Goal: Task Accomplishment & Management: Use online tool/utility

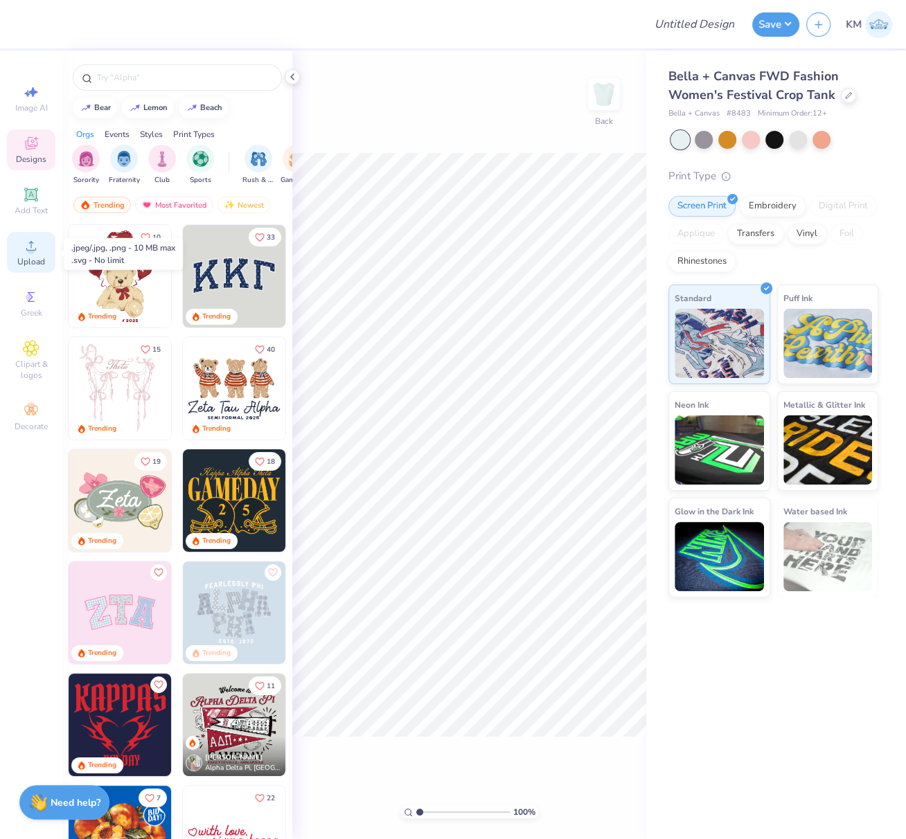
click at [30, 253] on circle at bounding box center [31, 251] width 8 height 8
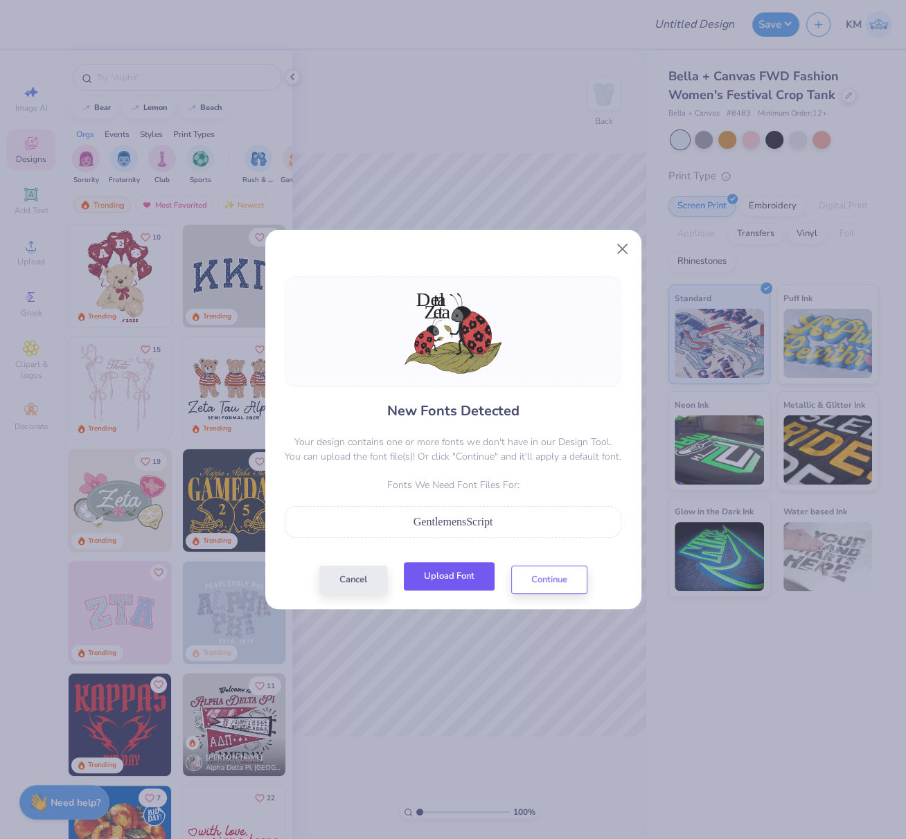
click at [465, 574] on button "Upload Font" at bounding box center [449, 576] width 91 height 28
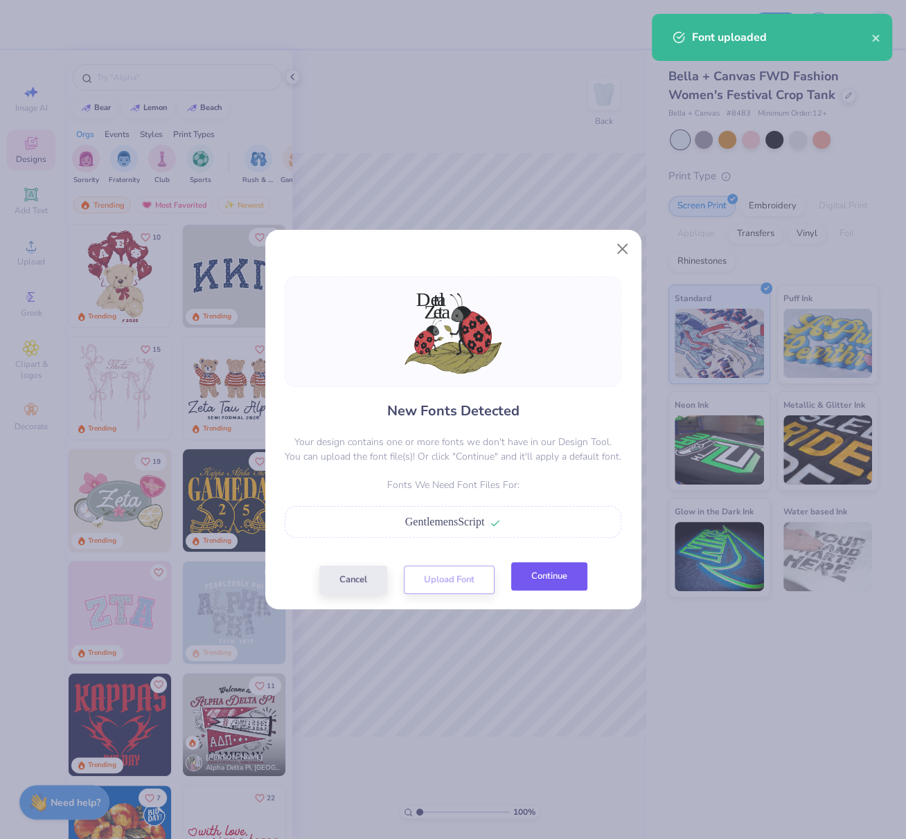
click at [553, 577] on button "Continue" at bounding box center [549, 576] width 76 height 28
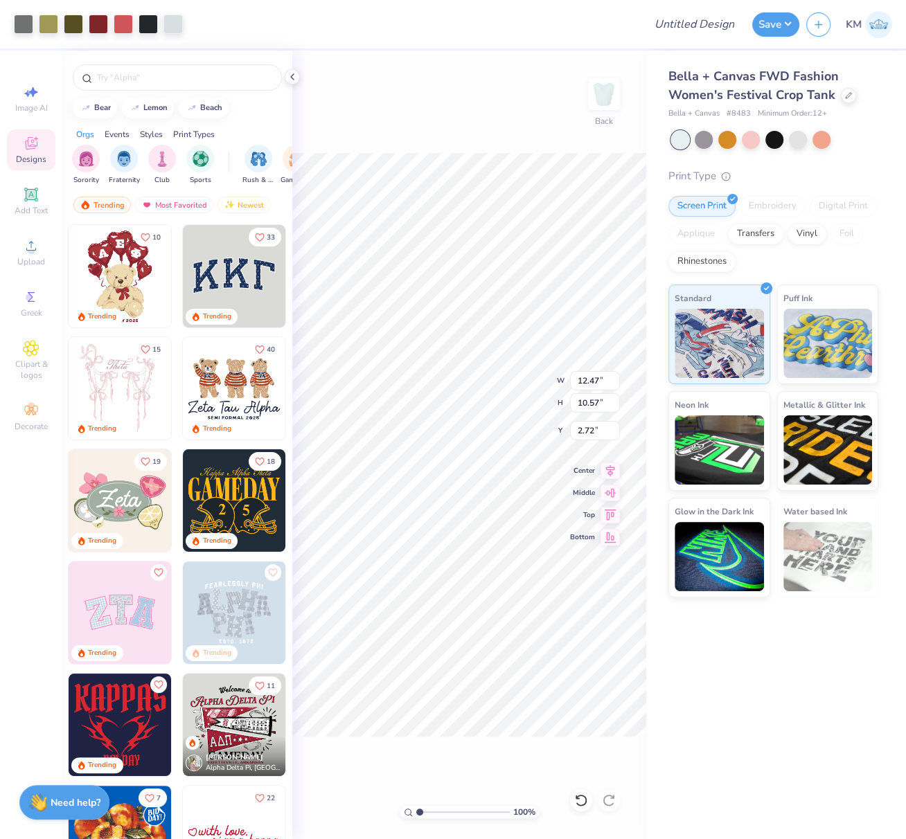
type input "6.22"
type input "1.83"
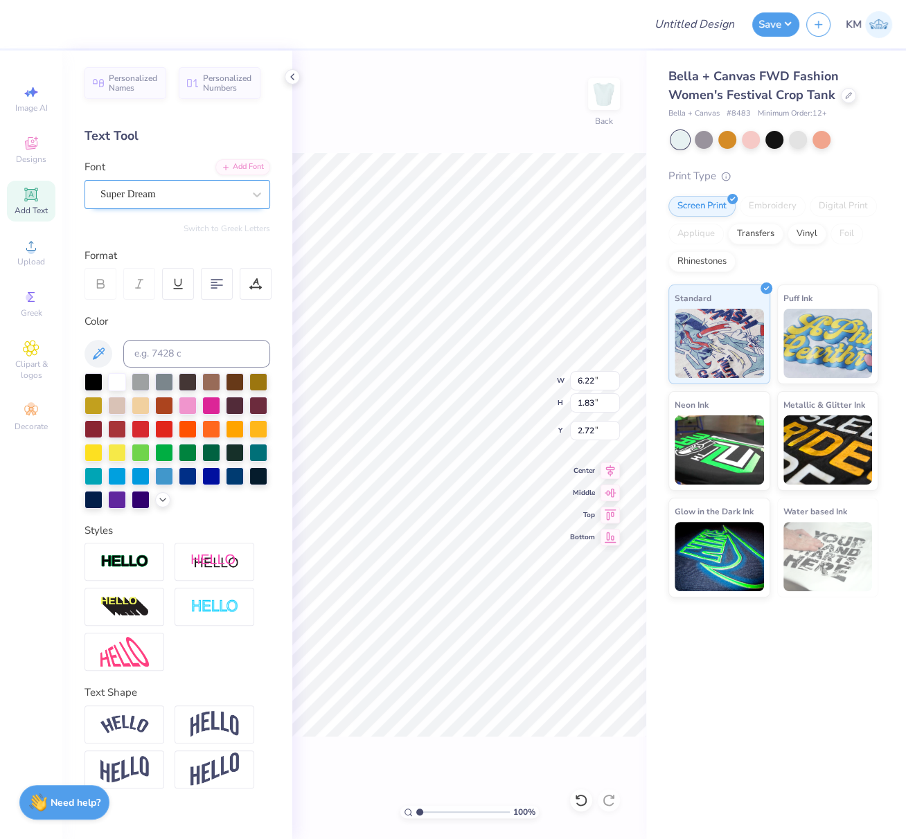
click at [172, 195] on div "Super Dream" at bounding box center [171, 193] width 145 height 21
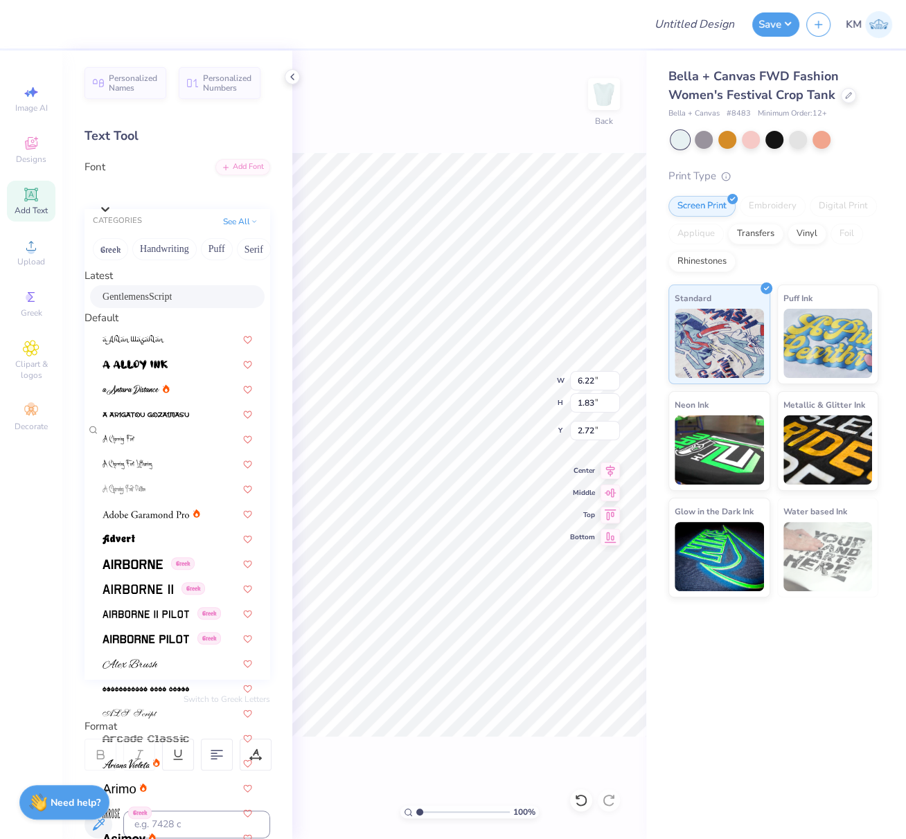
click at [131, 302] on span "GentlemensScript" at bounding box center [136, 296] width 69 height 15
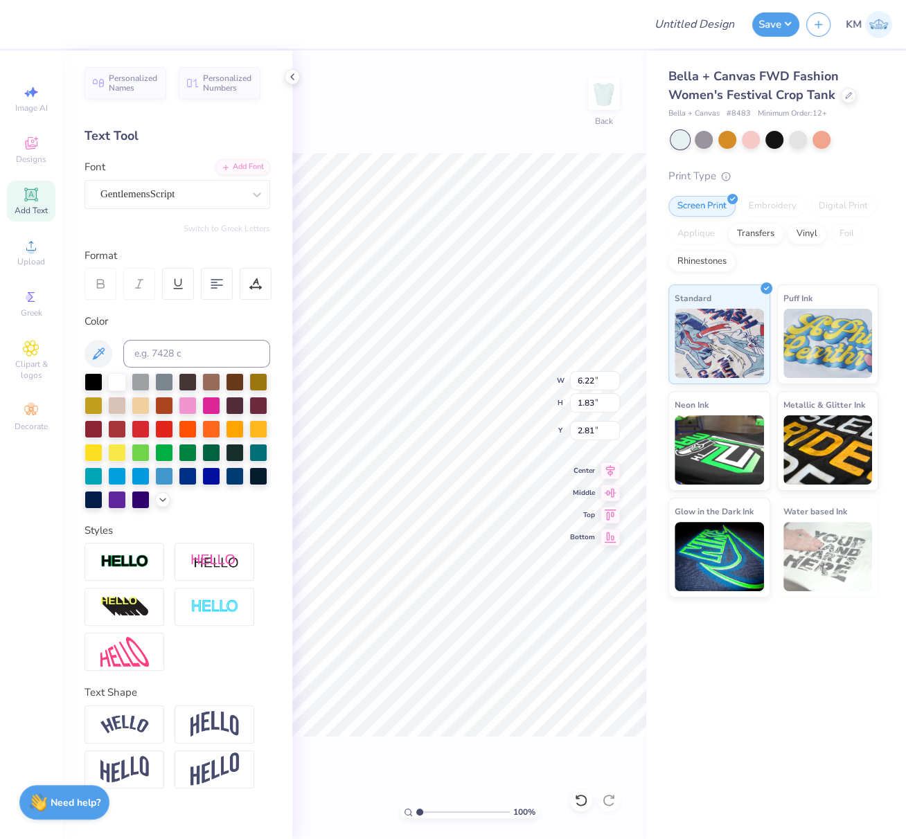
type input "3.91"
type input "1.98"
type input "2.81"
type input "5.16"
type input "1.83"
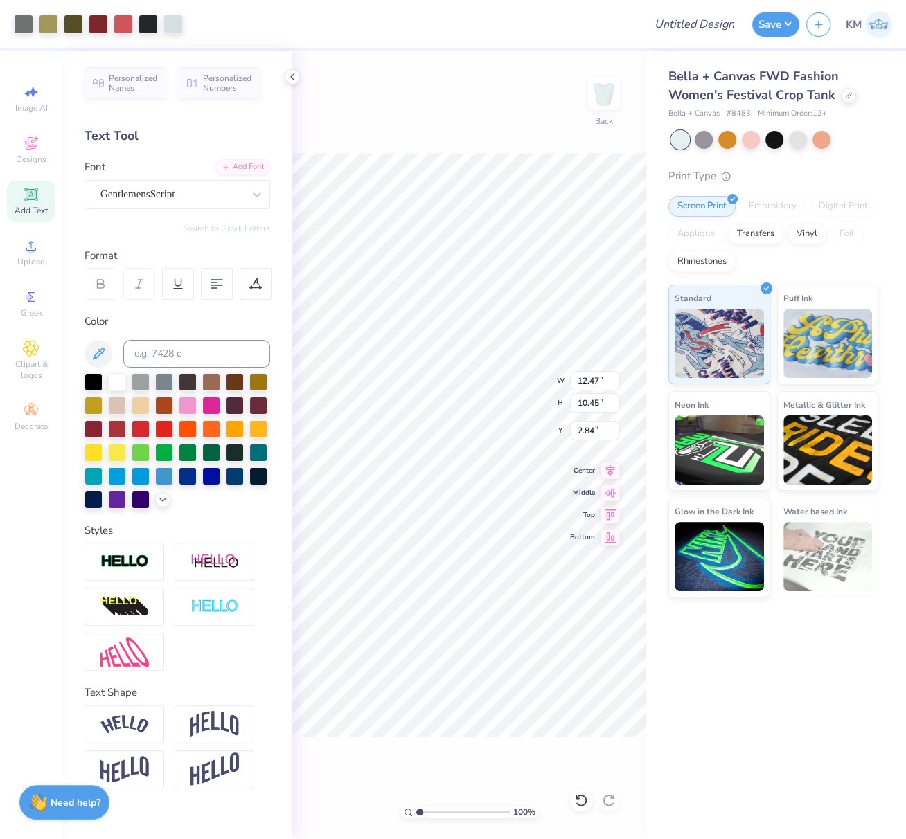
type input "4.35"
click at [168, 190] on div "Super Dream" at bounding box center [171, 193] width 145 height 21
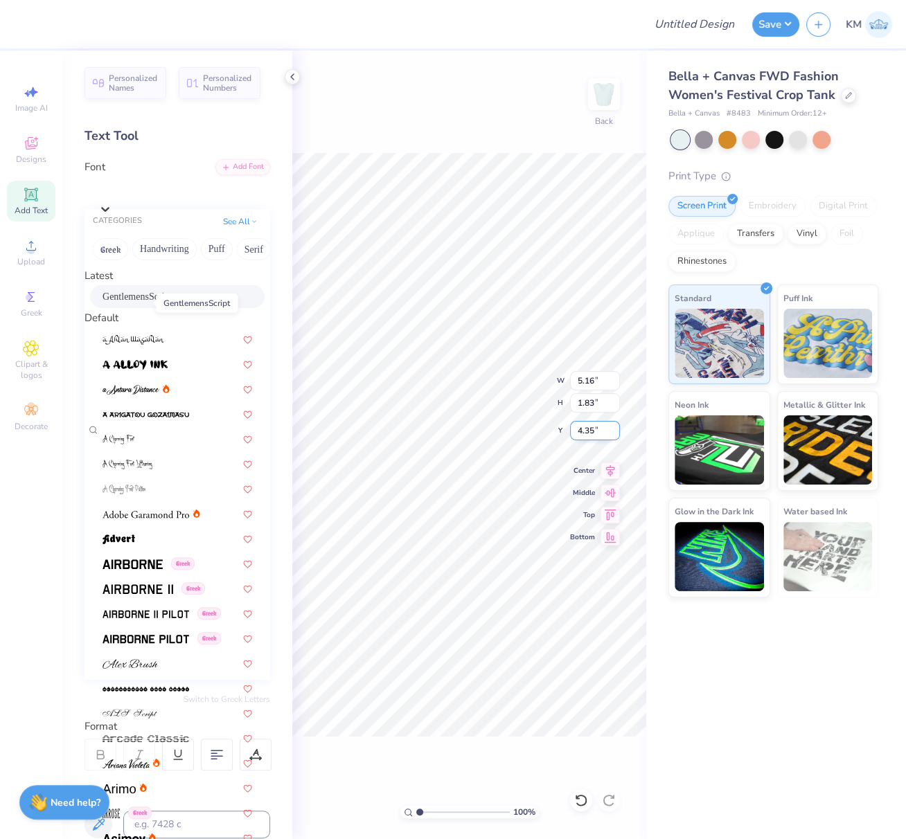
drag, startPoint x: 136, startPoint y: 301, endPoint x: 571, endPoint y: 434, distance: 455.4
click at [136, 301] on span "GentlemensScript" at bounding box center [136, 296] width 69 height 15
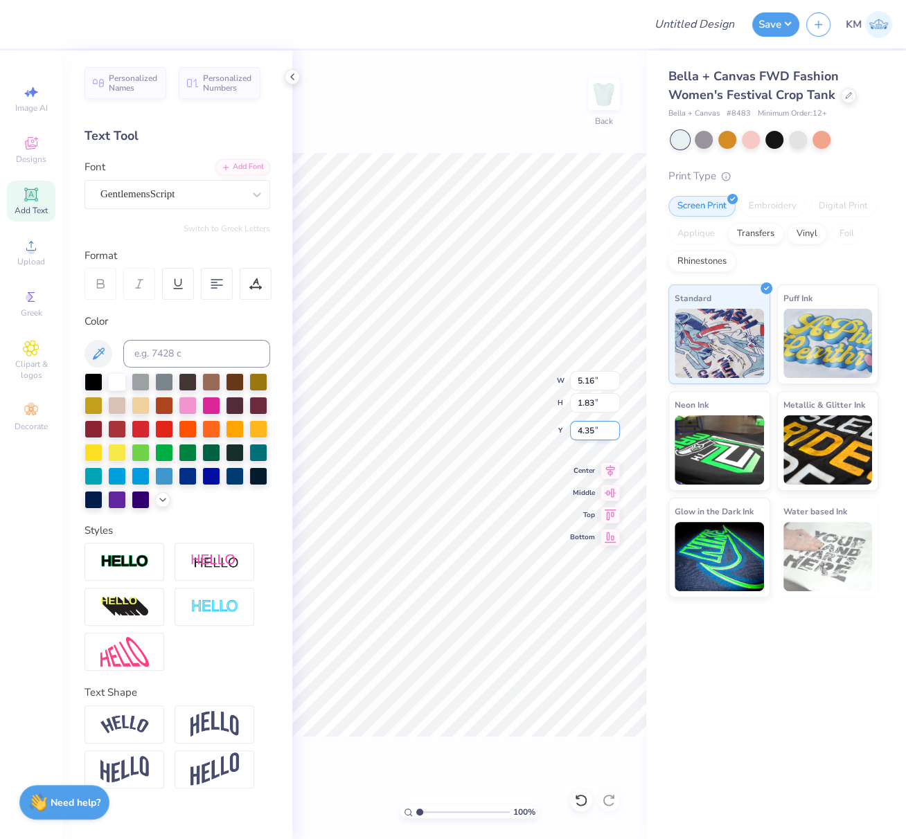
type input "3.70"
type input "1.60"
type input "4.64"
drag, startPoint x: 579, startPoint y: 382, endPoint x: 609, endPoint y: 382, distance: 30.5
click at [609, 382] on input "12.47" at bounding box center [595, 380] width 50 height 19
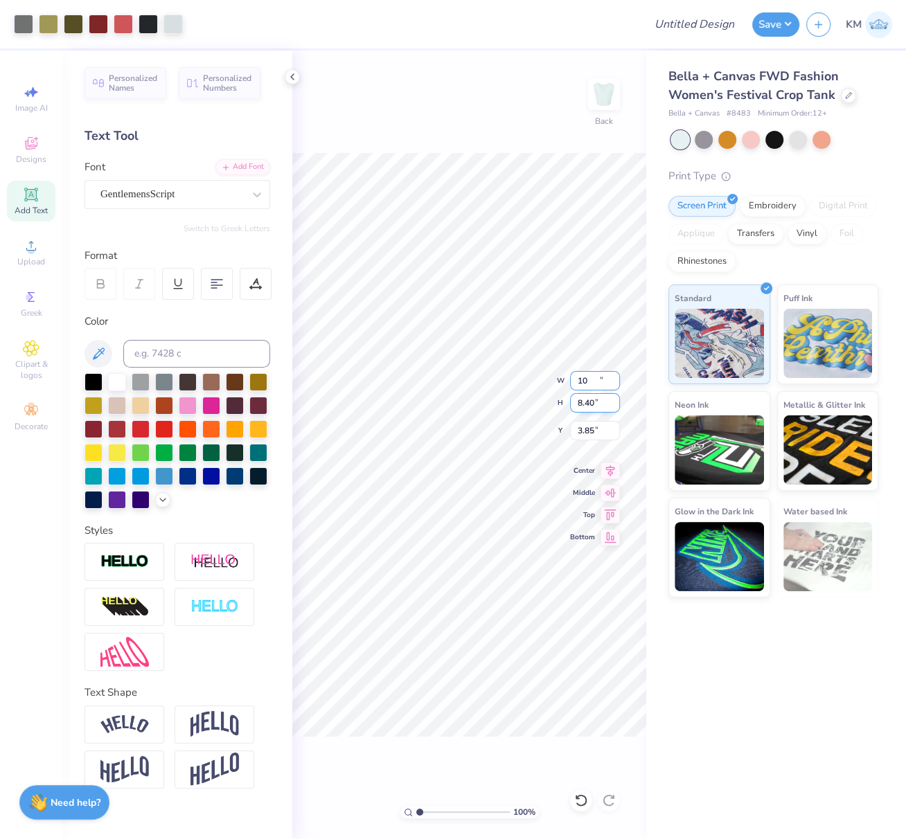
type input "10.00"
type input "8.40"
type input "3.85"
type input "13.21"
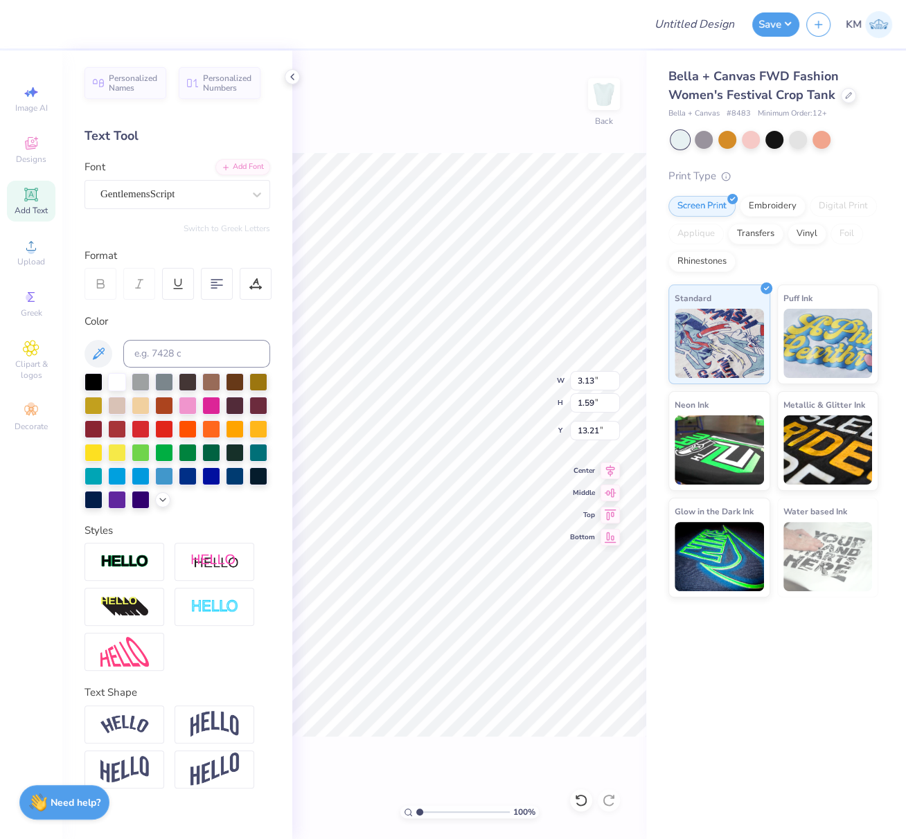
type textarea "Mom's Weekend"
drag, startPoint x: 220, startPoint y: 717, endPoint x: 274, endPoint y: 638, distance: 95.6
click at [220, 717] on img at bounding box center [214, 724] width 48 height 26
type input "3.04"
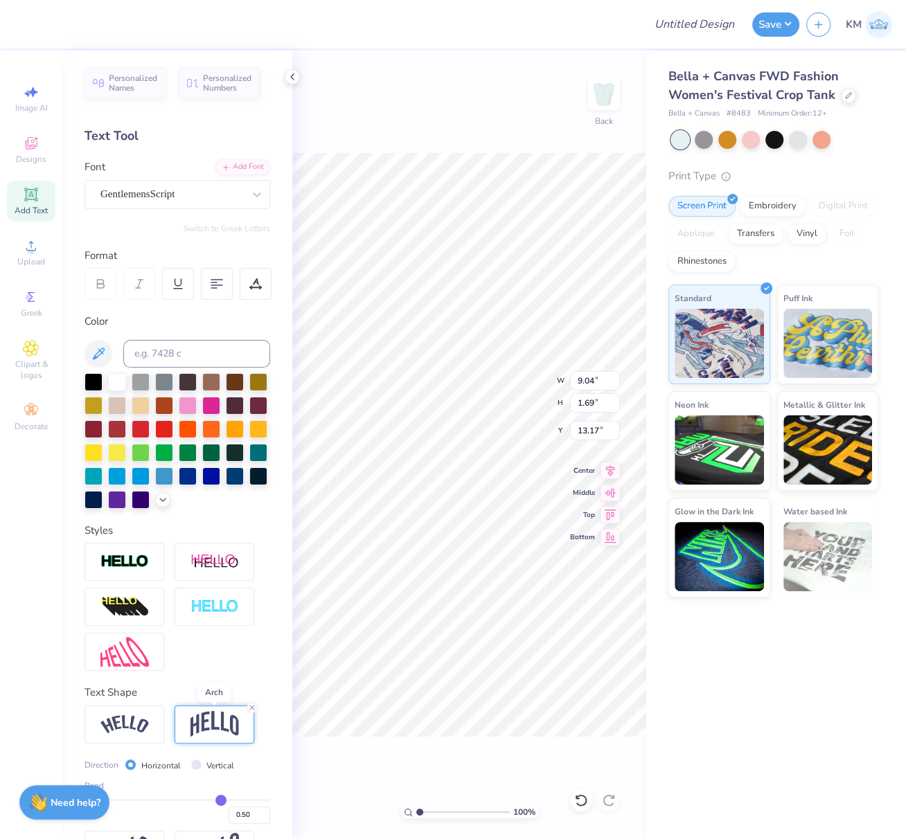
type input "12.44"
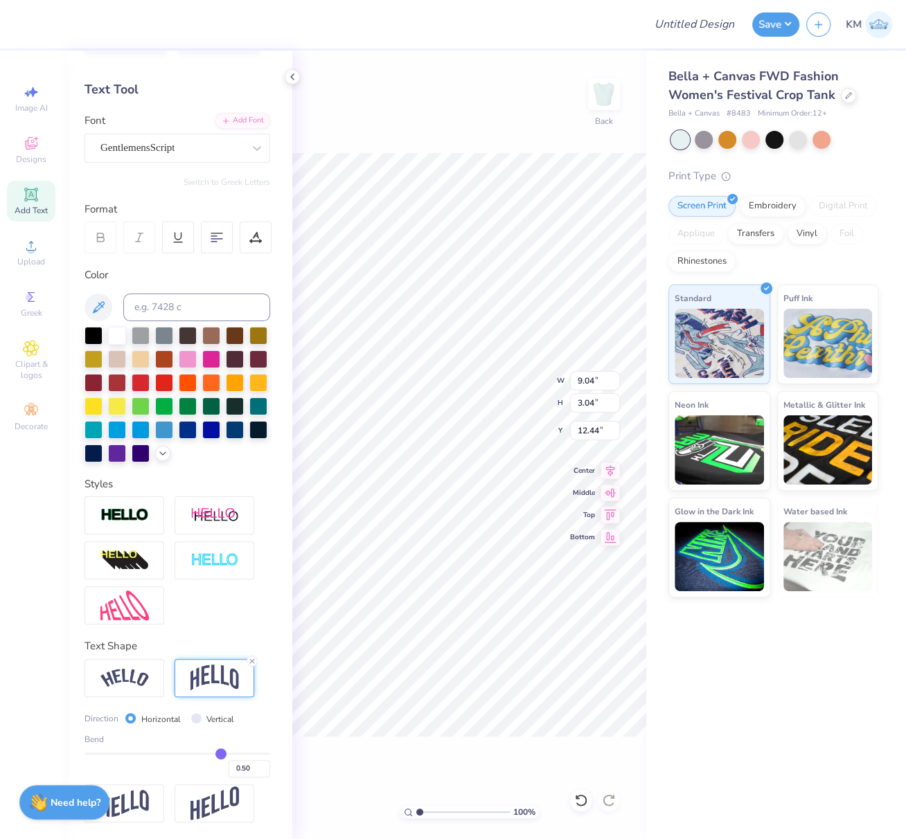
scroll to position [68, 0]
click at [229, 769] on input "0.50" at bounding box center [250, 768] width 42 height 17
type input "-0.30"
type input "-0.3"
type input "2.23"
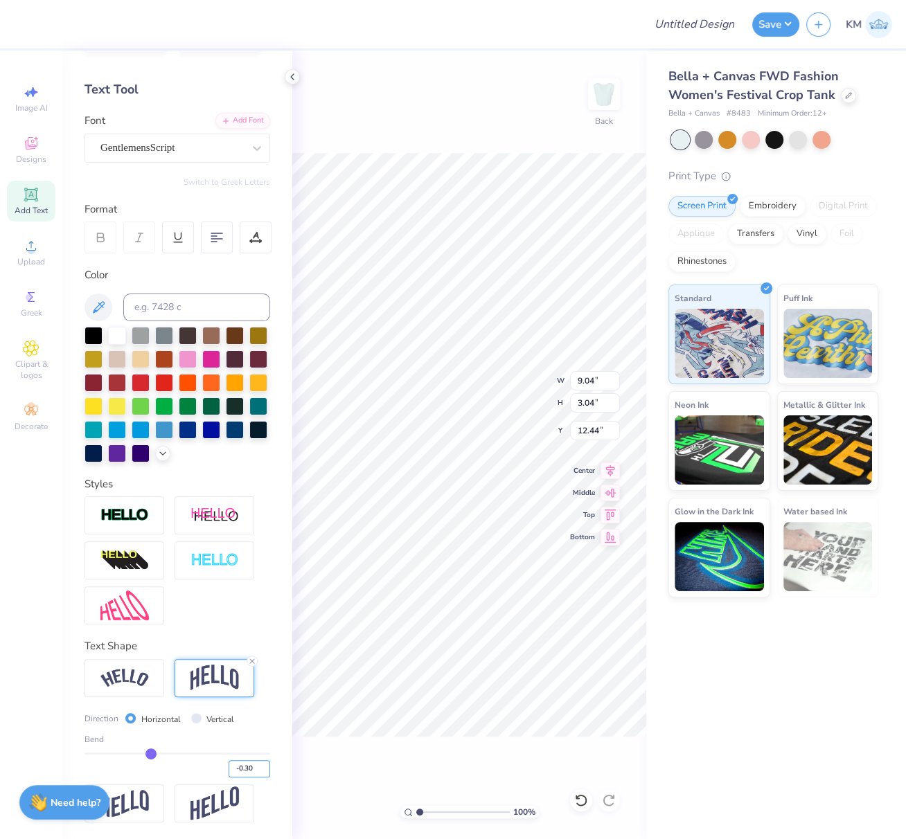
type input "12.84"
click at [129, 676] on img at bounding box center [124, 678] width 48 height 19
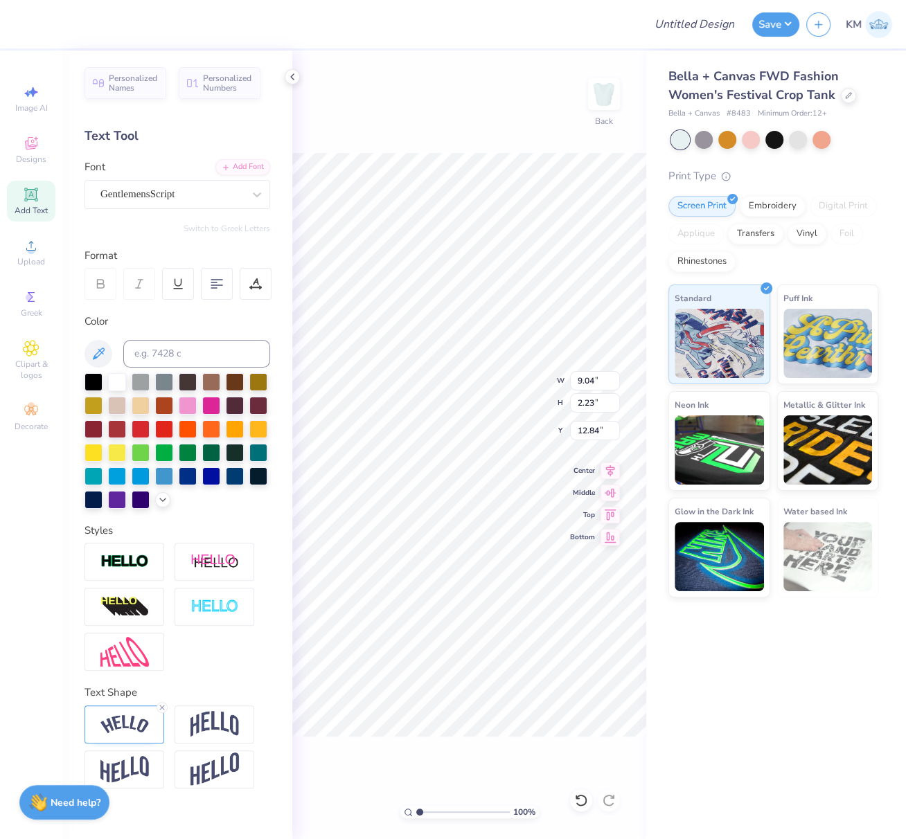
type input "9.63"
type input "1.70"
type input "13.11"
click at [130, 713] on div at bounding box center [124, 725] width 80 height 38
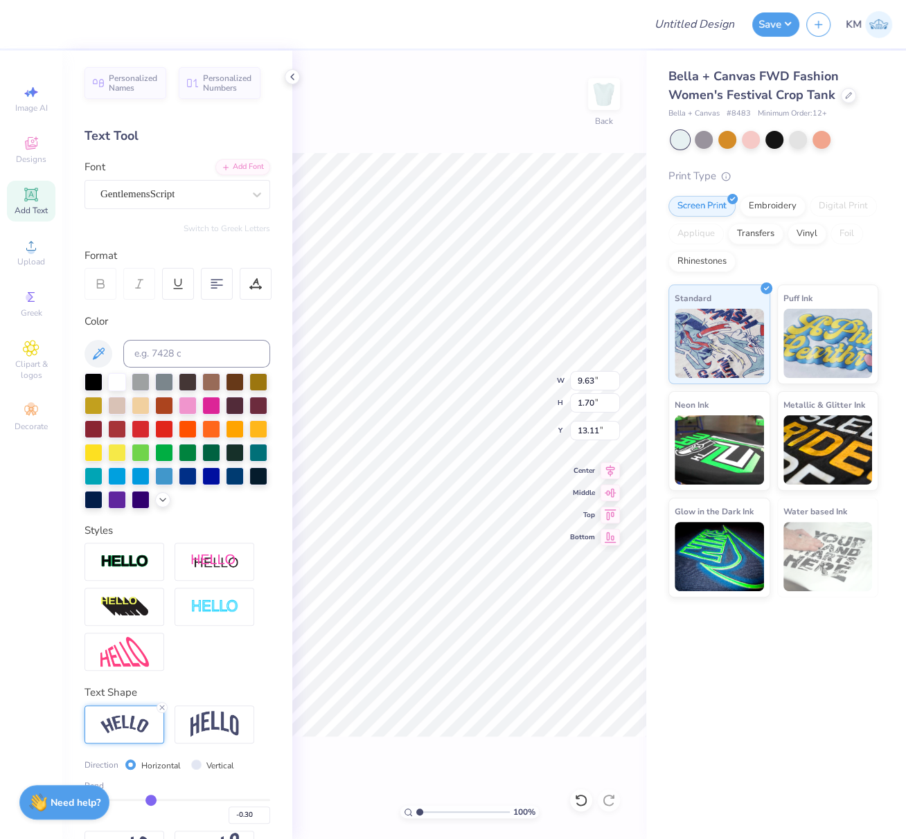
scroll to position [68, 0]
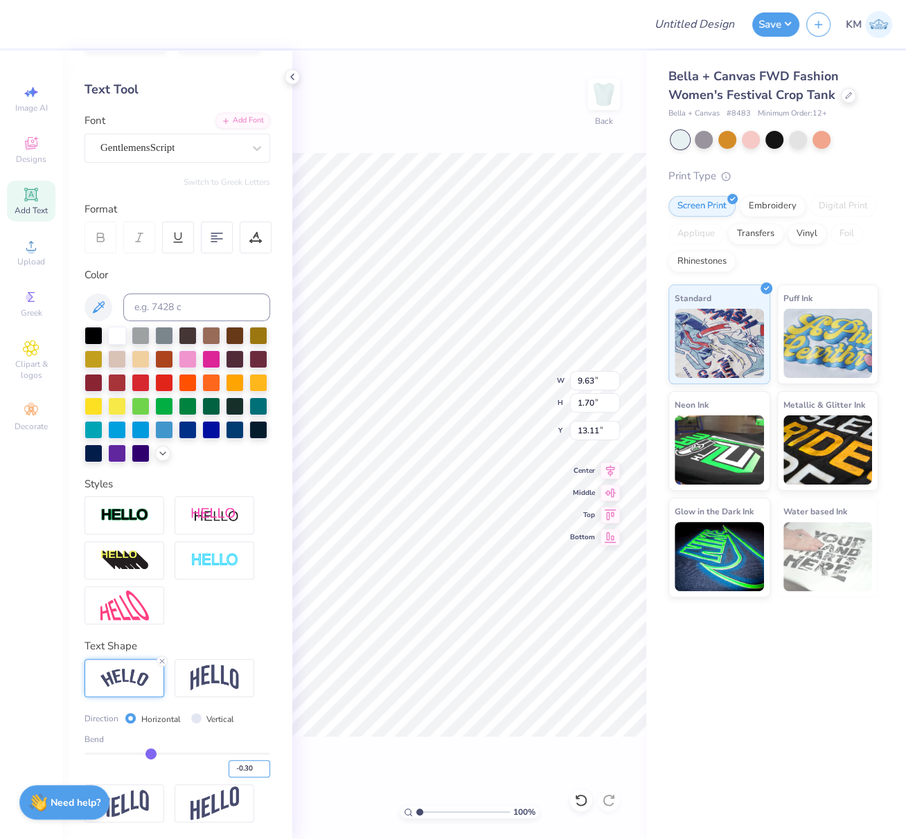
drag, startPoint x: 235, startPoint y: 769, endPoint x: 257, endPoint y: 771, distance: 22.3
click at [255, 771] on input "-0.30" at bounding box center [250, 768] width 42 height 17
type input "-0.40"
type input "-0.4"
type input "9.87"
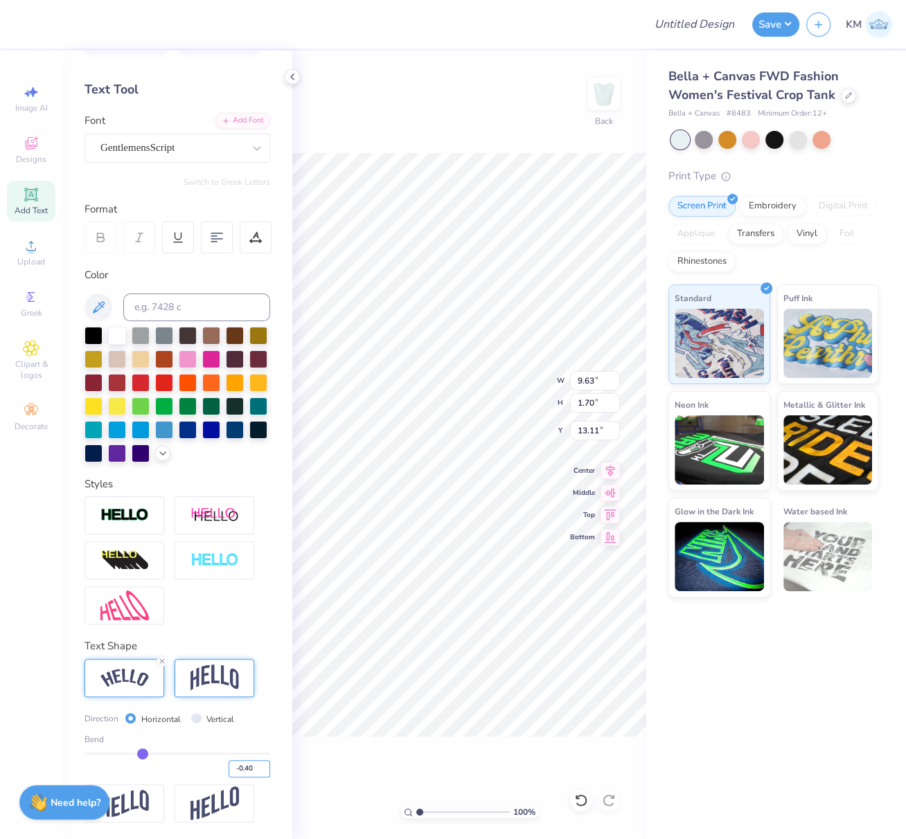
type input "2.03"
type input "12.94"
click at [553, 378] on div "100 % Back W 9.87 9.87 " H 2.03 2.03 " Y 12.94 12.94 " Center Middle Top Bottom" at bounding box center [469, 445] width 354 height 789
click at [562, 377] on div "100 % Back W 9.87 9.87 " H 2.03 2.03 " Y 12.94 12.94 " Center Middle Top Bottom" at bounding box center [469, 445] width 354 height 789
drag, startPoint x: 594, startPoint y: 384, endPoint x: 575, endPoint y: 377, distance: 20.6
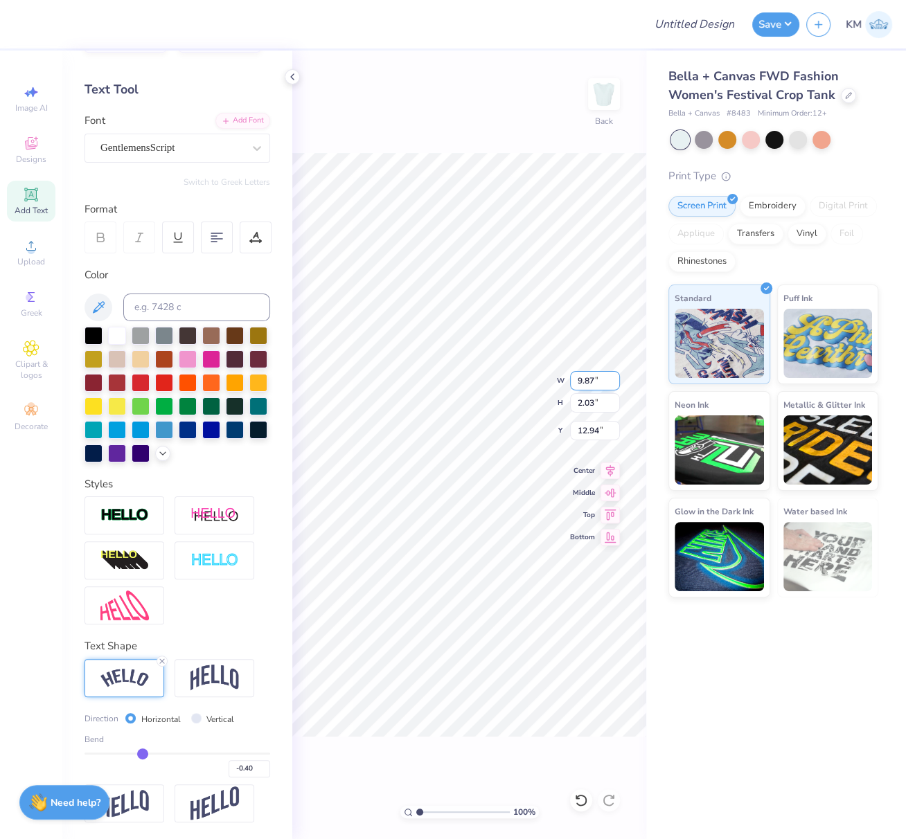
click at [575, 377] on input "9.87" at bounding box center [595, 380] width 50 height 19
paste input "8.2699"
type input "8.27"
type input "1.70"
type input "12.00"
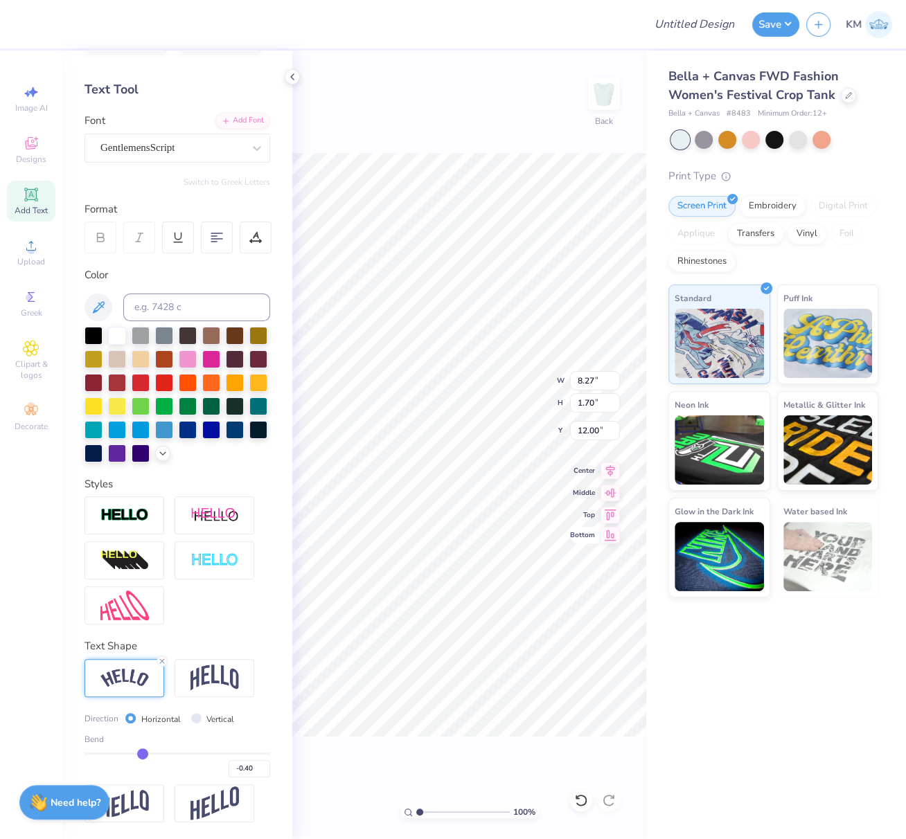
type input "8.23"
type input "2.14"
type input "11.18"
type input "8.24"
type input "2.06"
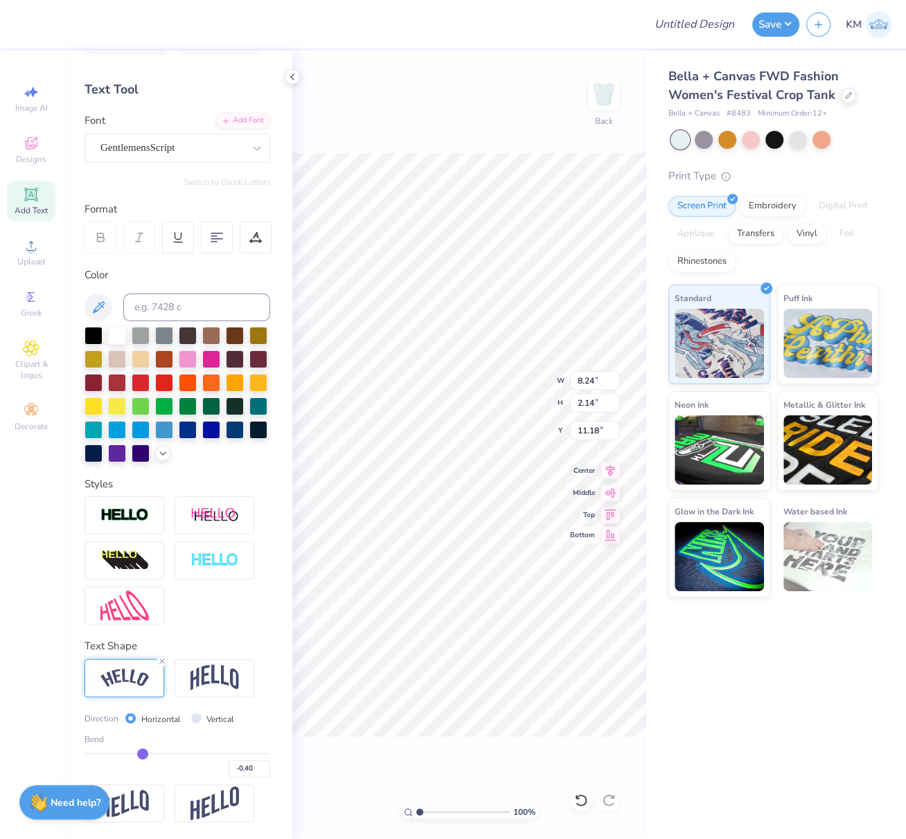
type input "11.22"
drag, startPoint x: 594, startPoint y: 432, endPoint x: 570, endPoint y: 433, distance: 24.3
click at [570, 433] on input "3.55" at bounding box center [595, 430] width 50 height 19
type input "2.50"
click at [611, 467] on icon at bounding box center [610, 469] width 9 height 12
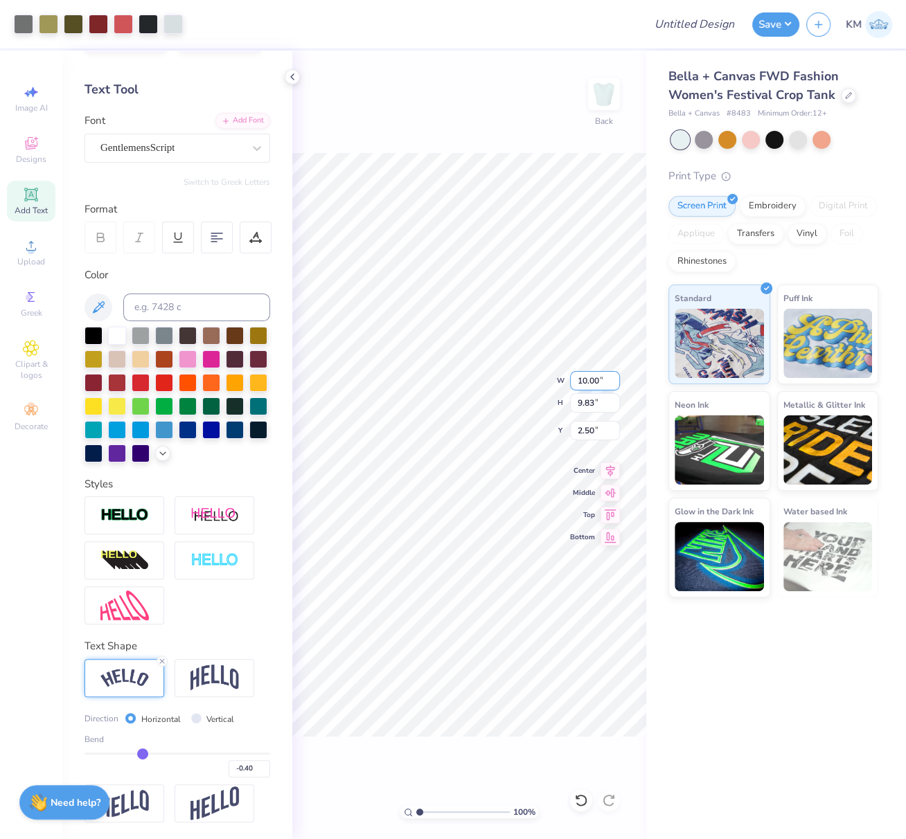
drag, startPoint x: 598, startPoint y: 380, endPoint x: 582, endPoint y: 386, distance: 17.5
click at [579, 382] on input "10.00" at bounding box center [595, 380] width 50 height 19
type input "8.00"
type input "7.86"
drag, startPoint x: 597, startPoint y: 429, endPoint x: 576, endPoint y: 432, distance: 21.0
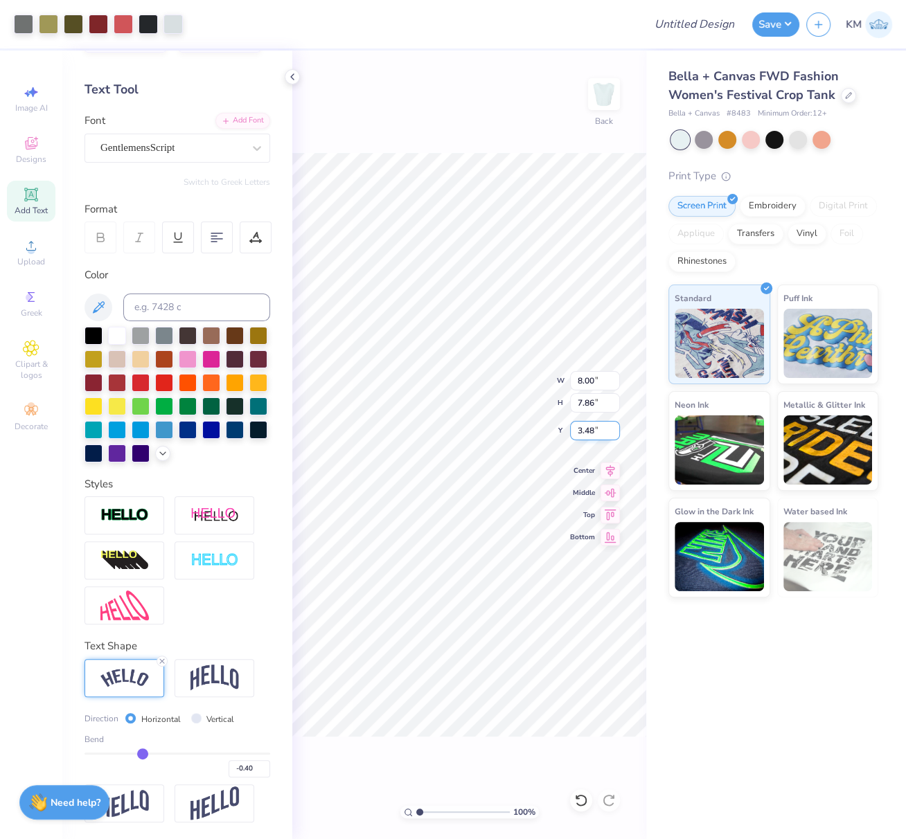
click at [577, 431] on input "3.48" at bounding box center [595, 430] width 50 height 19
type input "2.50"
click at [612, 470] on icon at bounding box center [610, 469] width 9 height 12
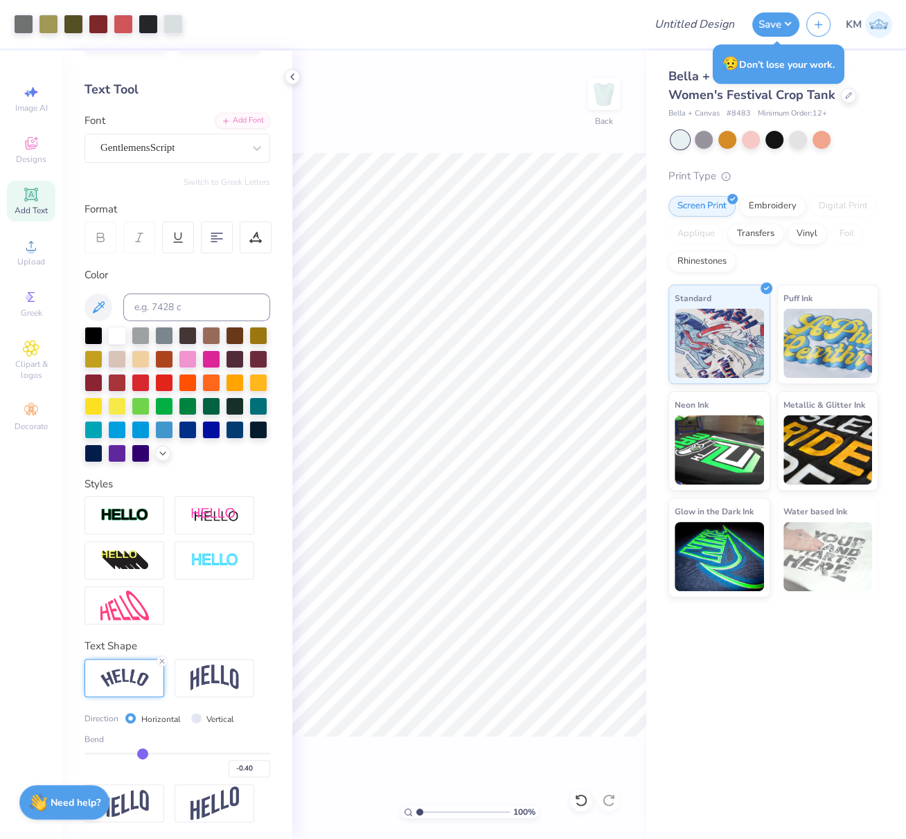
drag, startPoint x: 294, startPoint y: 75, endPoint x: 316, endPoint y: 84, distance: 23.0
click at [295, 75] on icon at bounding box center [292, 76] width 11 height 11
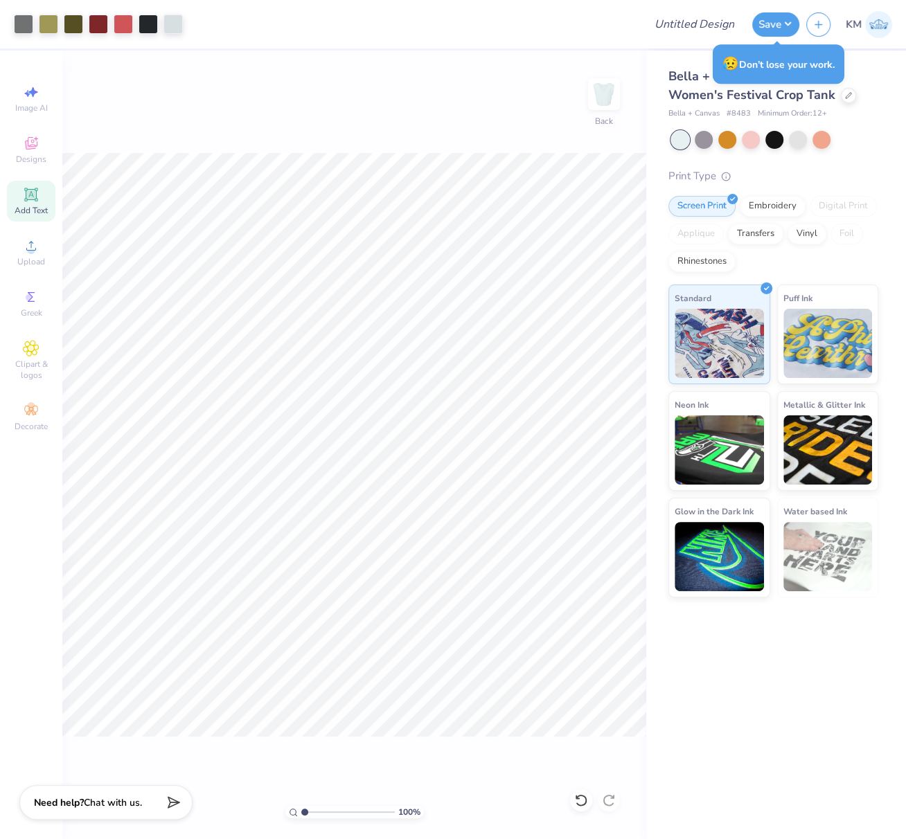
click at [463, 133] on div "100 % Back" at bounding box center [354, 445] width 584 height 789
click at [708, 26] on input "Design Title" at bounding box center [711, 24] width 68 height 28
paste input "8.2699 in"
type input "8.2699 in"
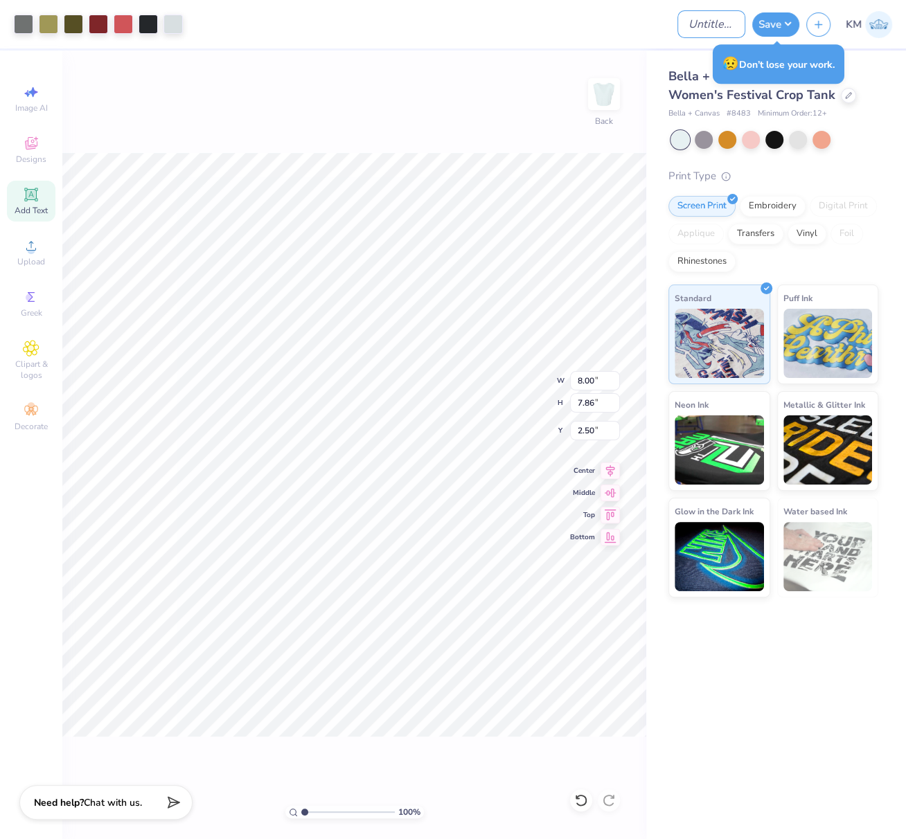
paste input "FPS239390"
type input "FPS239390"
drag, startPoint x: 787, startPoint y: 22, endPoint x: 784, endPoint y: 35, distance: 12.8
click at [787, 23] on button "Save" at bounding box center [775, 24] width 47 height 24
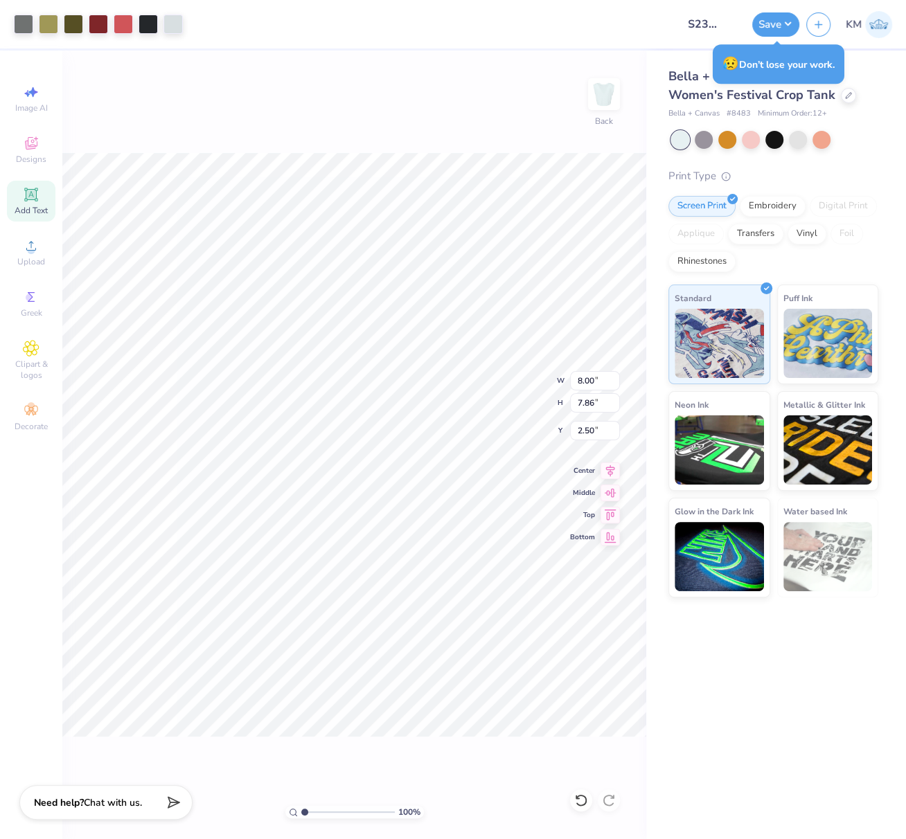
scroll to position [0, 0]
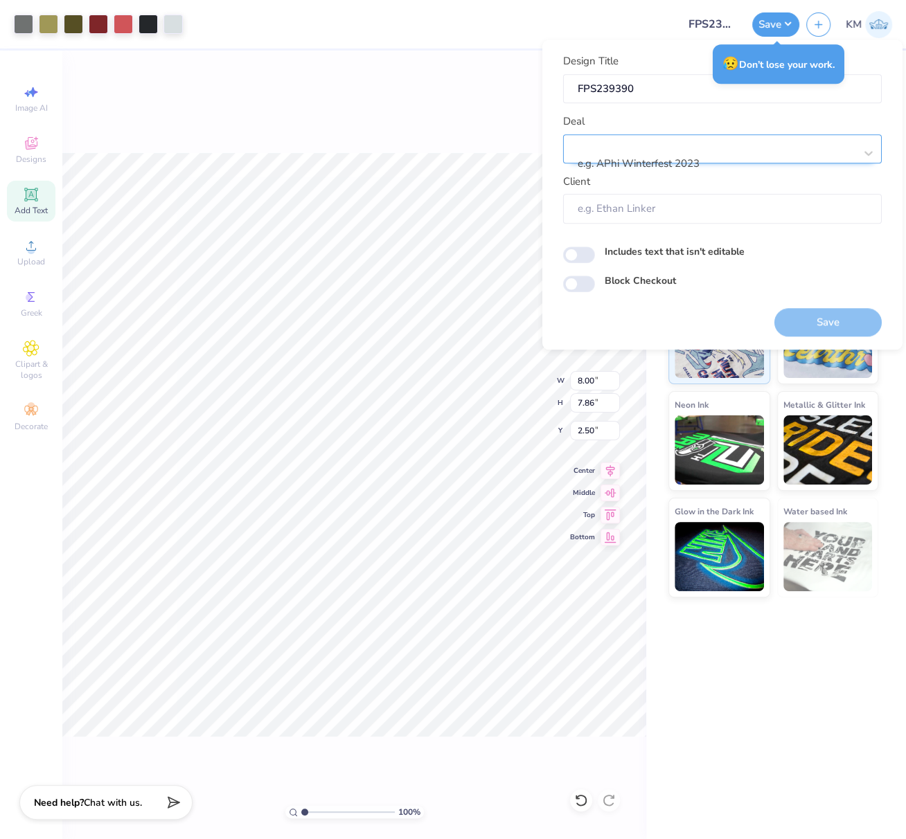
click at [695, 150] on div at bounding box center [717, 145] width 276 height 19
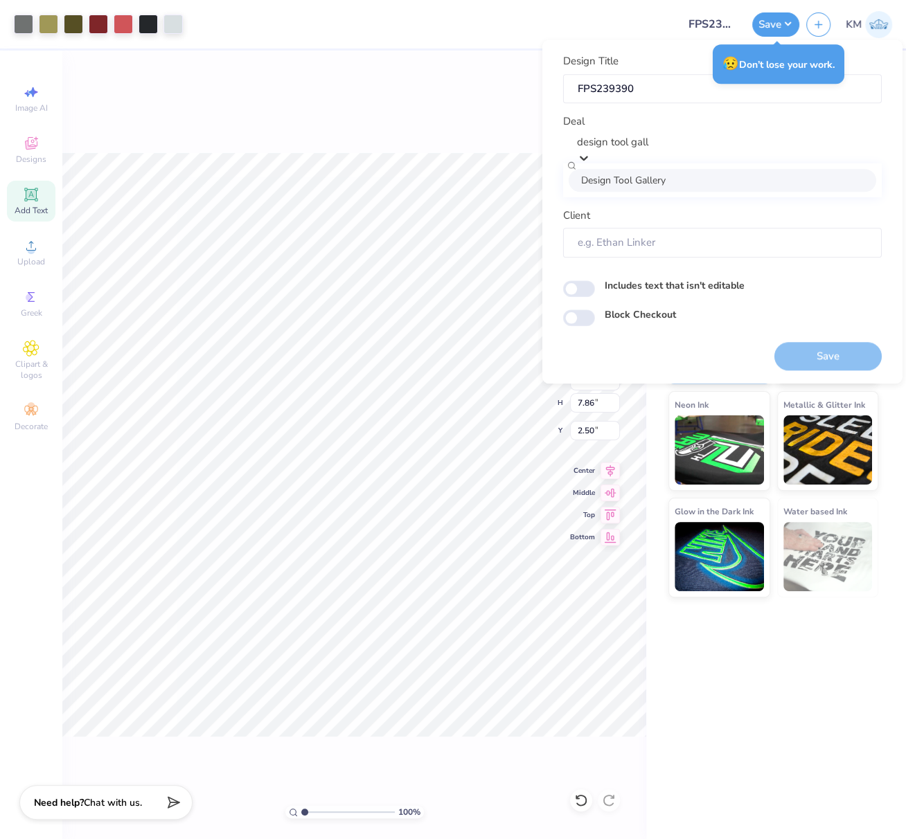
click at [652, 185] on div "Design Tool Gallery" at bounding box center [721, 180] width 307 height 23
type input "design tool gall"
type input "Design Tool Gallery User"
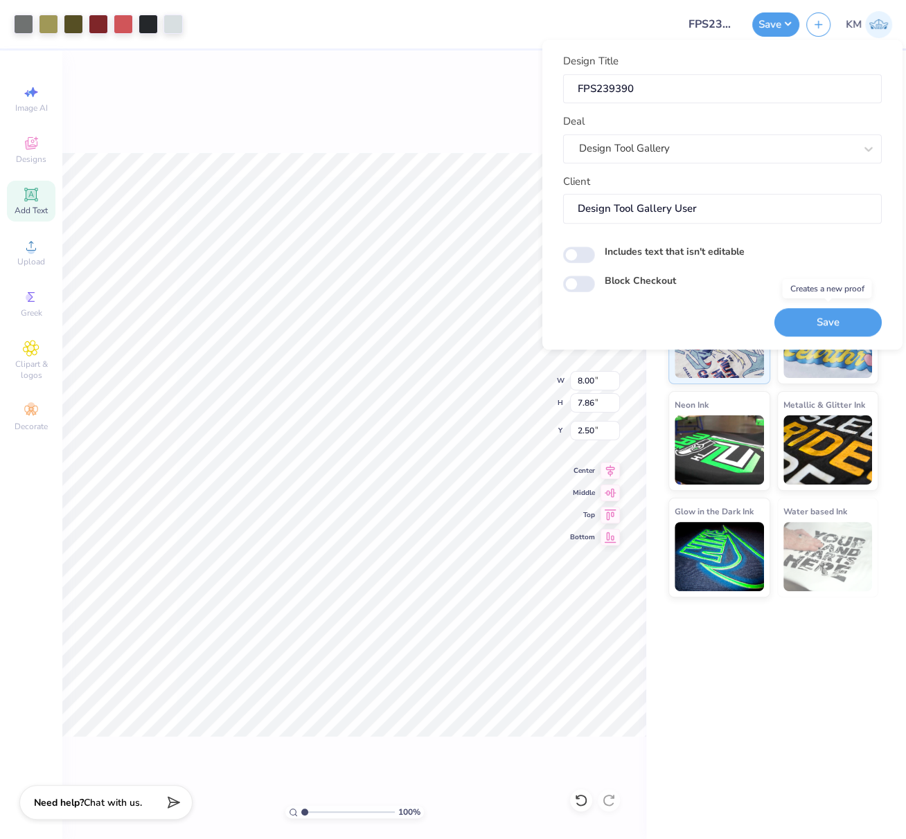
click at [857, 321] on button "Save" at bounding box center [827, 322] width 107 height 28
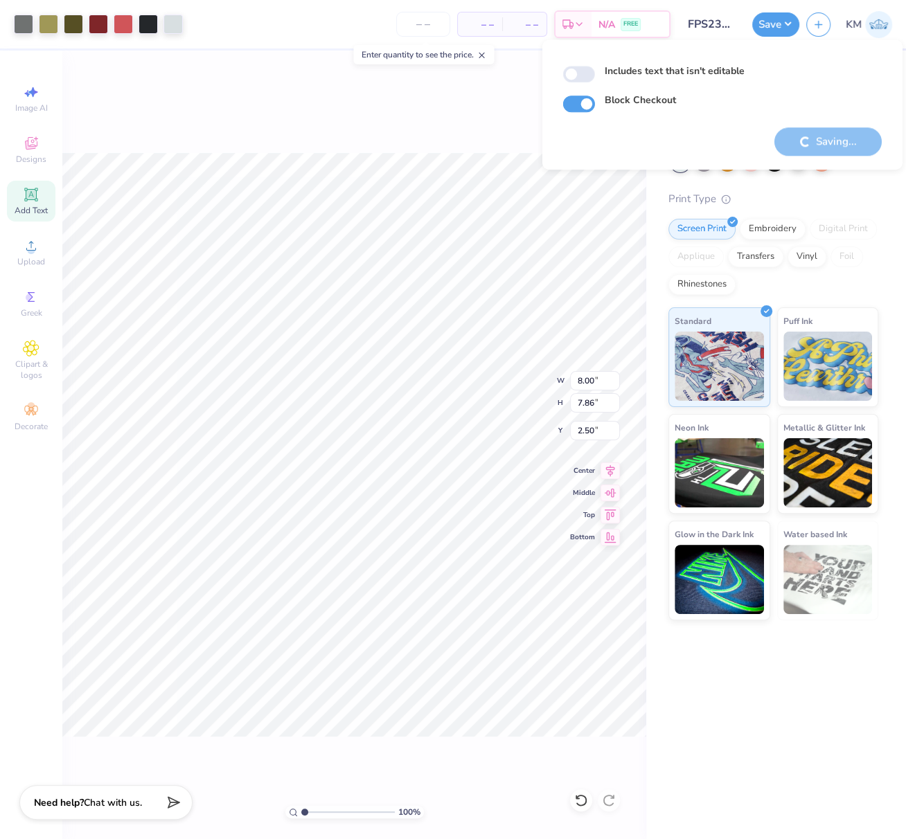
checkbox input "true"
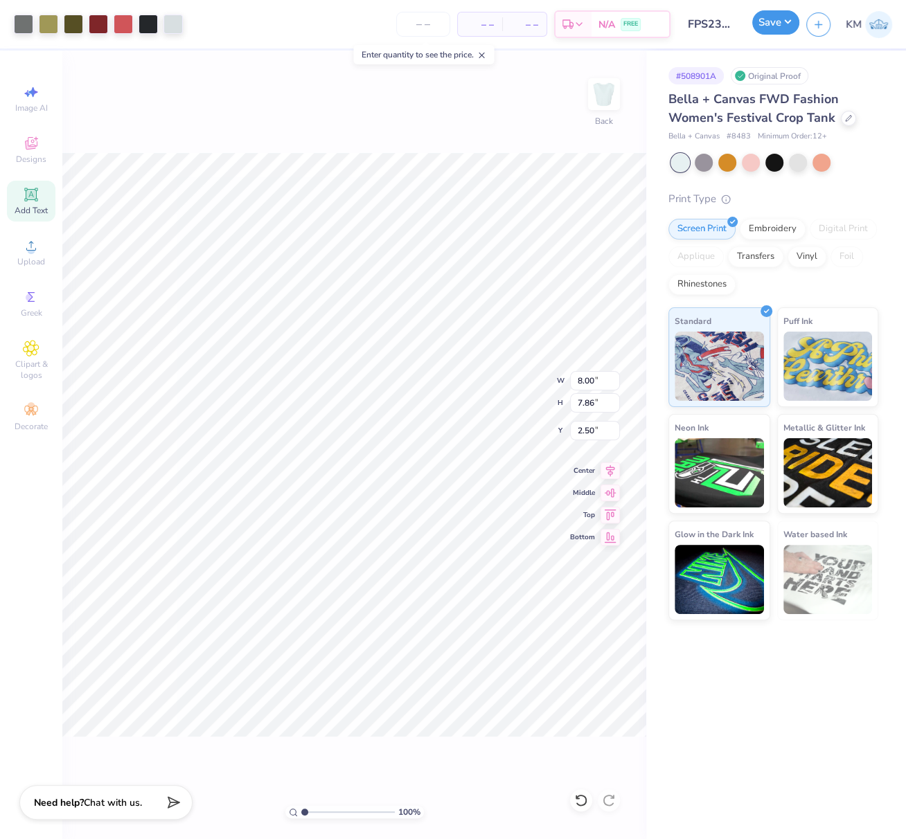
click at [790, 26] on button "Save" at bounding box center [775, 22] width 47 height 24
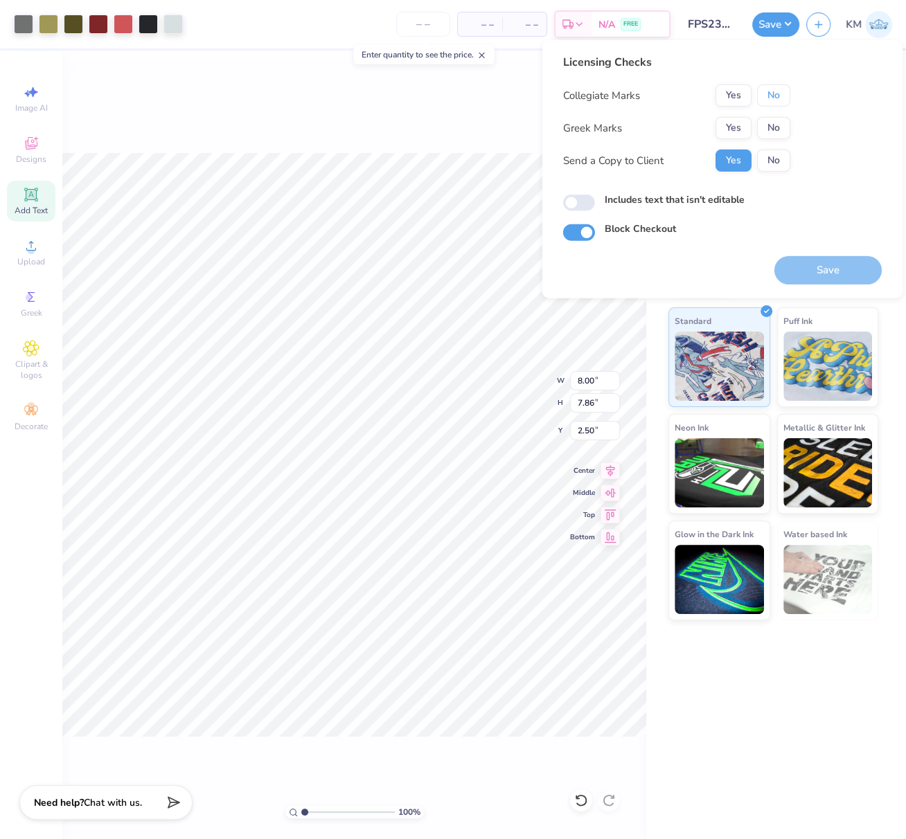
drag, startPoint x: 776, startPoint y: 93, endPoint x: 751, endPoint y: 113, distance: 31.0
click at [774, 96] on button "No" at bounding box center [773, 95] width 33 height 22
click at [733, 127] on button "Yes" at bounding box center [733, 128] width 36 height 22
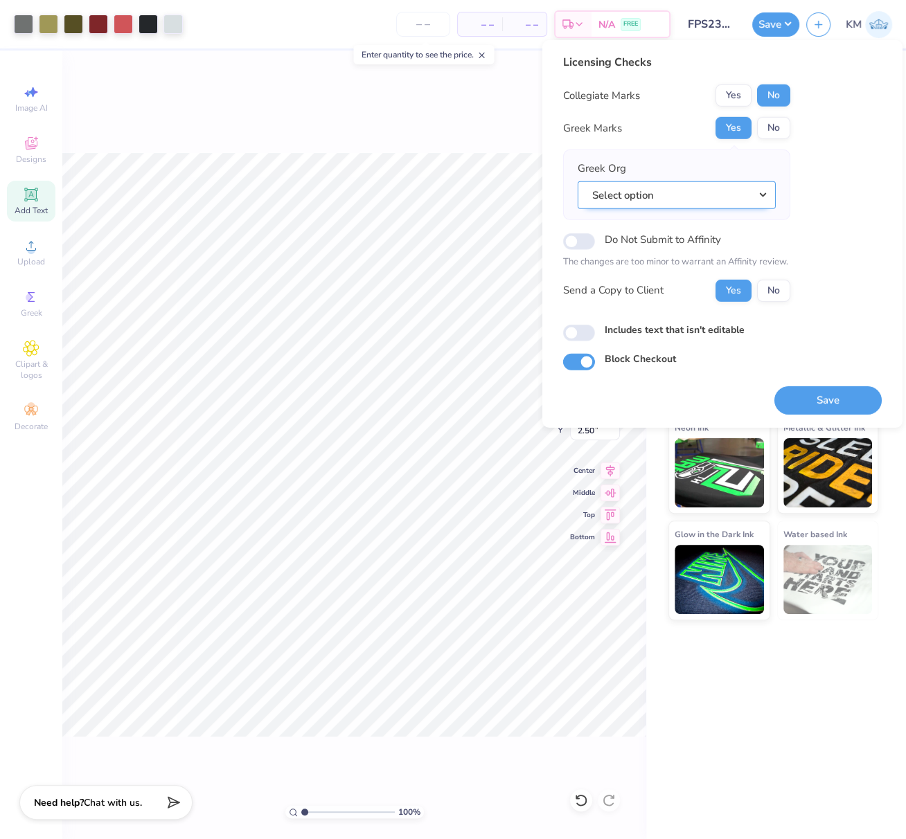
click at [764, 193] on button "Select option" at bounding box center [676, 195] width 198 height 28
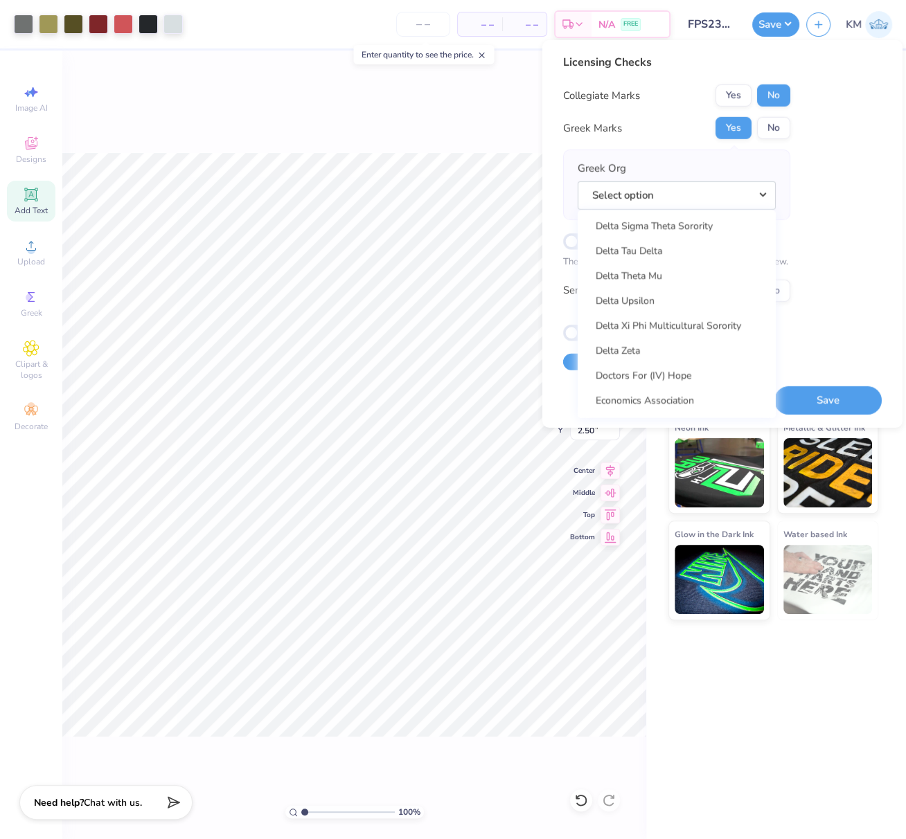
scroll to position [3682, 0]
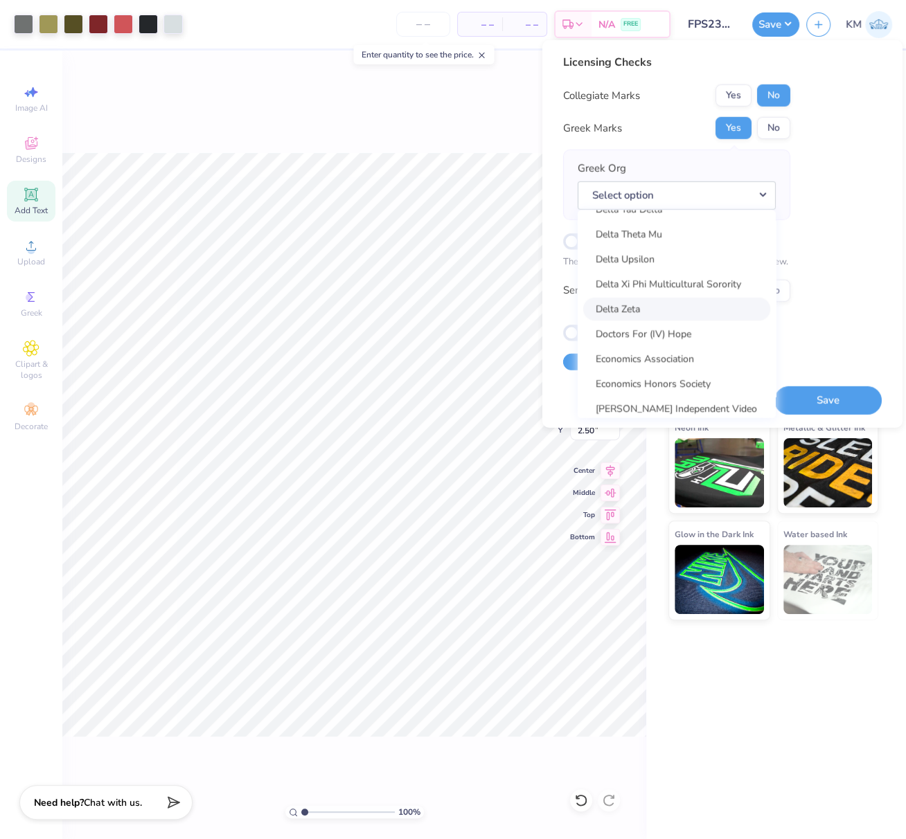
click at [646, 311] on link "Delta Zeta" at bounding box center [676, 308] width 187 height 23
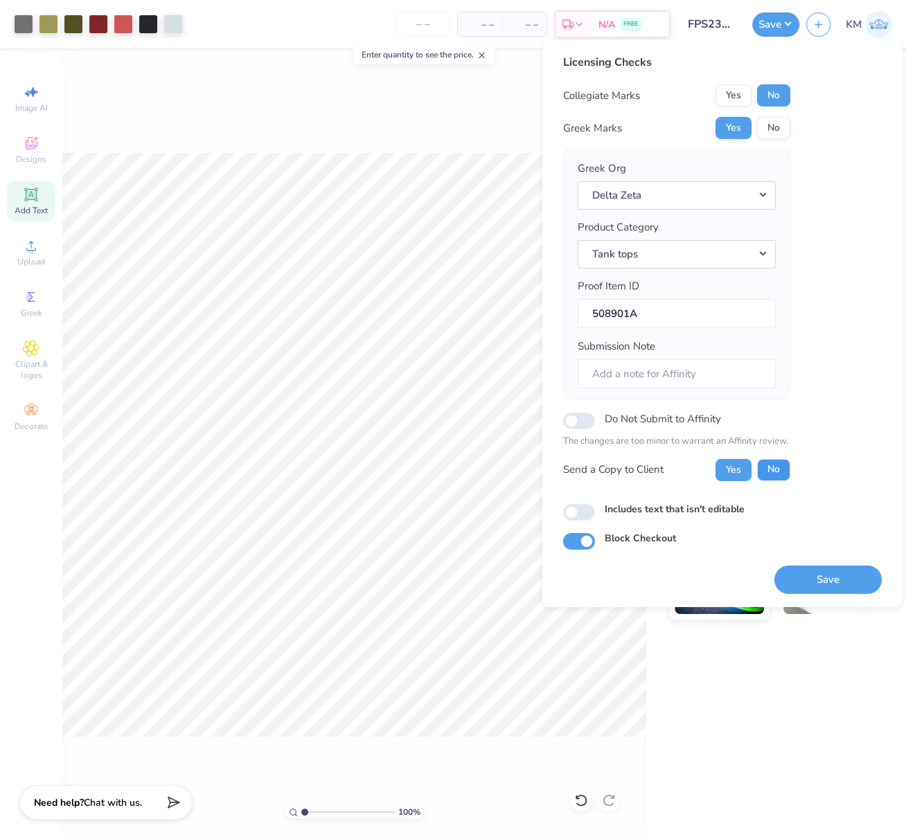
click at [777, 466] on button "No" at bounding box center [773, 469] width 33 height 22
drag, startPoint x: 825, startPoint y: 573, endPoint x: 281, endPoint y: 1, distance: 789.0
click at [825, 573] on button "Save" at bounding box center [827, 579] width 107 height 28
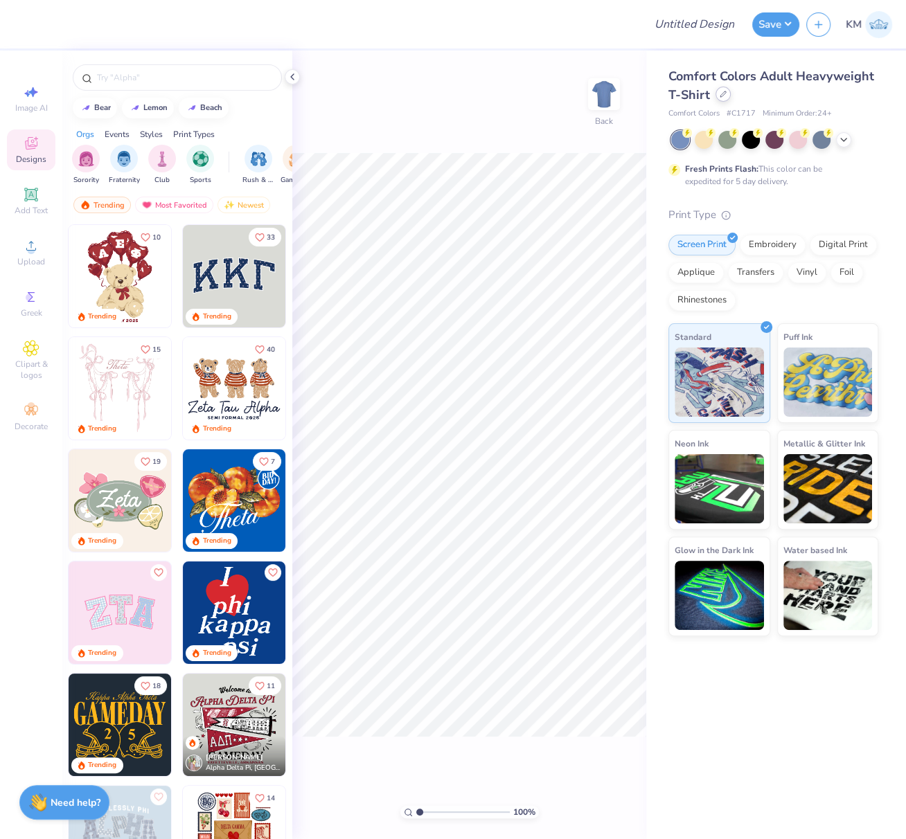
click at [720, 96] on icon at bounding box center [722, 94] width 7 height 7
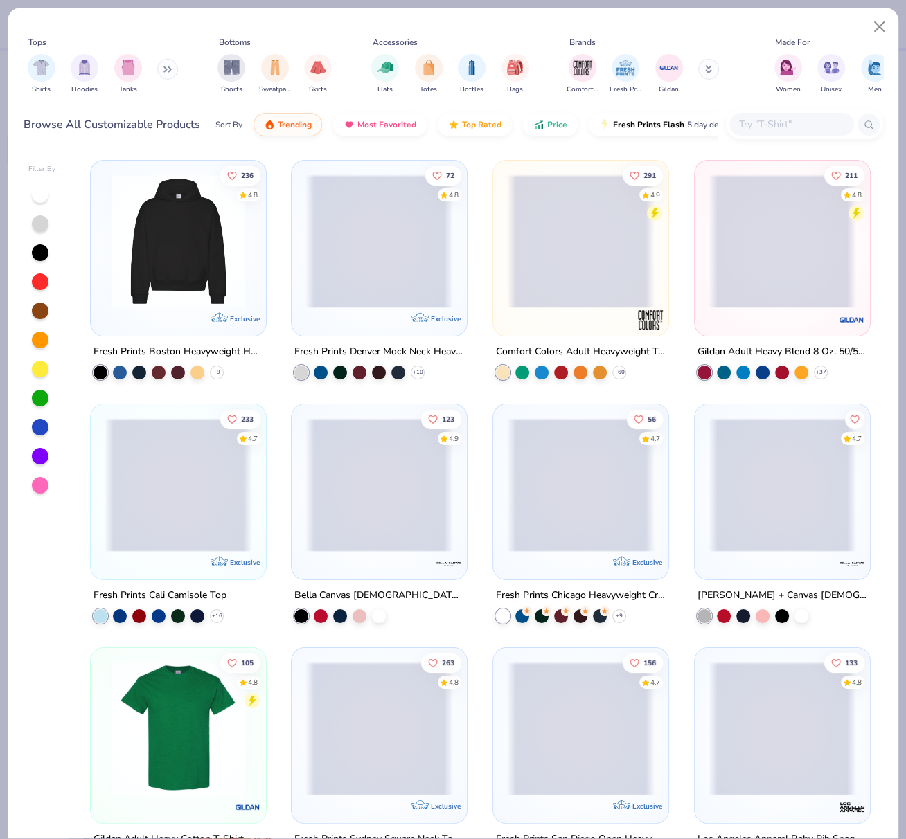
click at [555, 262] on span at bounding box center [580, 241] width 147 height 134
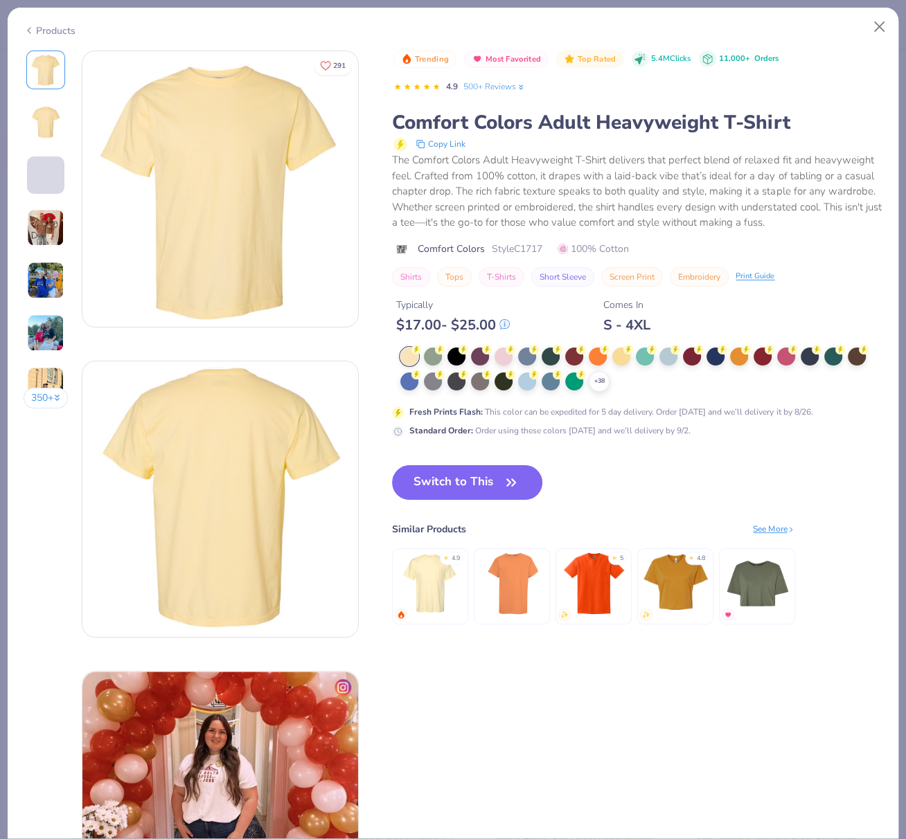
click at [409, 334] on div "$ 17.00 - $ 25.00" at bounding box center [453, 324] width 114 height 17
click at [599, 383] on polyline at bounding box center [599, 381] width 6 height 3
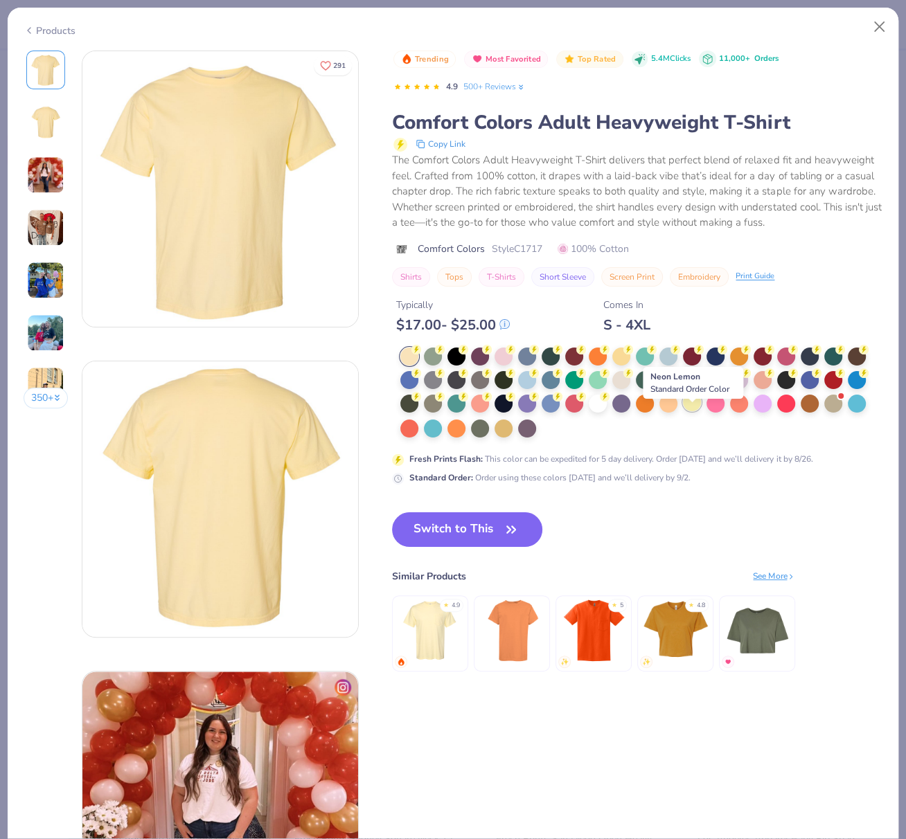
click at [695, 411] on div at bounding box center [692, 402] width 18 height 18
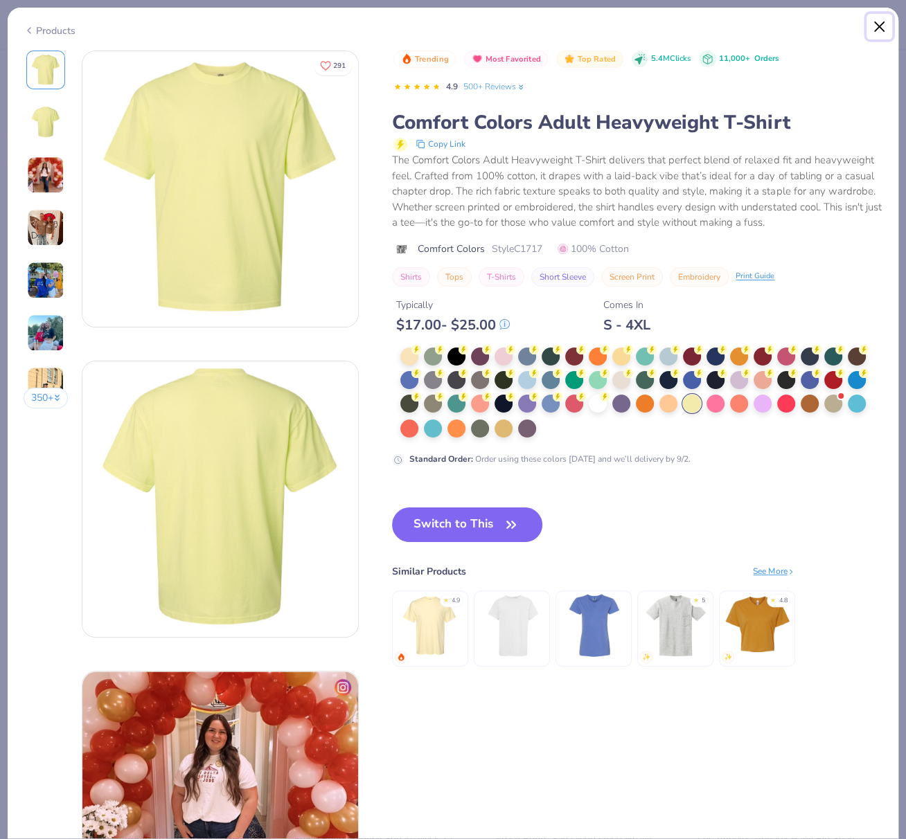
drag, startPoint x: 875, startPoint y: 24, endPoint x: 881, endPoint y: 27, distance: 7.1
click at [875, 24] on button "Close" at bounding box center [879, 27] width 26 height 26
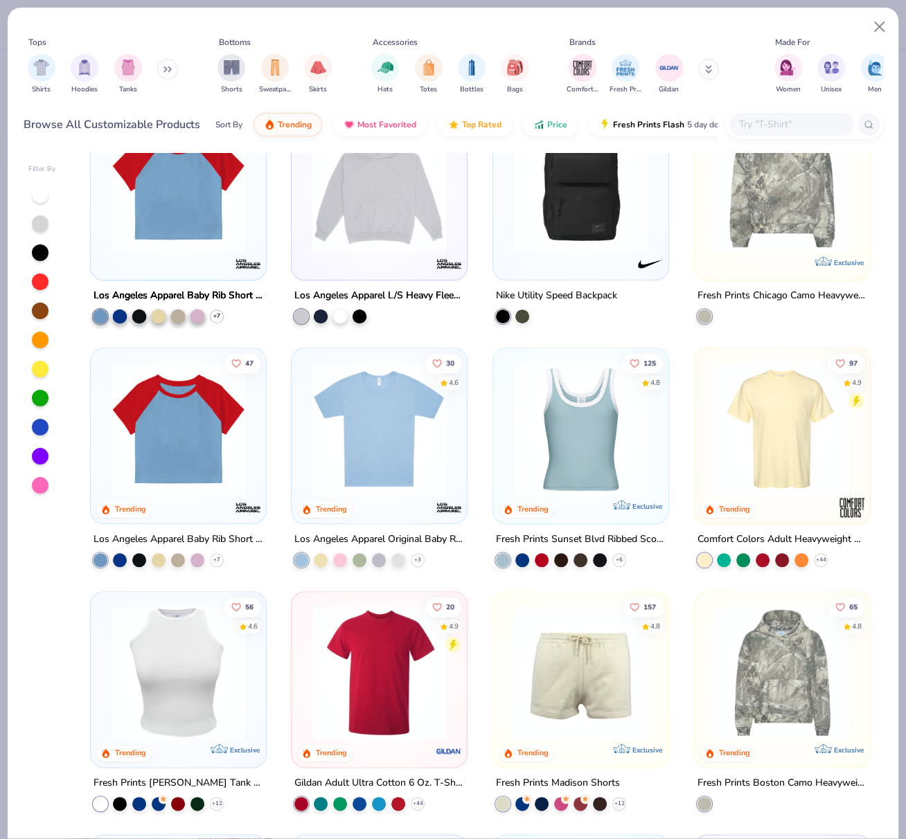
scroll to position [1030, 0]
click at [764, 422] on img at bounding box center [781, 429] width 147 height 134
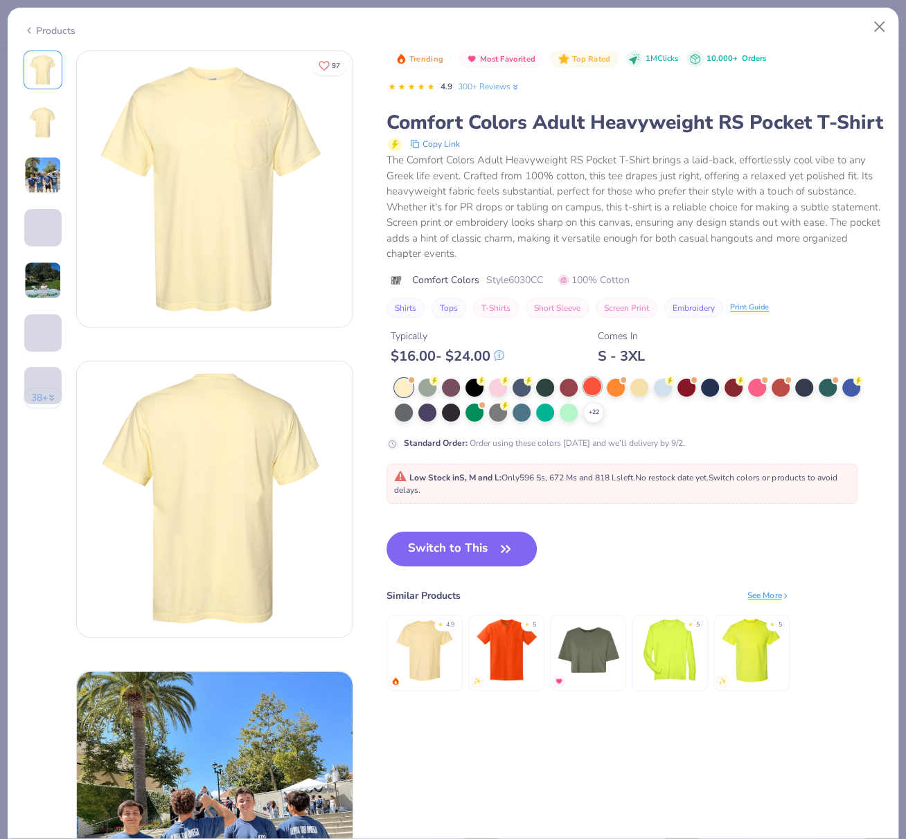
click at [593, 395] on div at bounding box center [592, 386] width 18 height 18
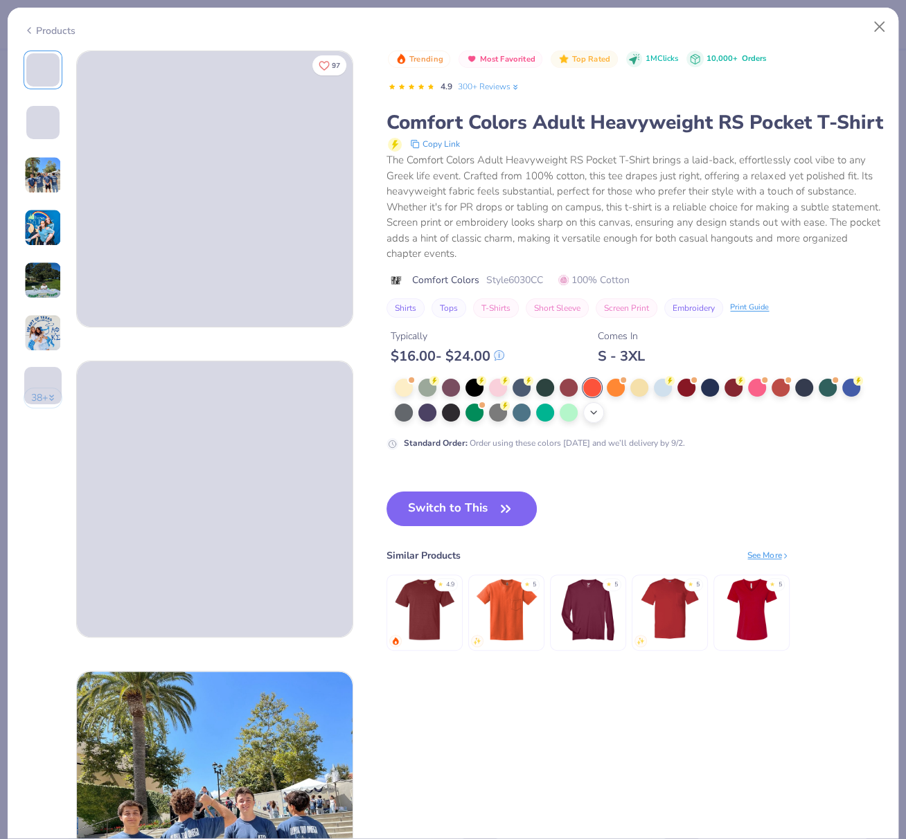
click at [592, 418] on icon at bounding box center [593, 412] width 11 height 11
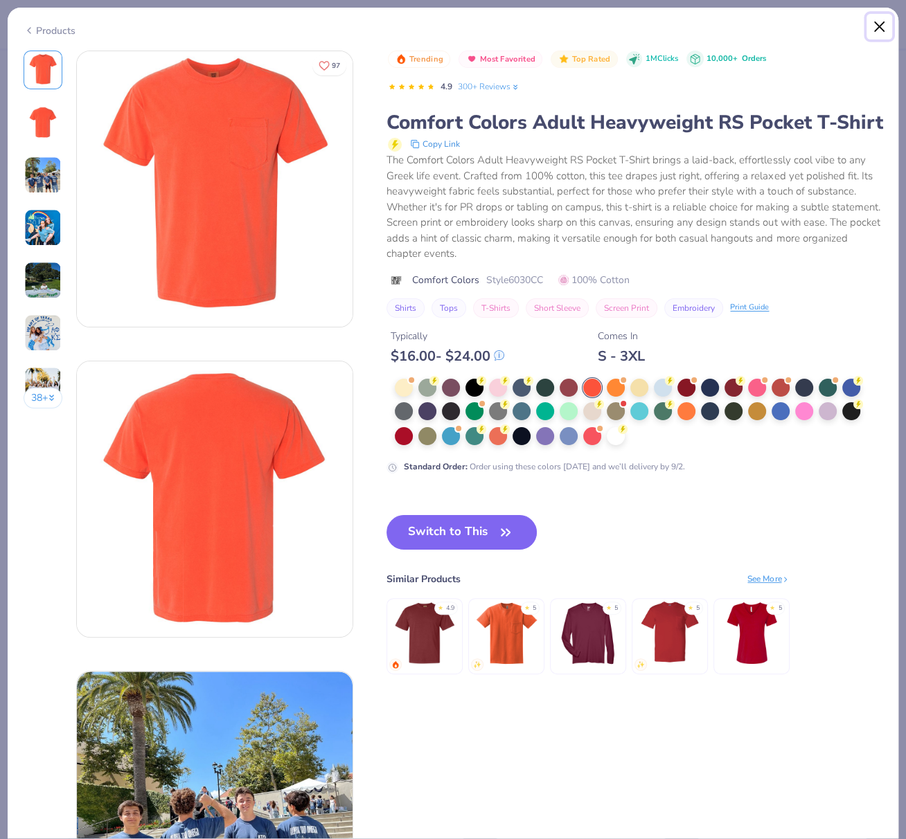
drag, startPoint x: 879, startPoint y: 23, endPoint x: 864, endPoint y: 52, distance: 32.5
click at [877, 24] on button "Close" at bounding box center [879, 27] width 26 height 26
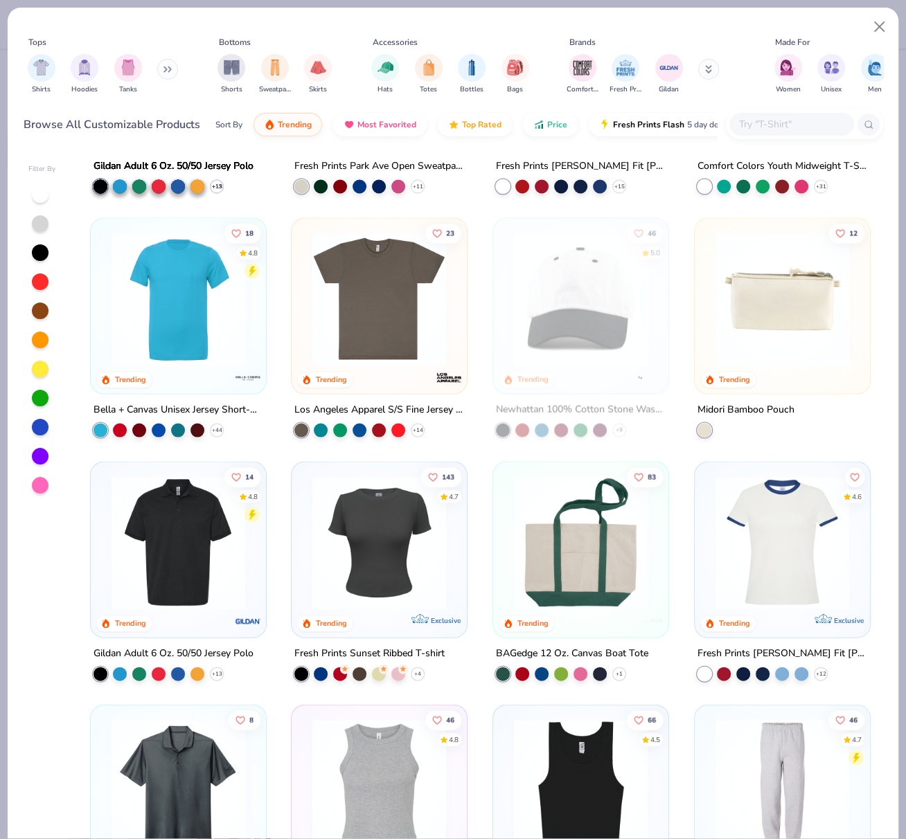
scroll to position [2117, 0]
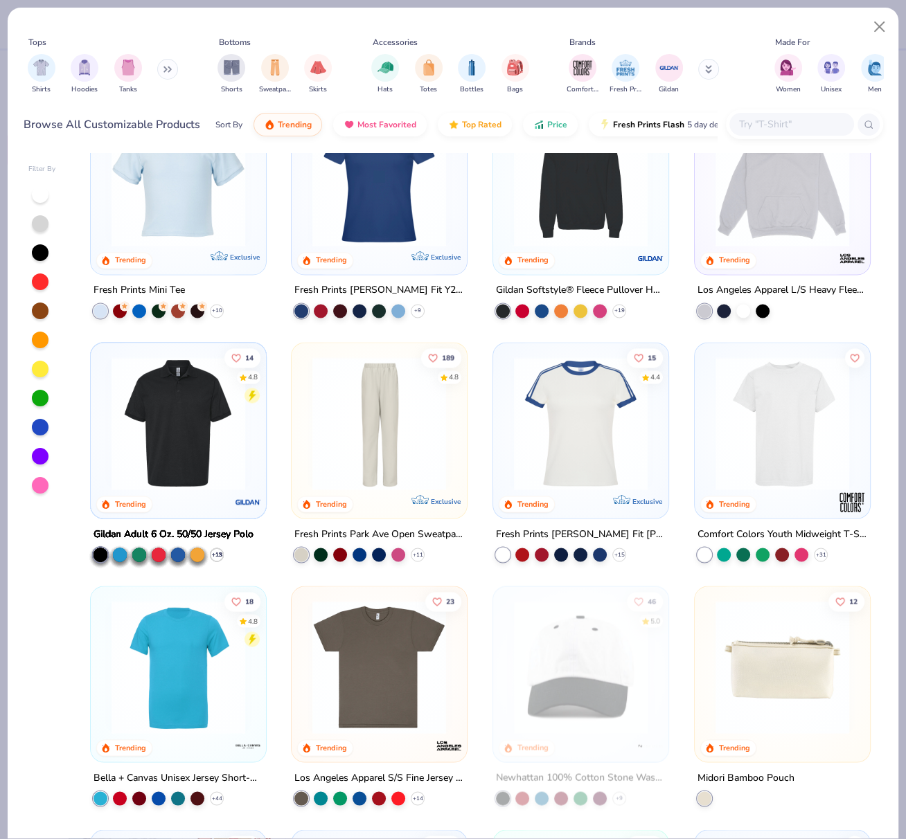
scroll to position [1468, 0]
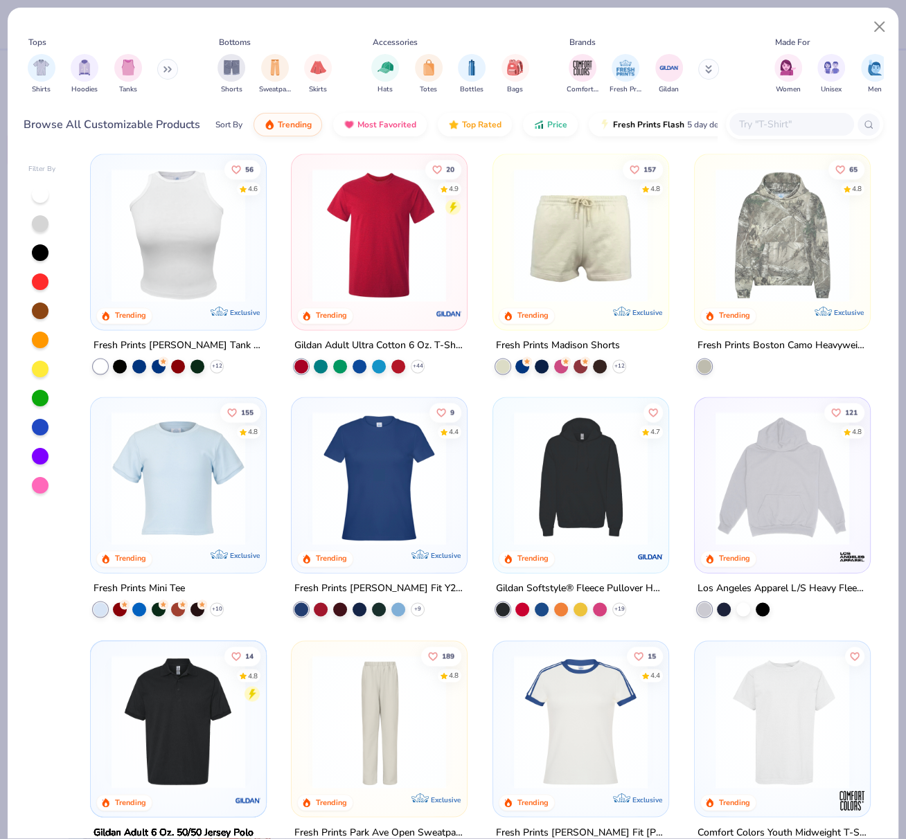
click at [224, 525] on img at bounding box center [178, 478] width 147 height 134
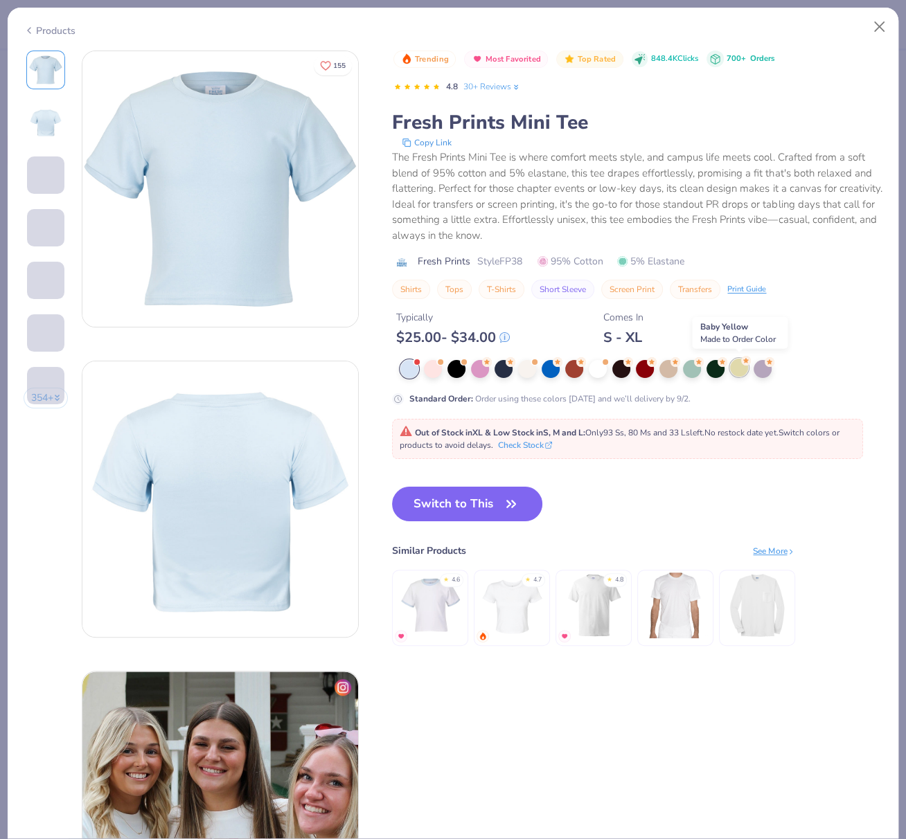
click at [740, 368] on div at bounding box center [739, 368] width 18 height 18
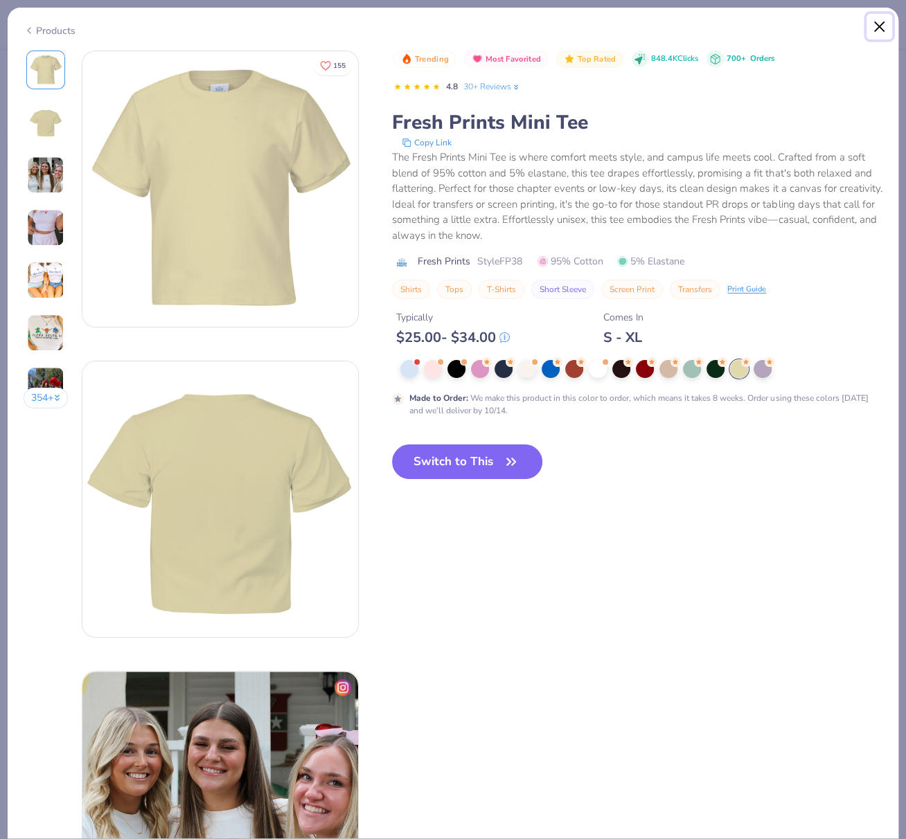
drag, startPoint x: 884, startPoint y: 30, endPoint x: 875, endPoint y: 35, distance: 10.2
click at [884, 30] on button "Close" at bounding box center [879, 27] width 26 height 26
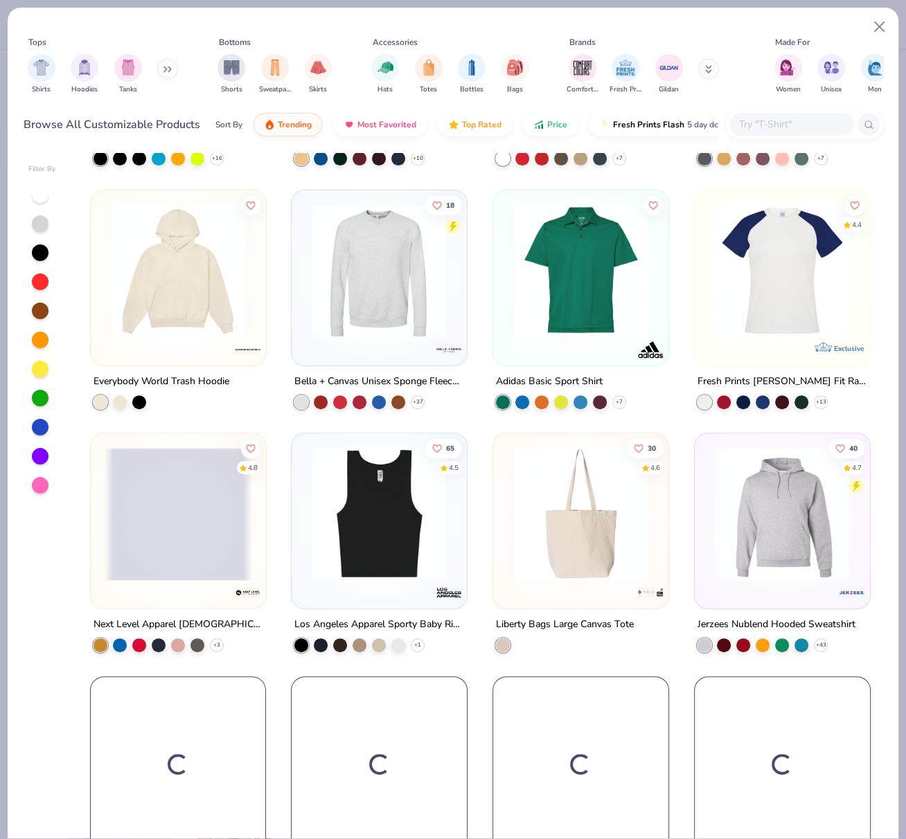
scroll to position [4355, 0]
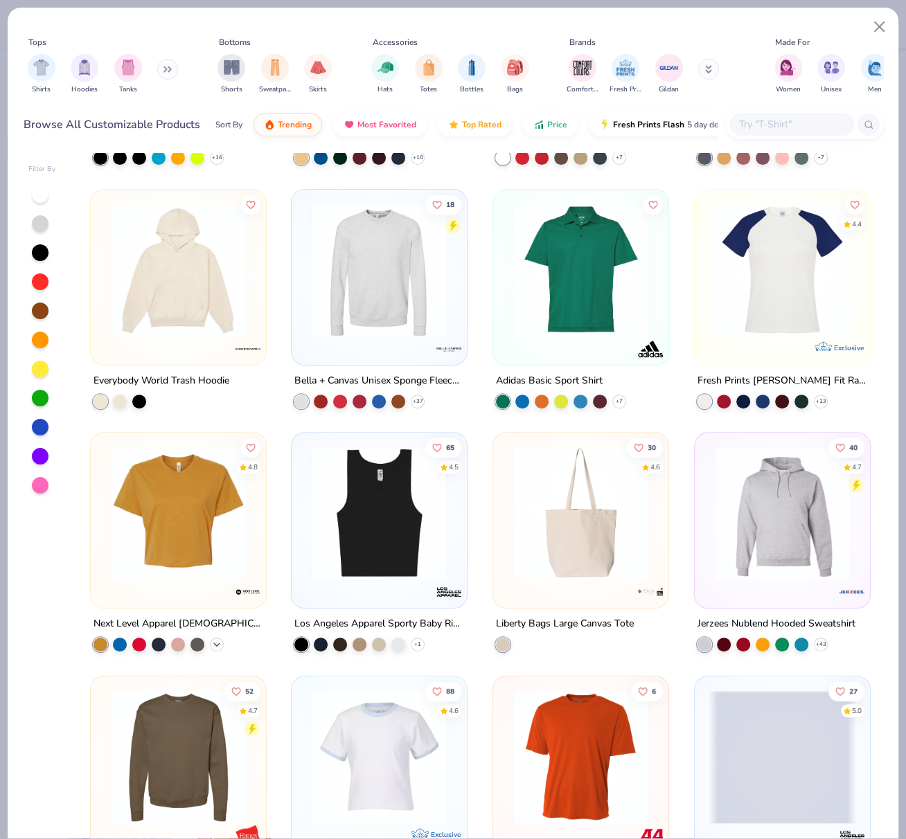
click at [211, 645] on icon at bounding box center [216, 644] width 11 height 11
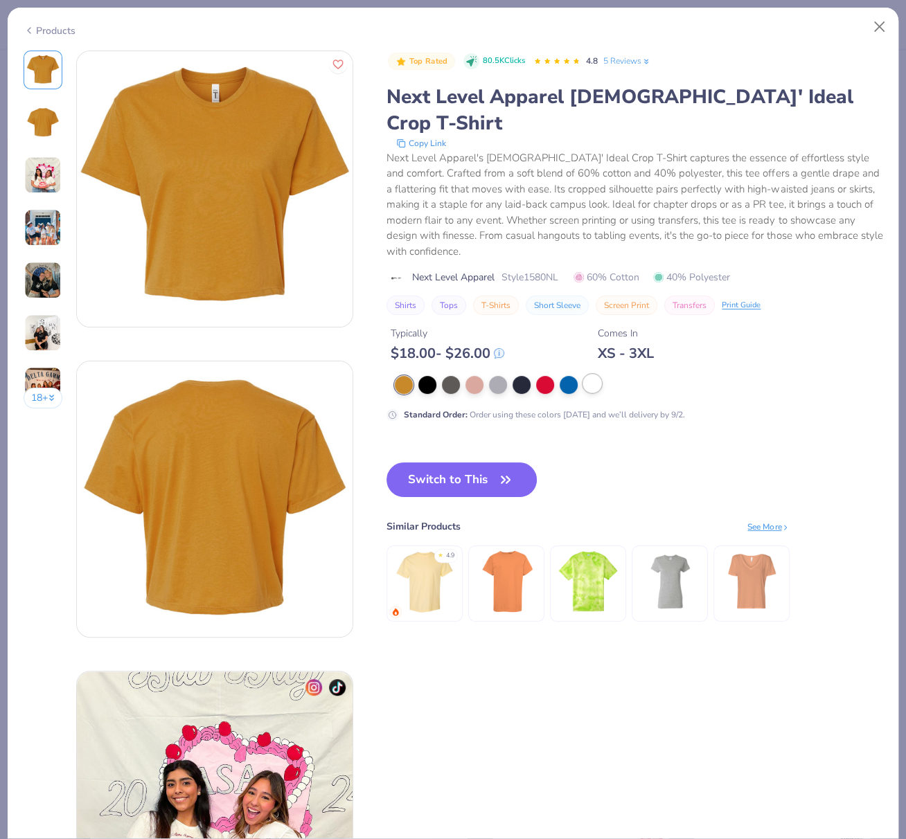
click at [591, 375] on div at bounding box center [592, 384] width 18 height 18
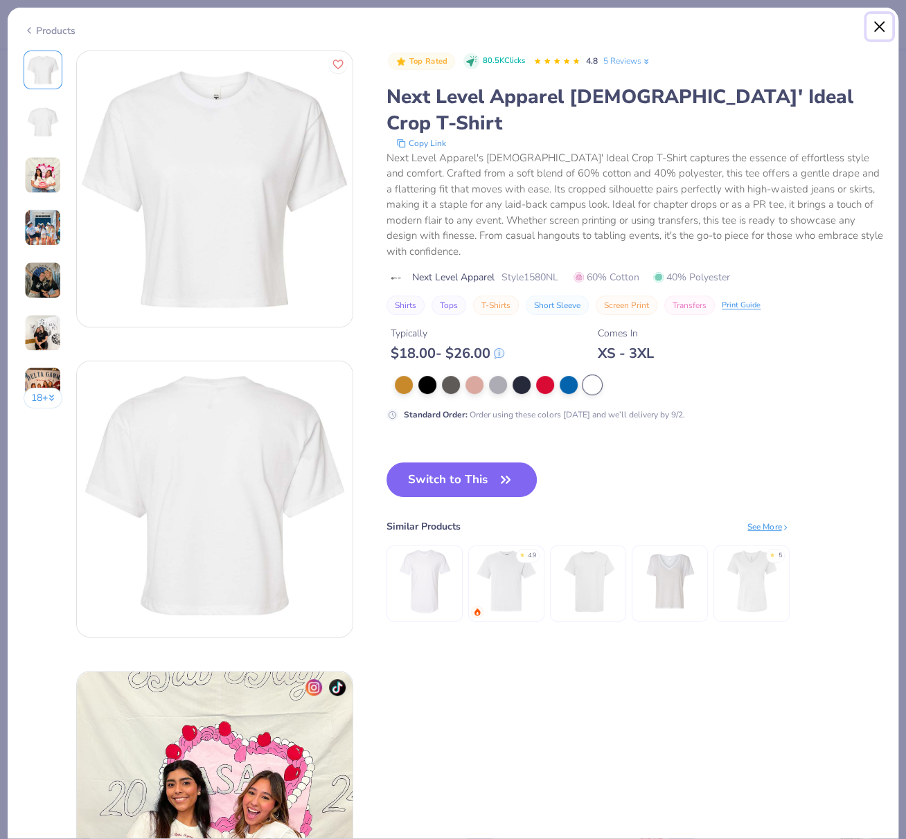
drag, startPoint x: 879, startPoint y: 24, endPoint x: 823, endPoint y: 85, distance: 83.3
click at [878, 24] on button "Close" at bounding box center [879, 27] width 26 height 26
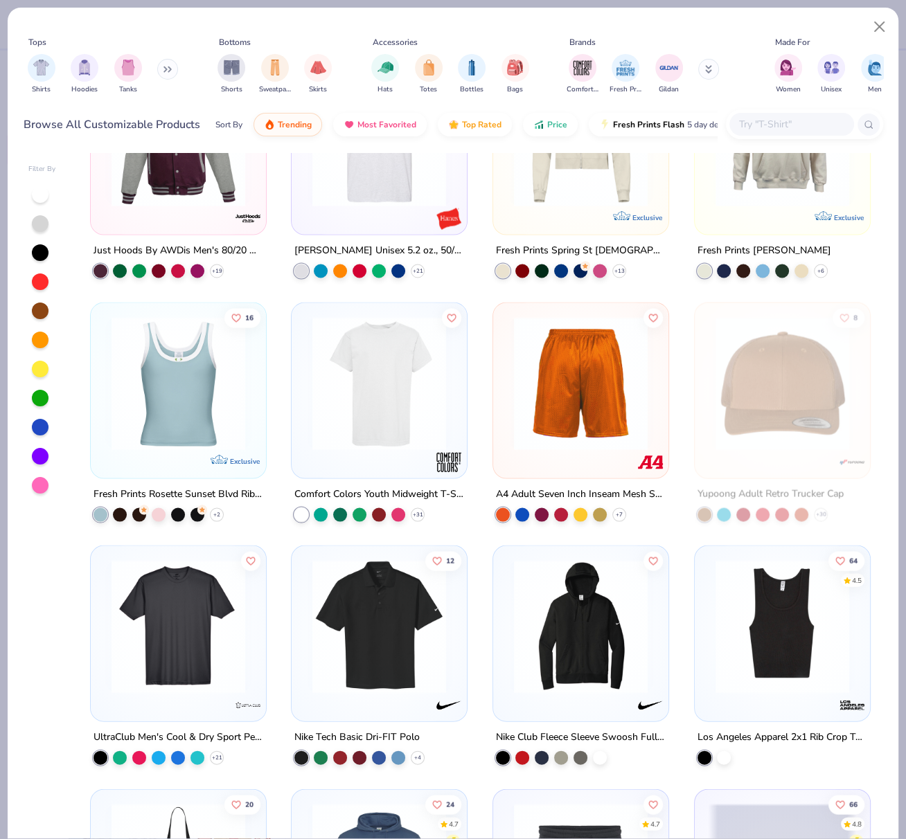
scroll to position [6188, 0]
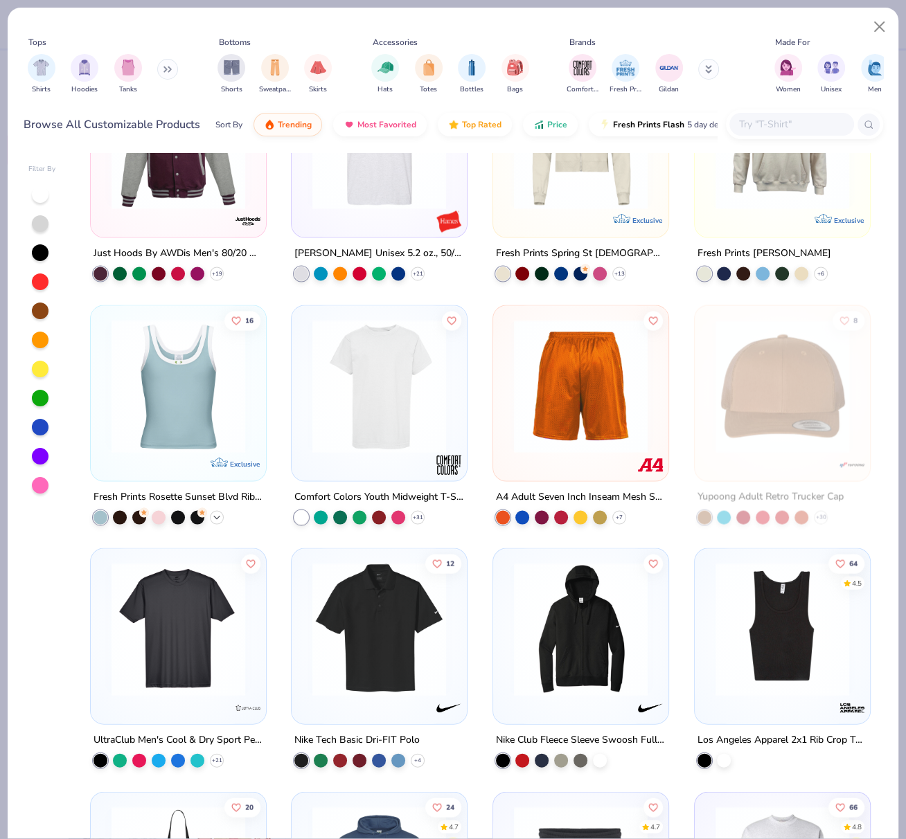
click at [211, 516] on icon at bounding box center [216, 517] width 11 height 11
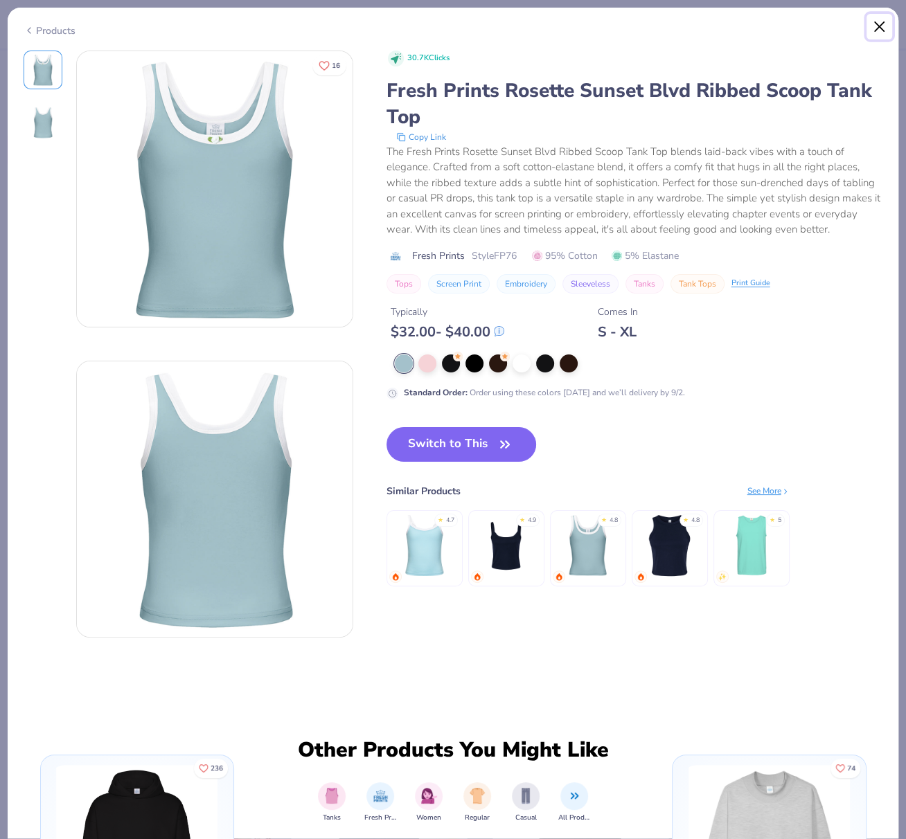
drag, startPoint x: 884, startPoint y: 22, endPoint x: 878, endPoint y: 37, distance: 16.2
click at [883, 23] on button "Close" at bounding box center [879, 27] width 26 height 26
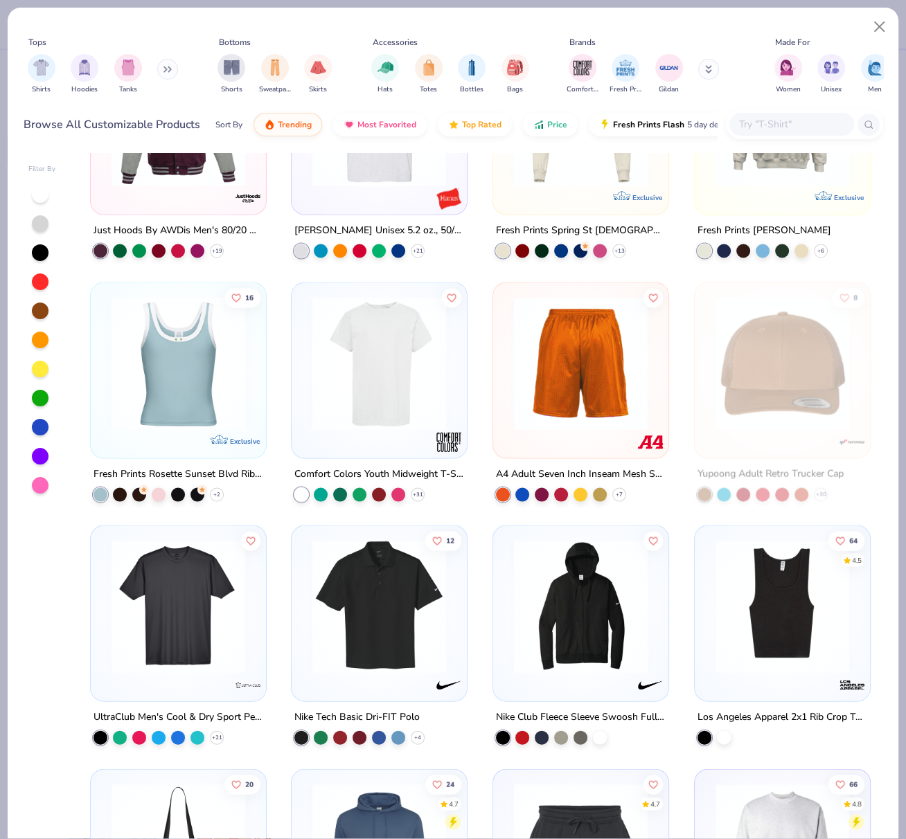
scroll to position [6203, 0]
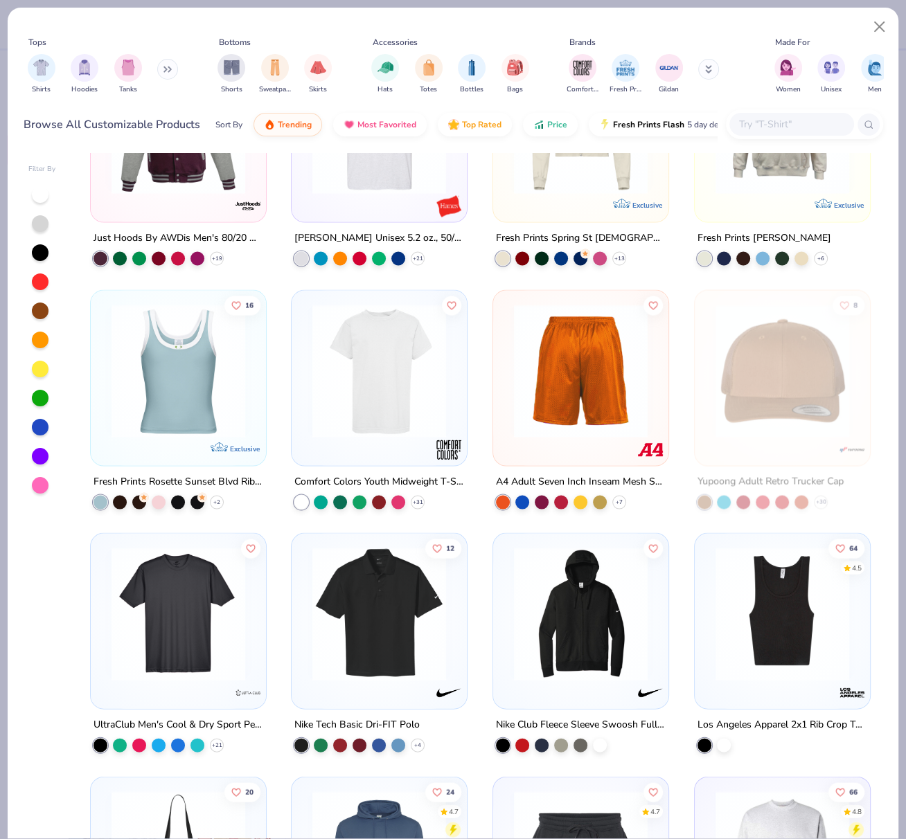
drag, startPoint x: 132, startPoint y: 69, endPoint x: 156, endPoint y: 76, distance: 24.7
click at [132, 69] on img "filter for Tanks" at bounding box center [127, 68] width 15 height 16
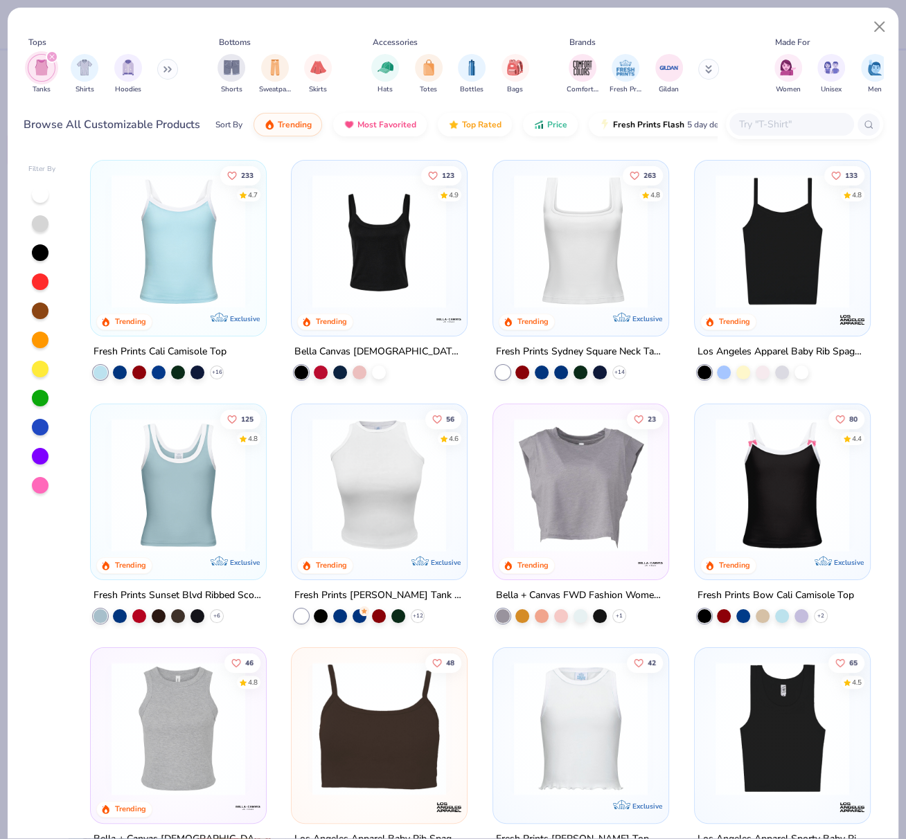
click at [173, 260] on img at bounding box center [178, 241] width 147 height 134
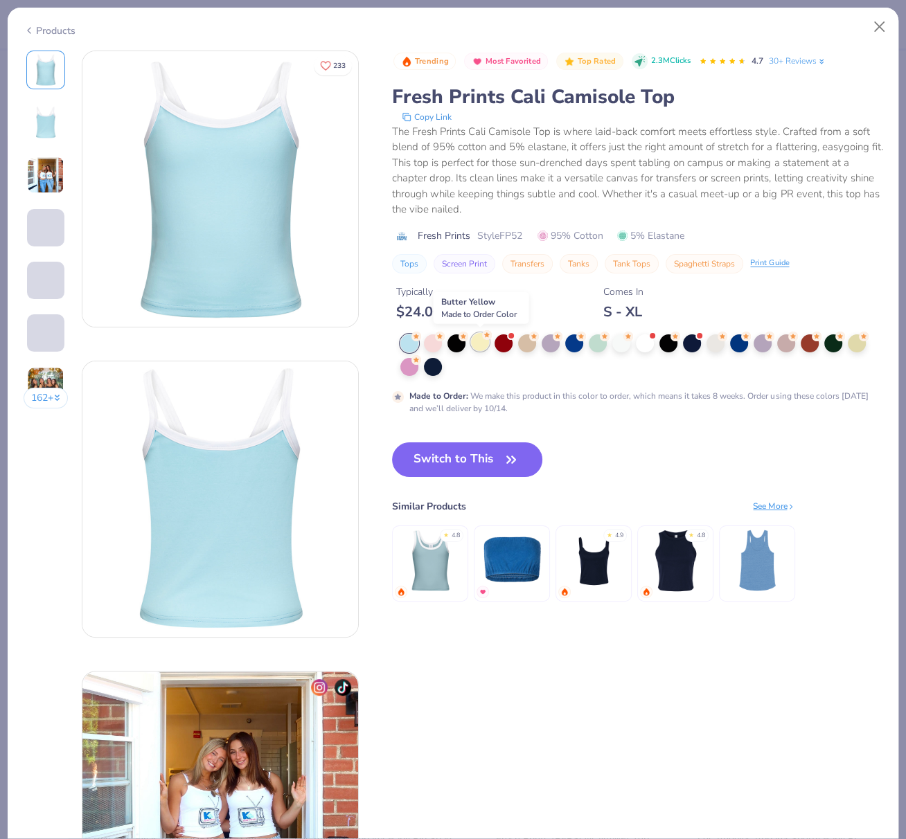
click at [481, 343] on div at bounding box center [480, 342] width 18 height 18
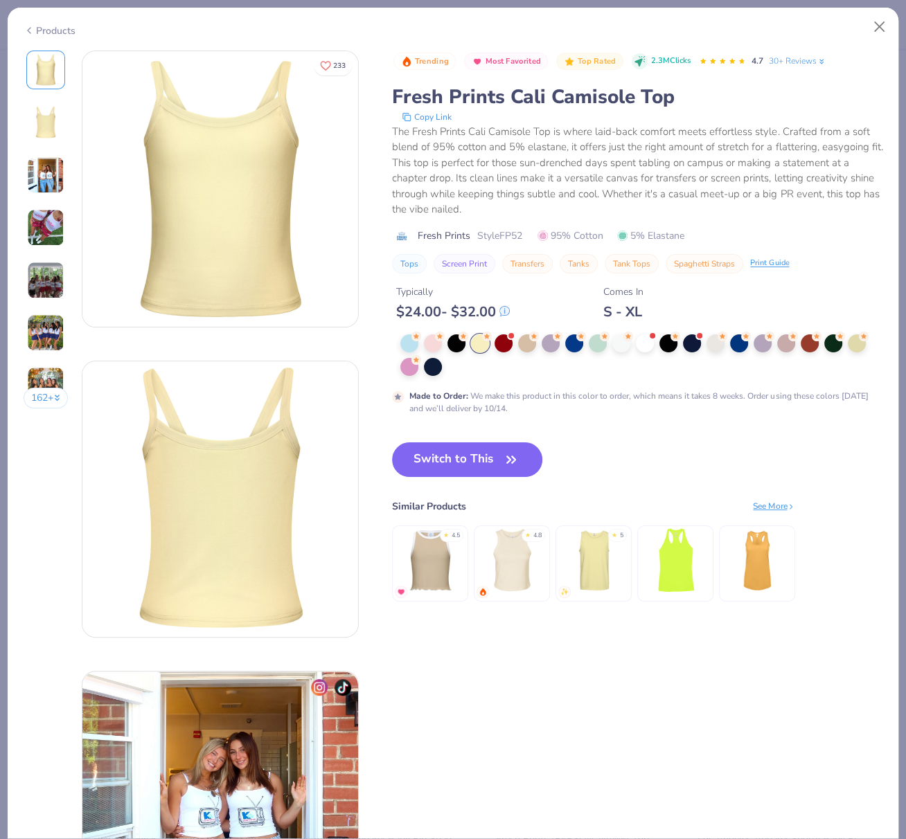
click at [438, 458] on button "Switch to This" at bounding box center [467, 459] width 150 height 35
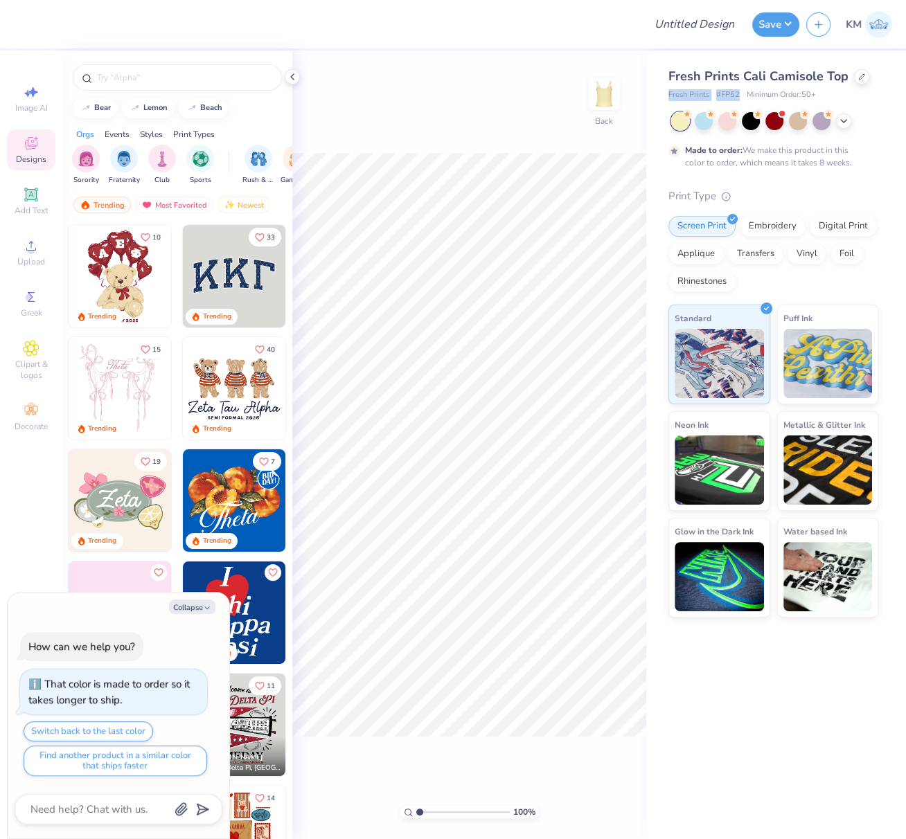
drag, startPoint x: 668, startPoint y: 94, endPoint x: 740, endPoint y: 98, distance: 72.1
click at [737, 97] on div "Fresh Prints # FP52 Minimum Order: 50 +" at bounding box center [773, 95] width 210 height 12
copy div "Fresh Prints # FP52"
click at [28, 256] on div "Upload" at bounding box center [31, 252] width 48 height 41
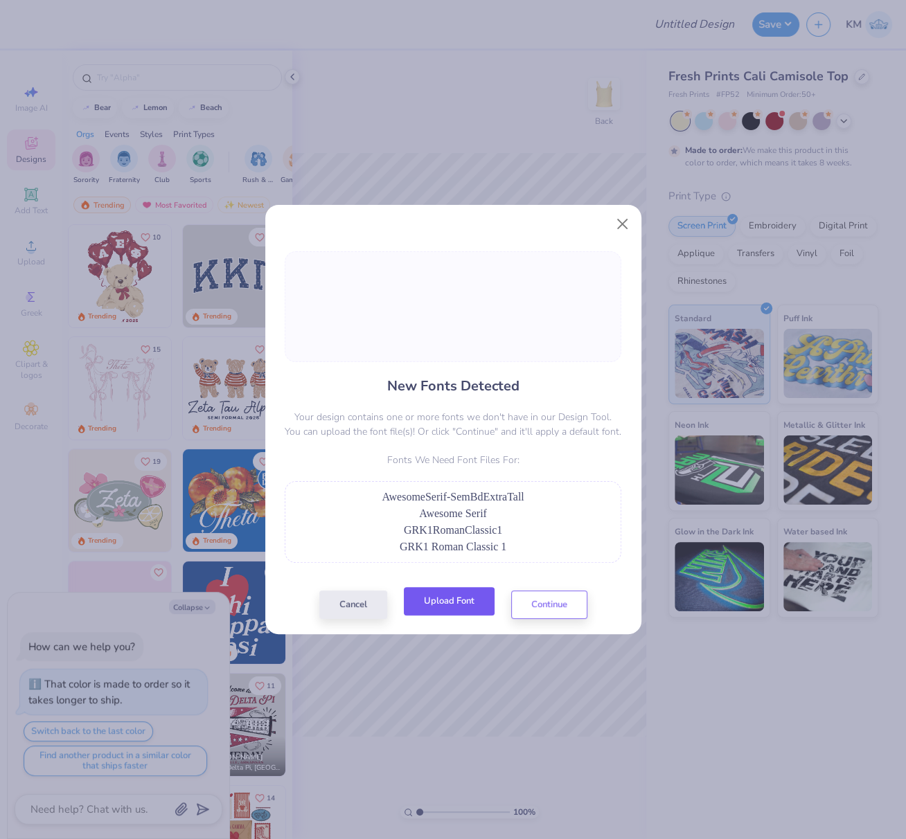
click at [467, 611] on button "Upload Font" at bounding box center [449, 601] width 91 height 28
click at [464, 589] on button "Upload Font" at bounding box center [449, 601] width 91 height 28
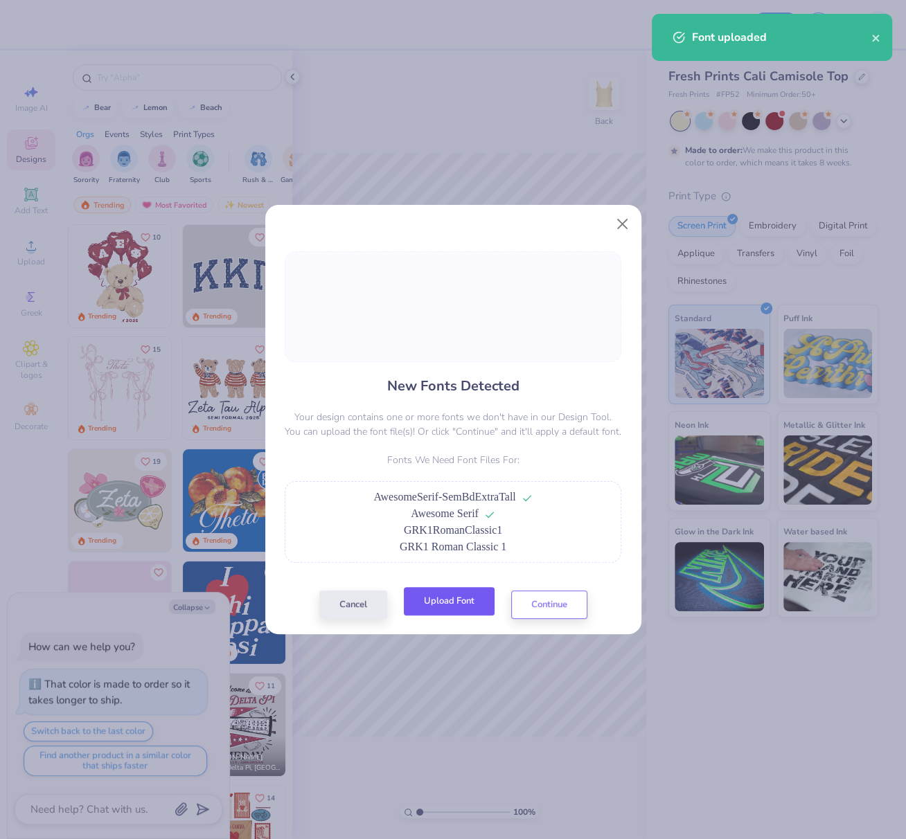
click at [468, 596] on button "Upload Font" at bounding box center [449, 601] width 91 height 28
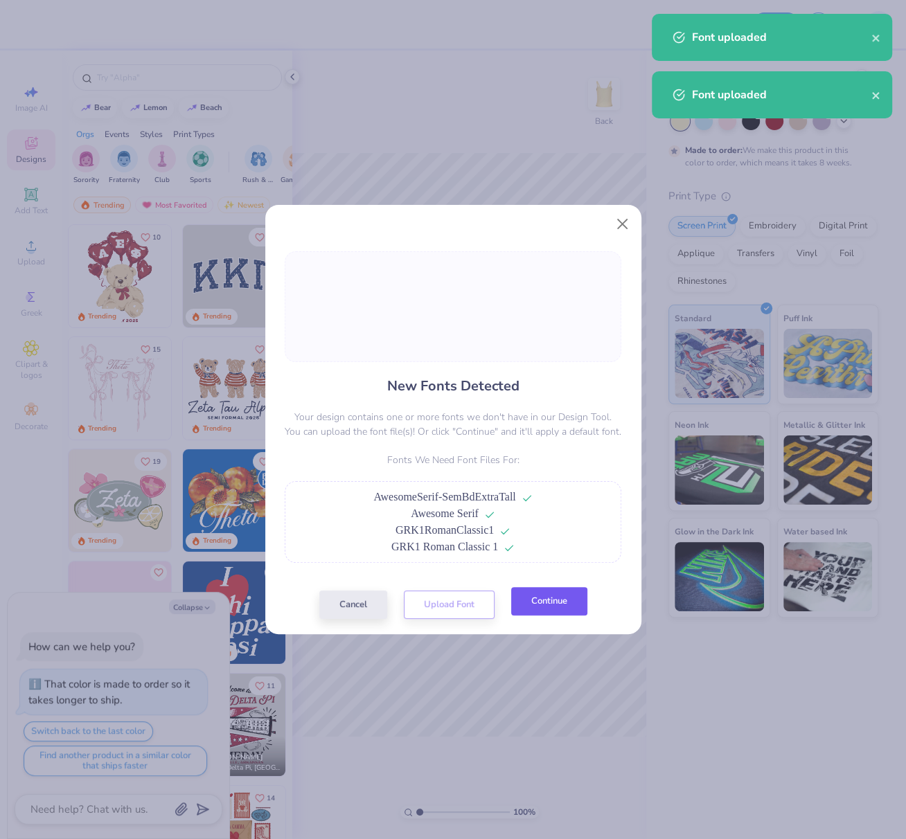
click at [566, 601] on button "Continue" at bounding box center [549, 601] width 76 height 28
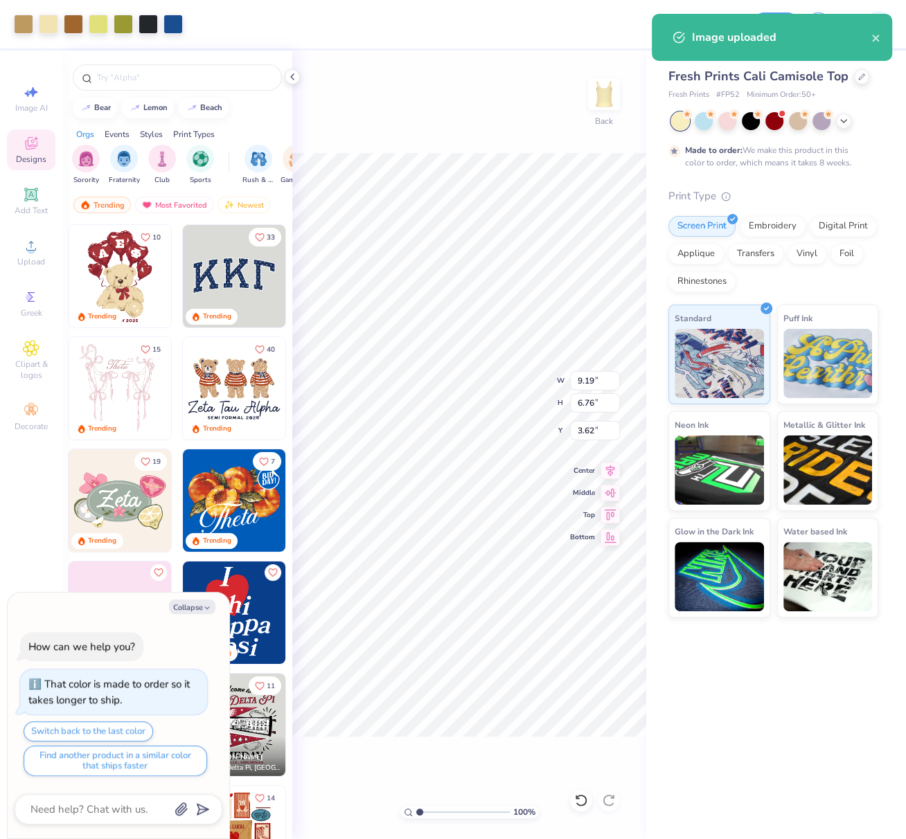
type textarea "x"
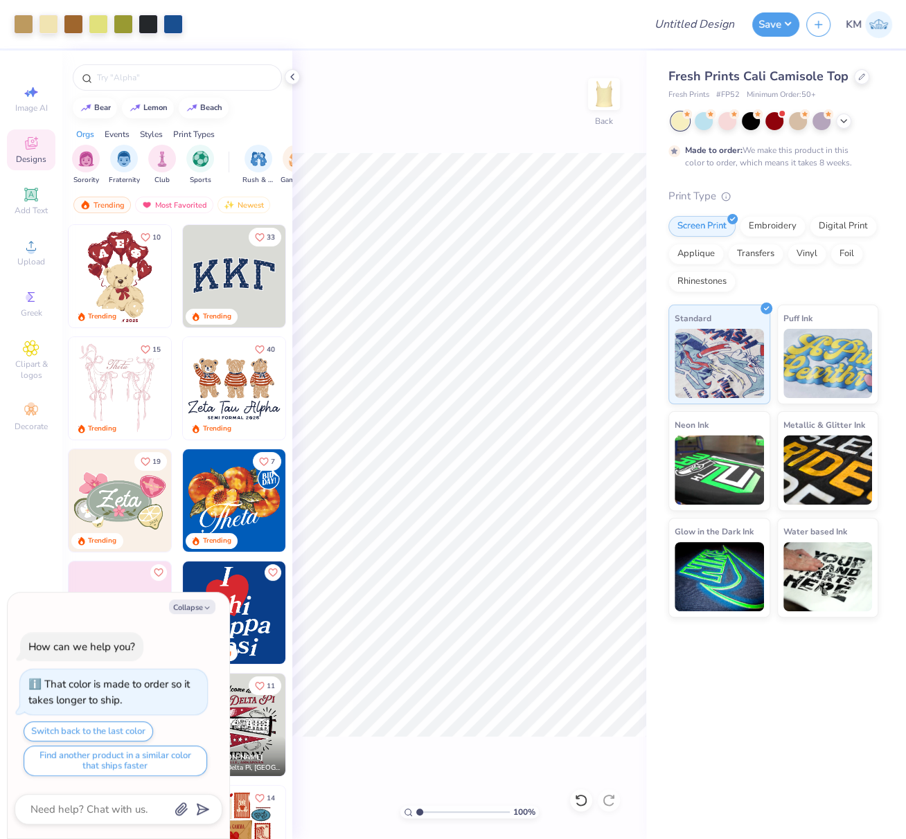
click at [429, 813] on input "range" at bounding box center [462, 812] width 93 height 12
type input "2.34"
click at [431, 814] on input "range" at bounding box center [462, 812] width 93 height 12
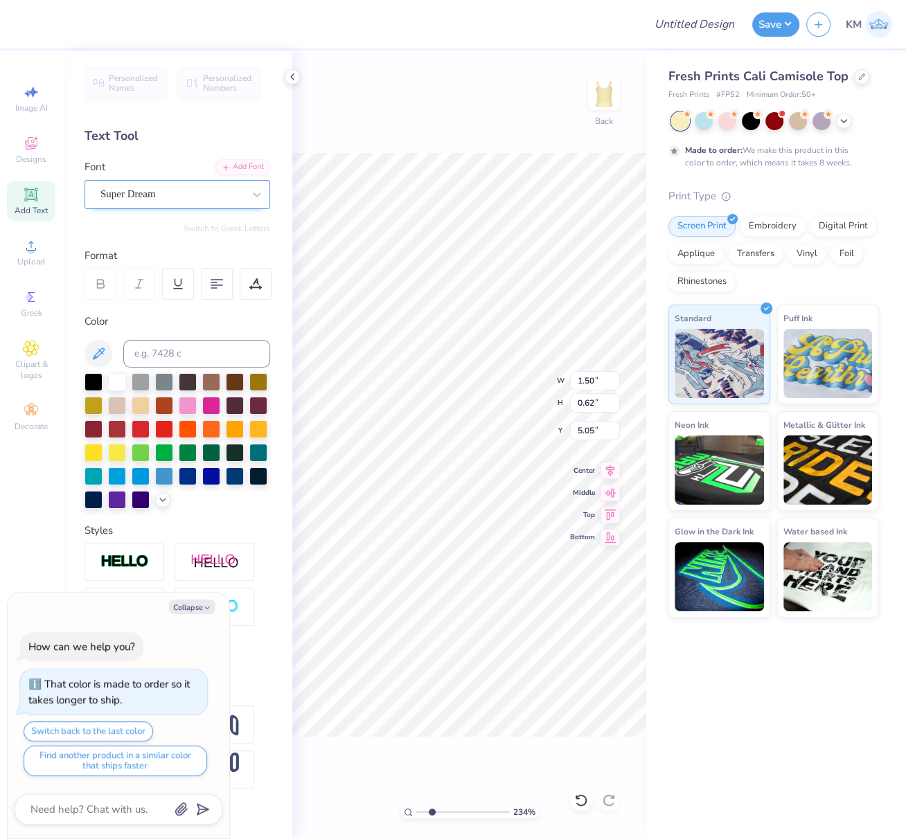
click at [169, 195] on div "Super Dream" at bounding box center [171, 193] width 145 height 21
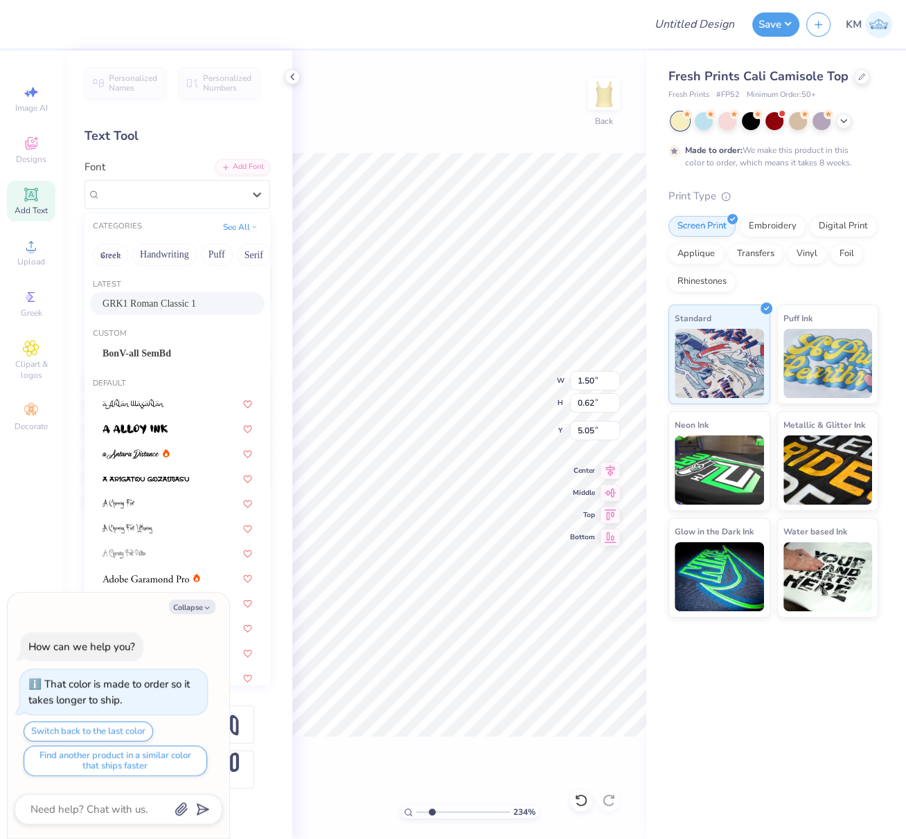
click at [155, 305] on span "GRK1 Roman Classic 1" at bounding box center [148, 303] width 93 height 15
type textarea "x"
type input "1.69"
type input "0.65"
type input "5.08"
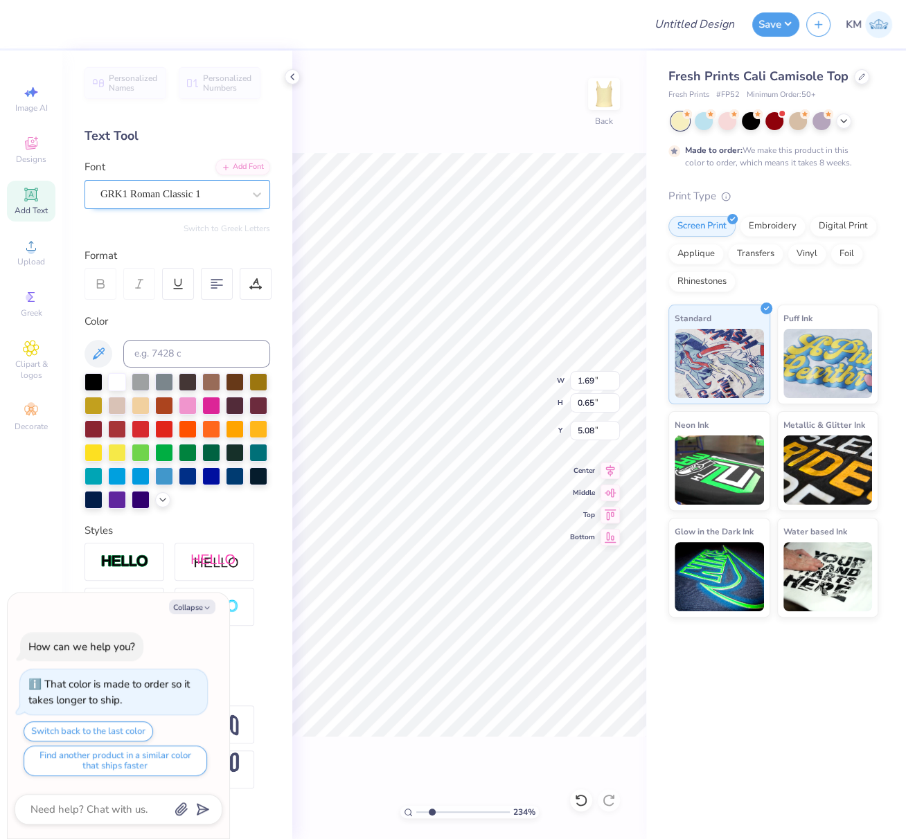
click at [166, 192] on div "GRK1 Roman Classic 1" at bounding box center [171, 193] width 145 height 21
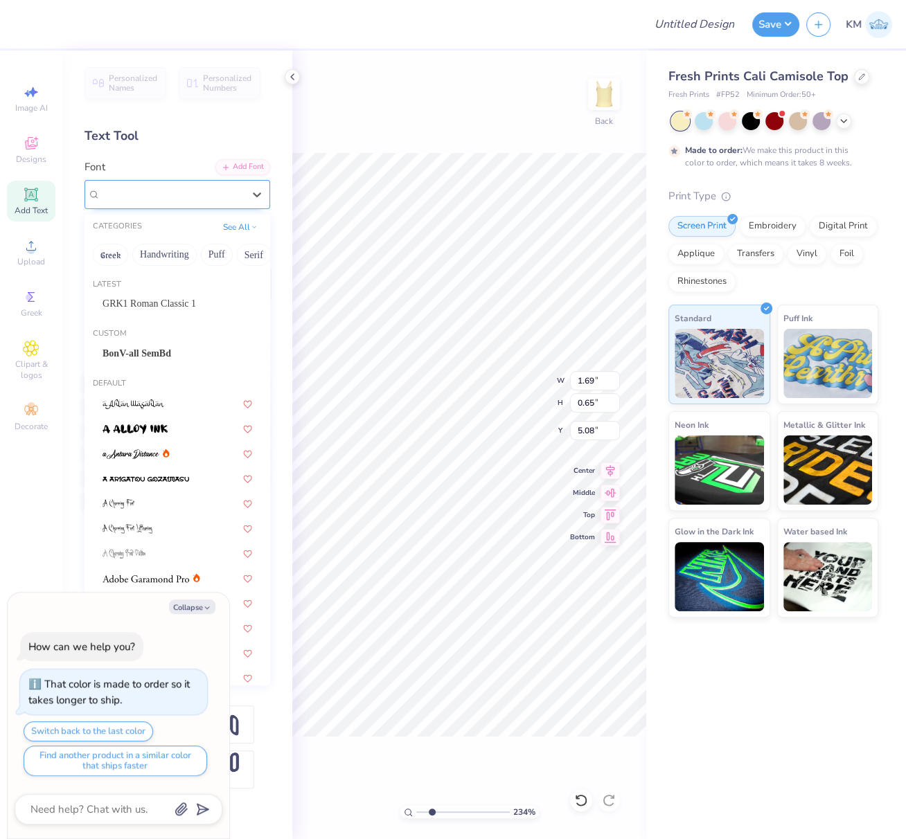
type textarea "x"
type input "2.75"
type input "0.53"
type input "6.01"
click at [159, 348] on span "BonV-all SemBd" at bounding box center [136, 353] width 69 height 15
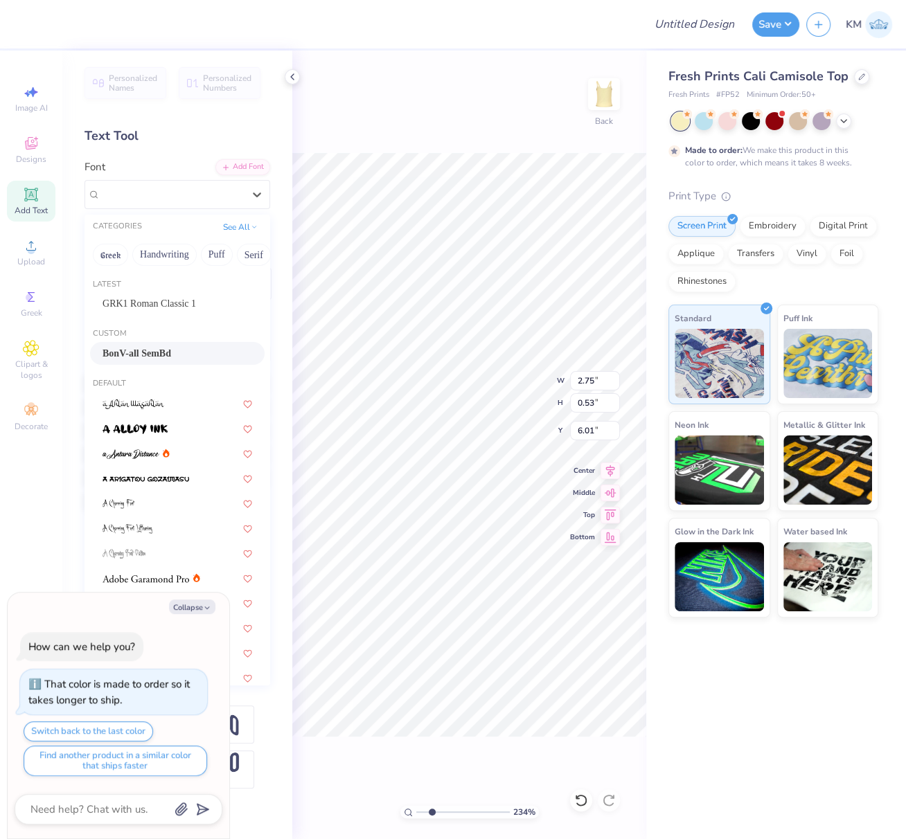
type textarea "x"
type input "2.22"
type input "0.59"
type input "6.02"
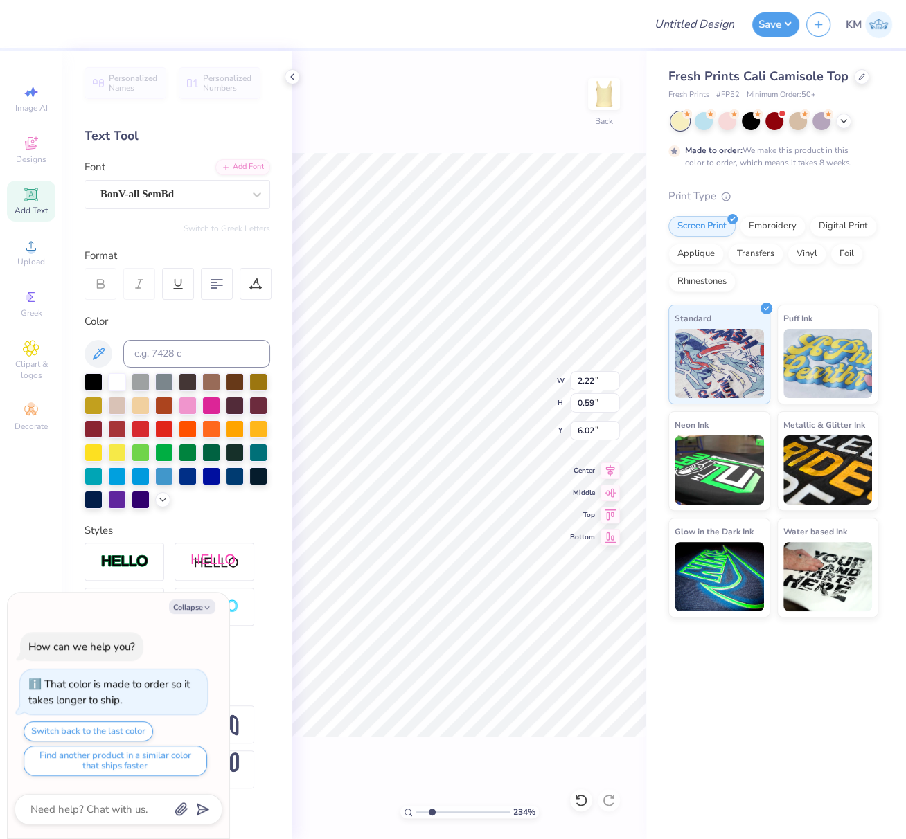
type textarea "x"
type input "5.95"
click at [256, 283] on icon at bounding box center [255, 284] width 12 height 12
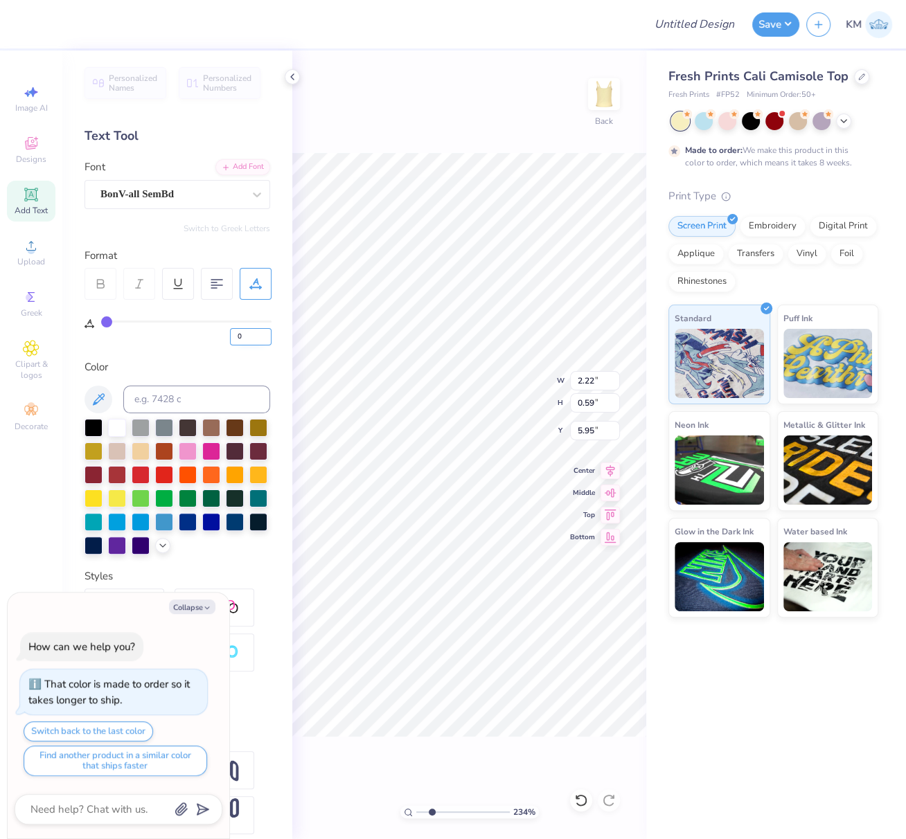
drag, startPoint x: 248, startPoint y: 334, endPoint x: 229, endPoint y: 337, distance: 18.8
click at [235, 333] on input "0" at bounding box center [251, 336] width 42 height 17
type input "8"
type textarea "x"
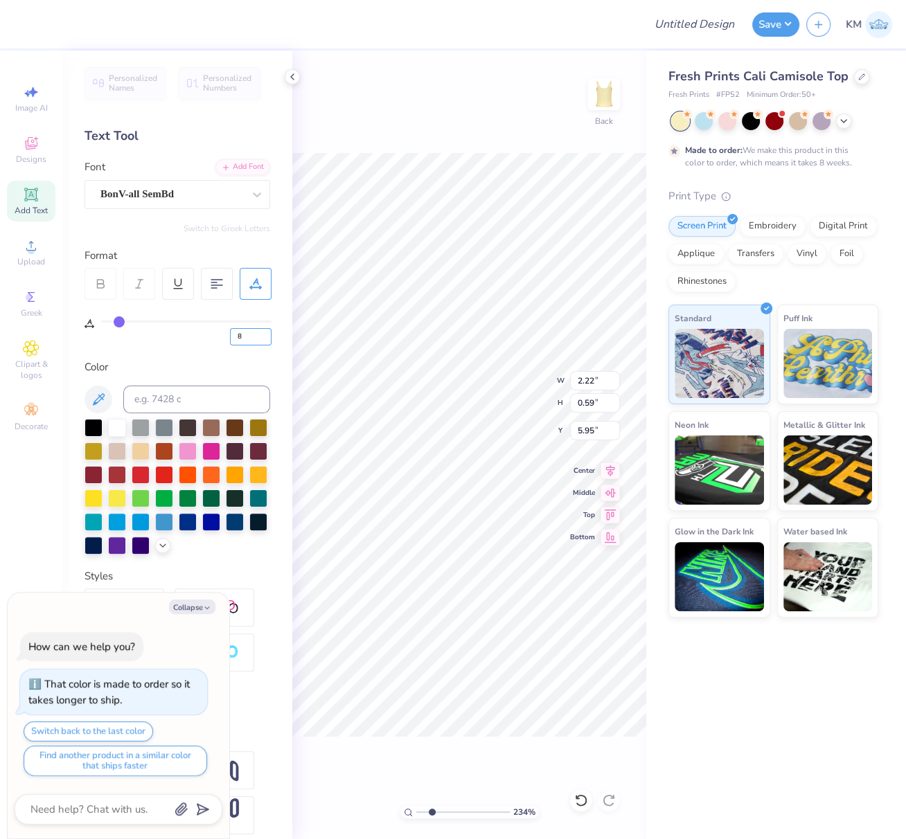
type input "2.60"
type input "0.60"
type textarea "x"
type input "1.03"
type input "0.34"
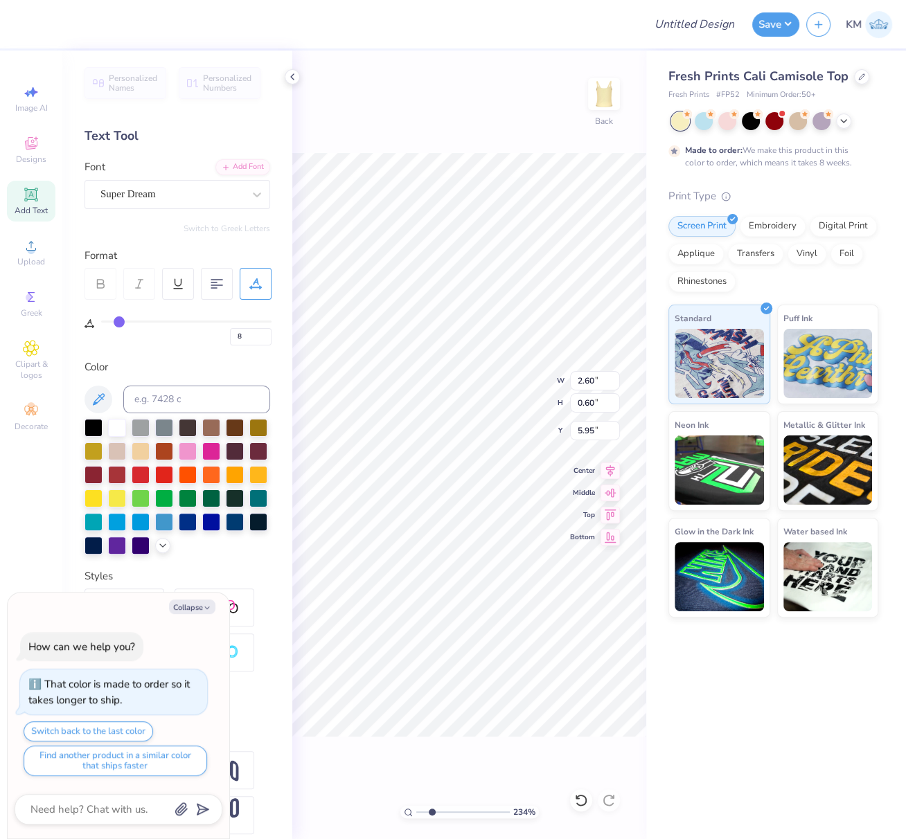
type input "6.93"
type input "8"
type textarea "x"
type input "8"
click at [147, 194] on div "Super Dream" at bounding box center [171, 193] width 145 height 21
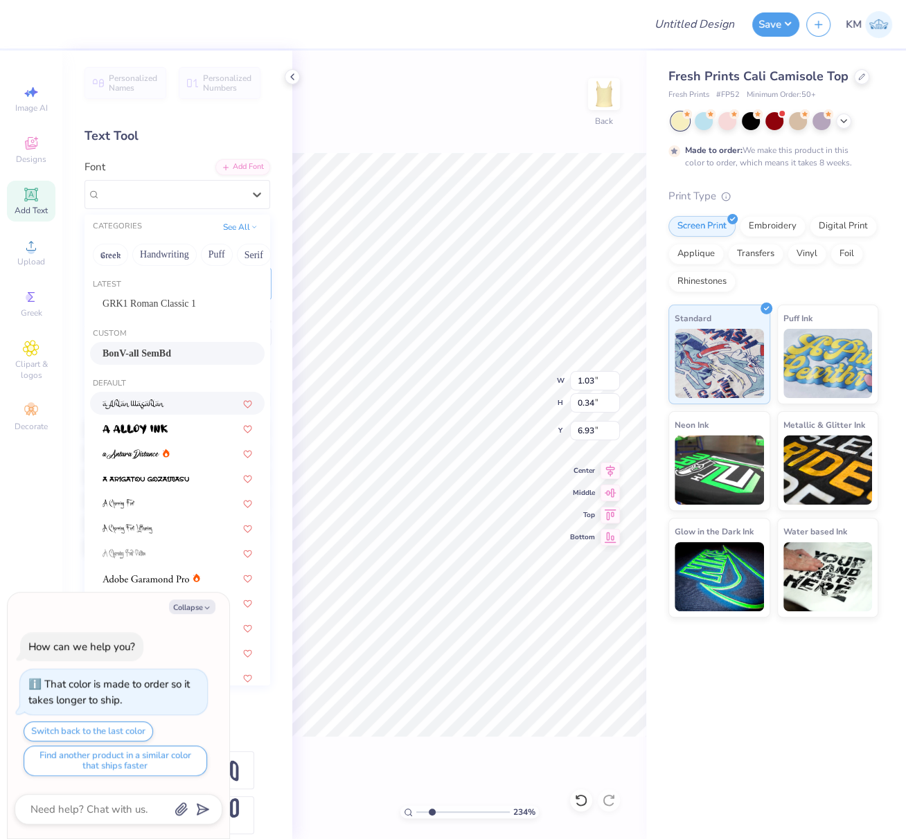
click at [153, 357] on span "BonV-all SemBd" at bounding box center [136, 353] width 69 height 15
type textarea "x"
type input "0.89"
type input "0.39"
type input "6.94"
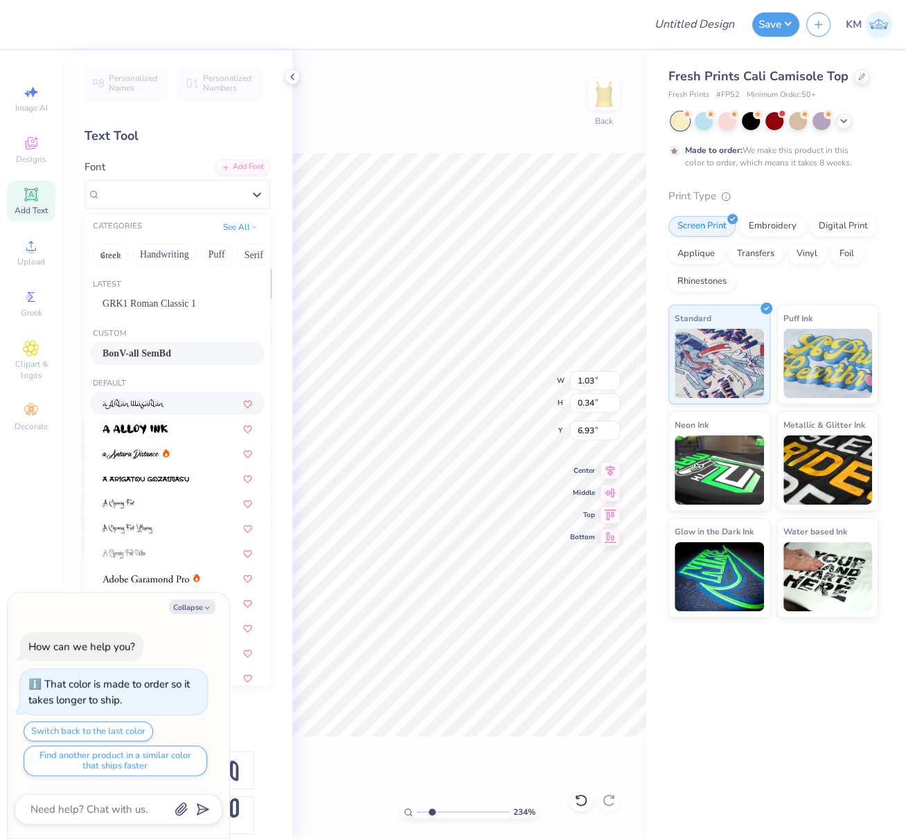
type input "8"
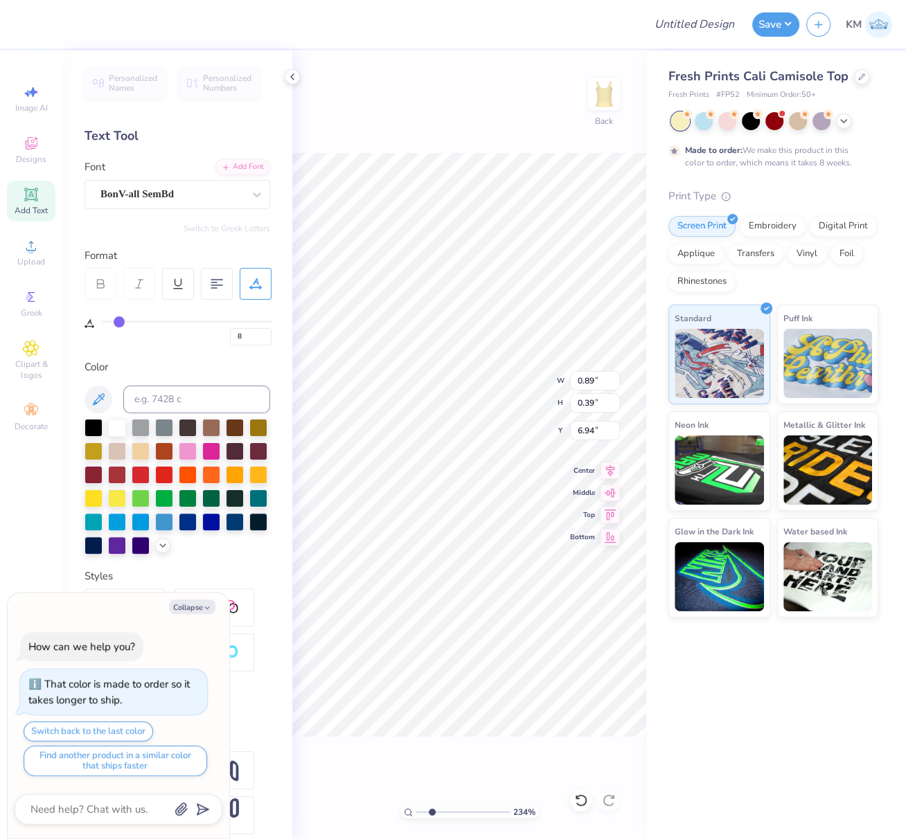
type textarea "x"
type input "8"
type textarea "x"
type input "6.81"
type input "8"
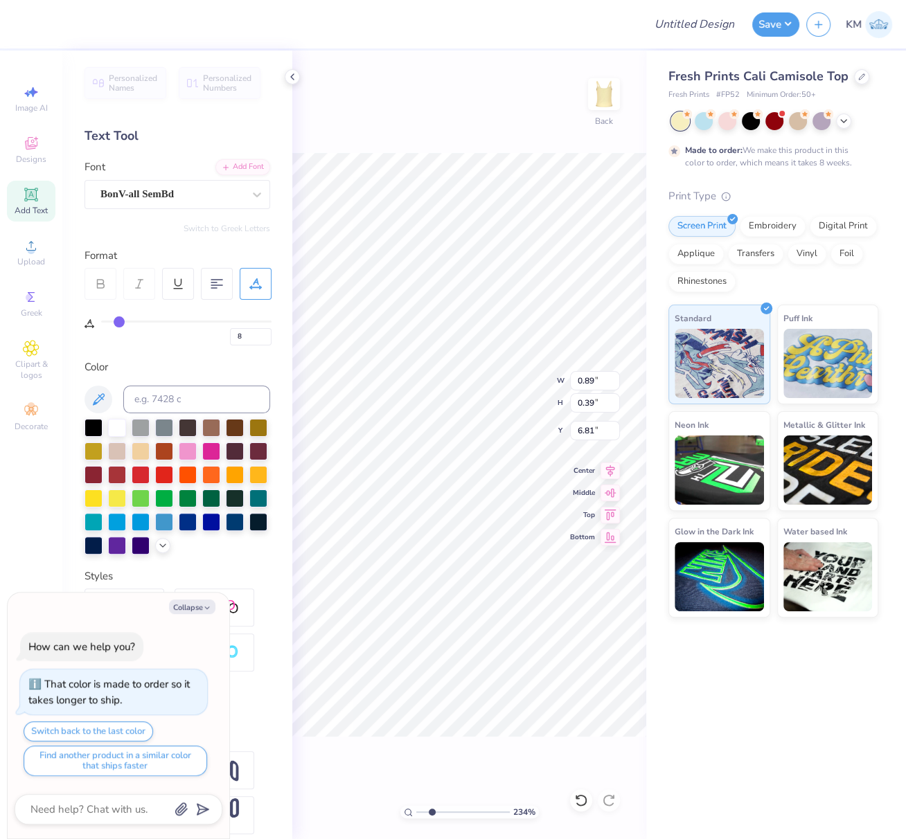
type textarea "x"
type input "8"
type textarea "x"
type input "8"
type textarea "x"
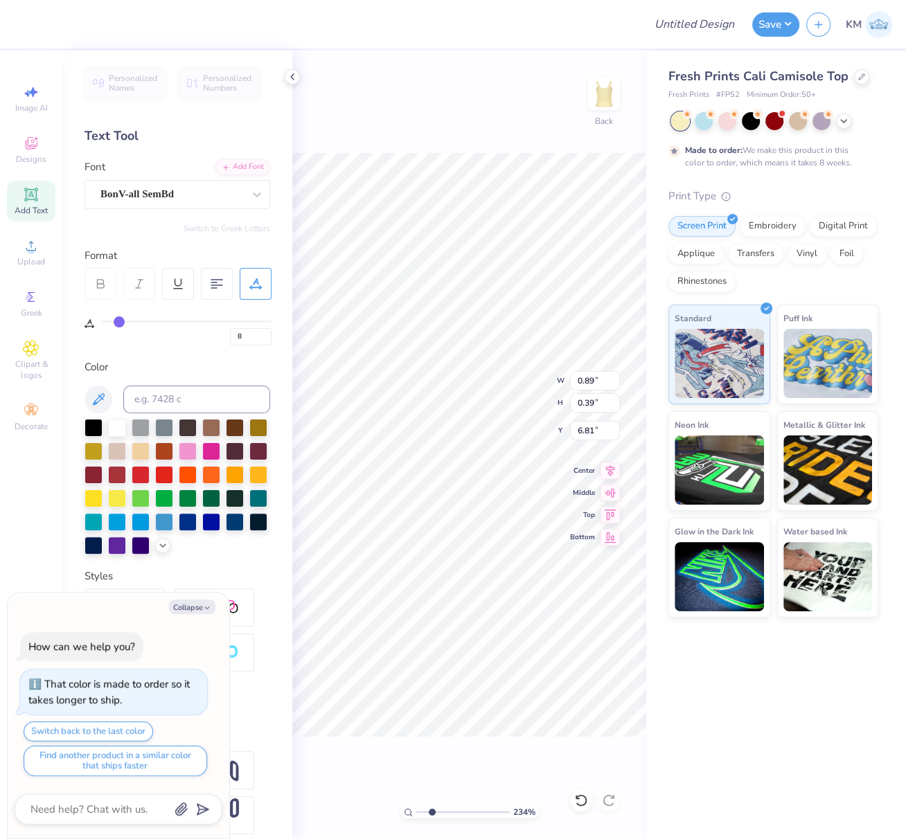
type input "8"
type textarea "x"
type input "8"
type textarea "x"
type input "7.26"
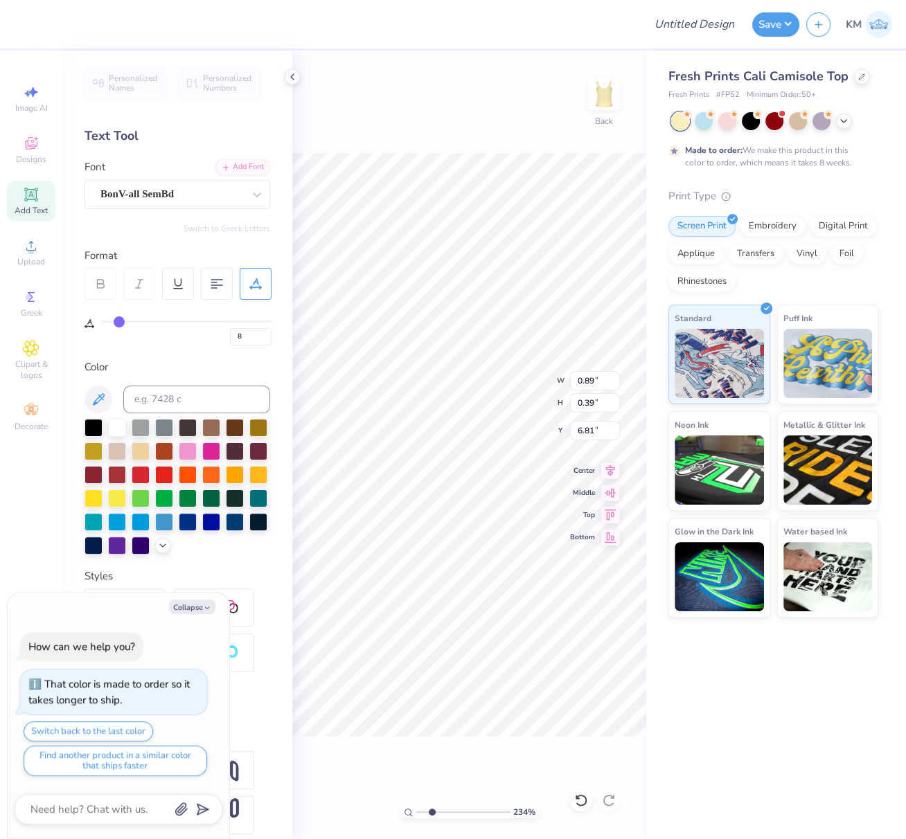
type input "8"
type textarea "x"
type input "8"
type textarea "x"
type input "8"
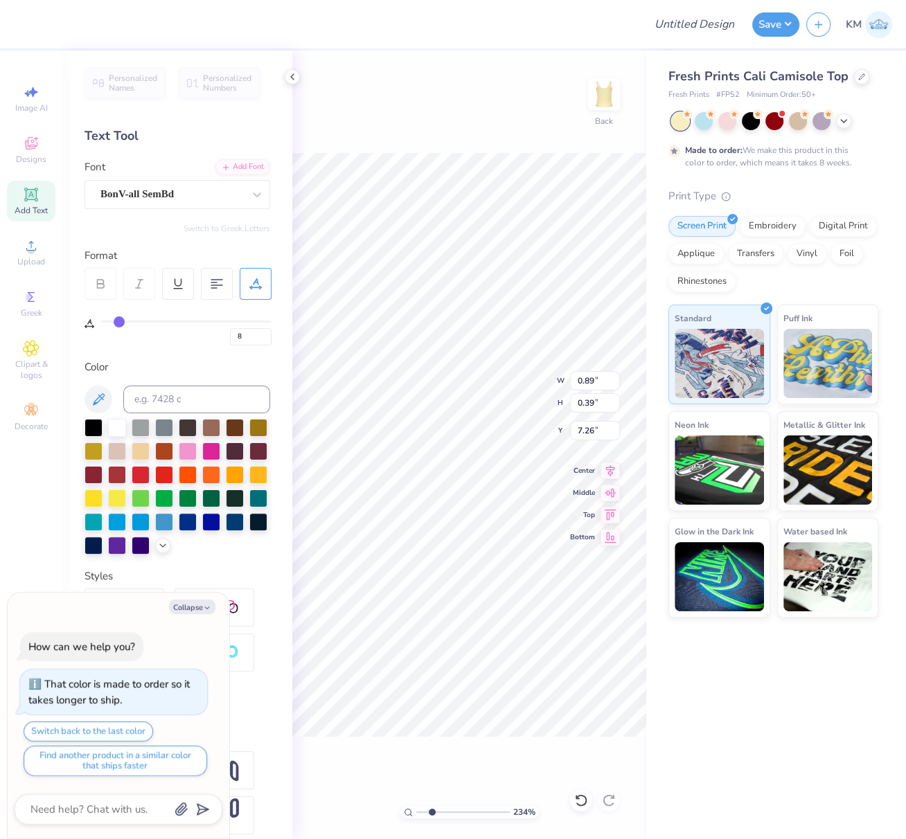
type textarea "x"
type input "7.19"
type input "8"
type textarea "x"
type input "8"
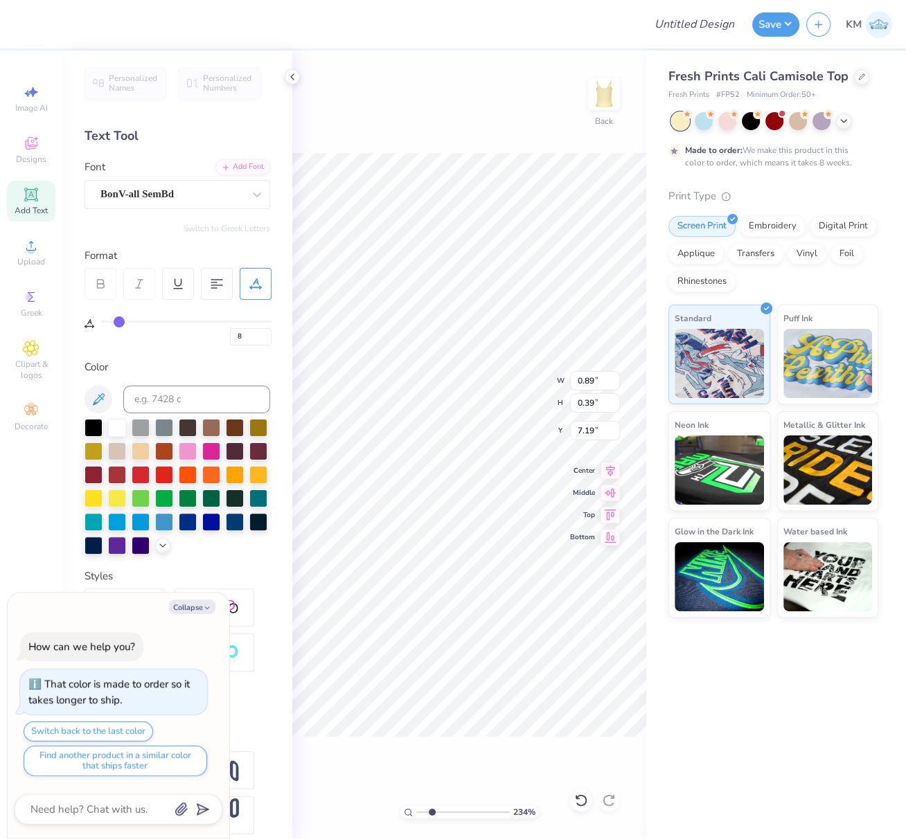
type textarea "x"
type input "8"
type textarea "x"
type input "8"
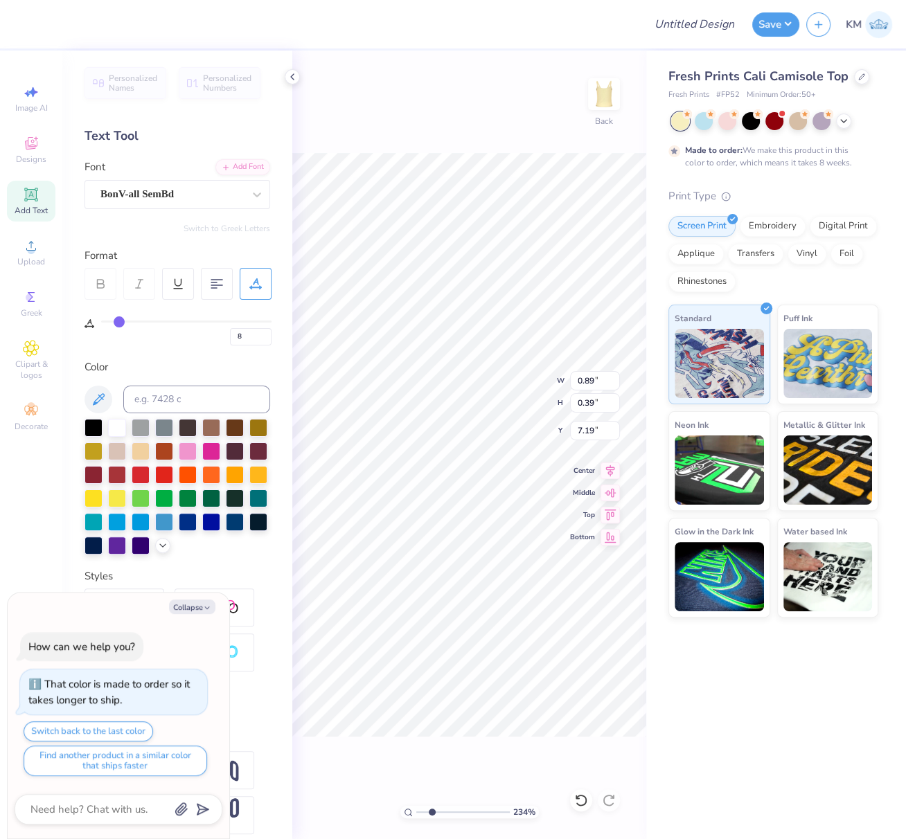
type textarea "x"
type input "8"
type textarea "B"
type textarea "x"
type input "8"
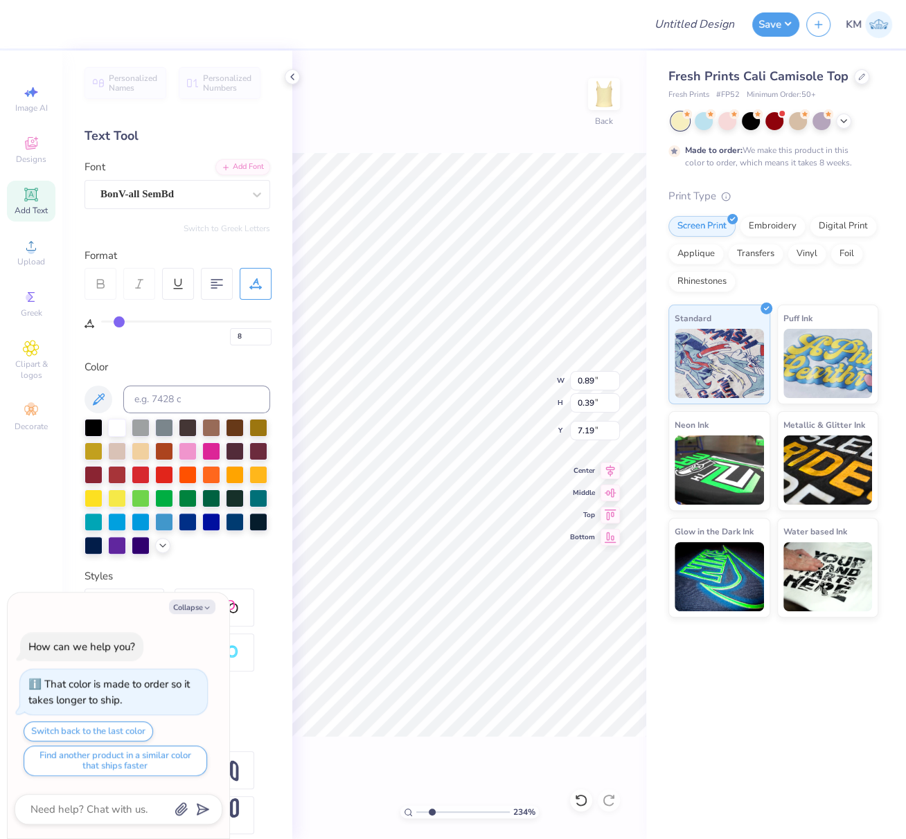
type textarea "BI"
type textarea "x"
type input "8"
type textarea "BIG"
type textarea "x"
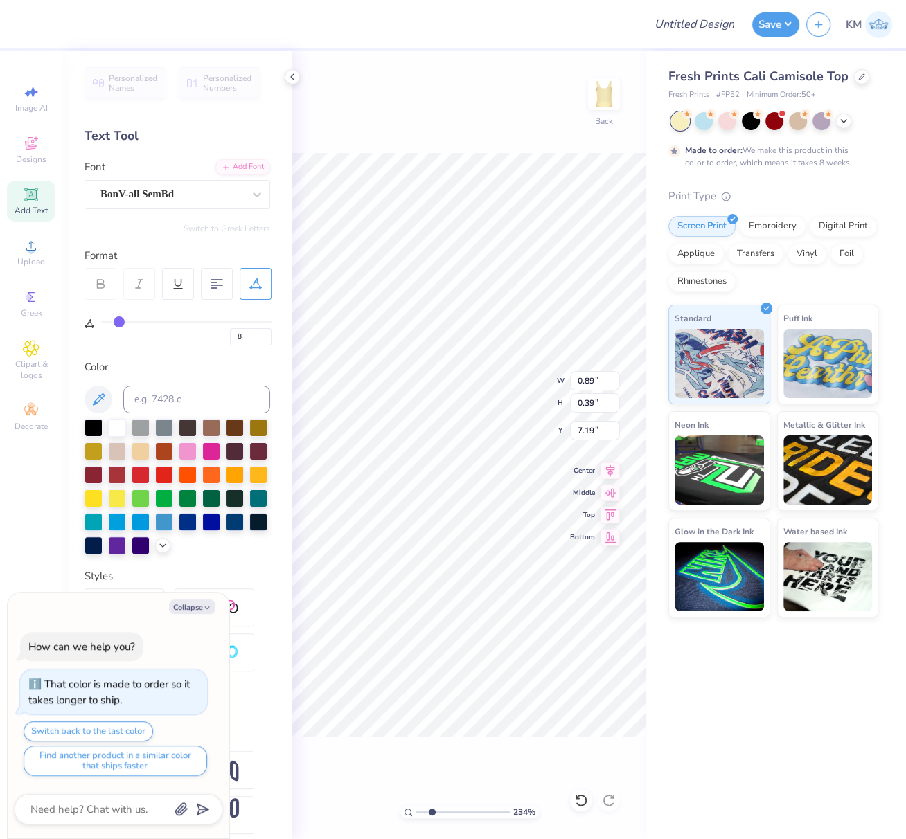
type input "8"
type textarea "BIG"
type textarea "x"
type input "8"
type textarea "[PERSON_NAME]"
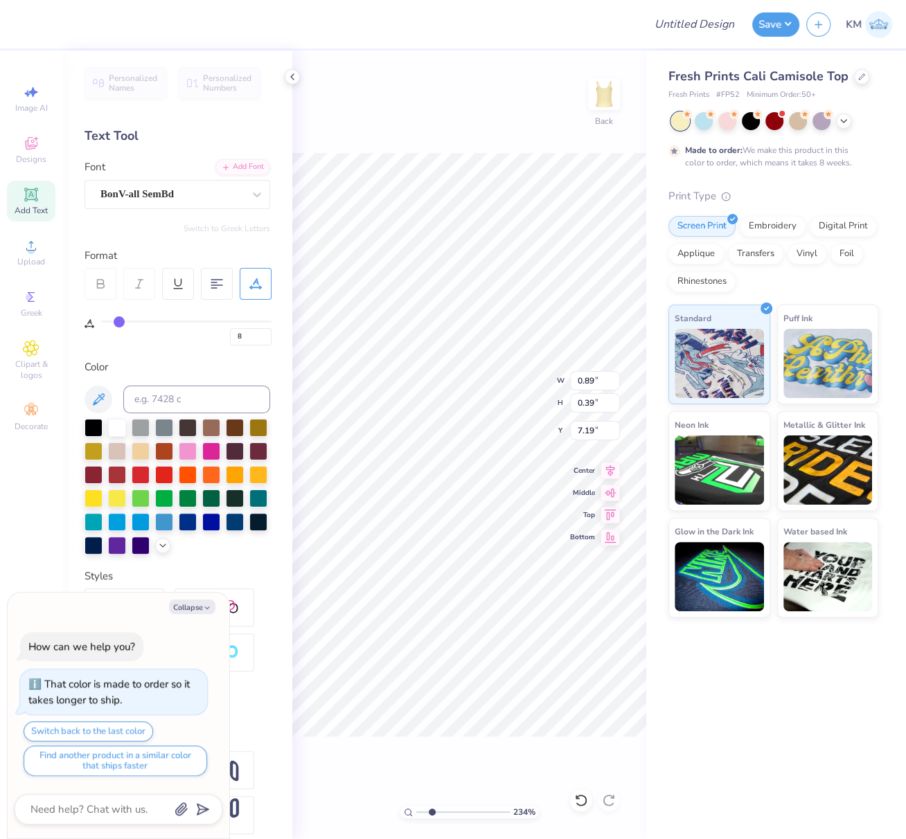
type textarea "x"
type input "8"
type textarea "BIG LI"
type textarea "x"
type input "8"
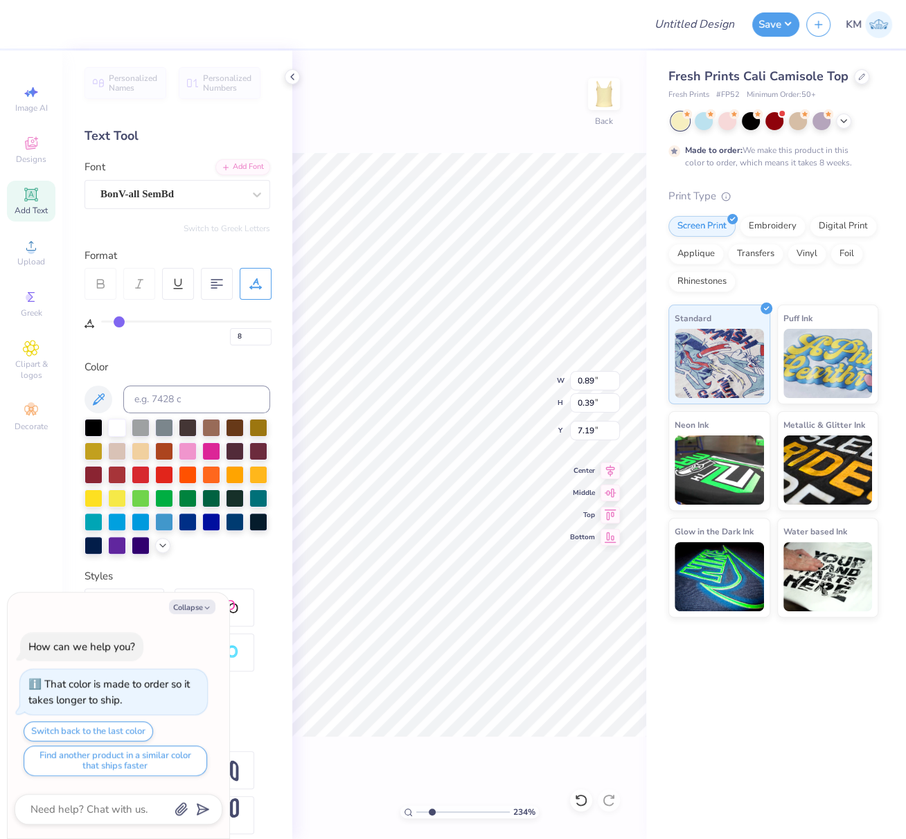
type textarea "BIG LIT"
type textarea "x"
type input "8"
type textarea "BIG LITT"
type textarea "x"
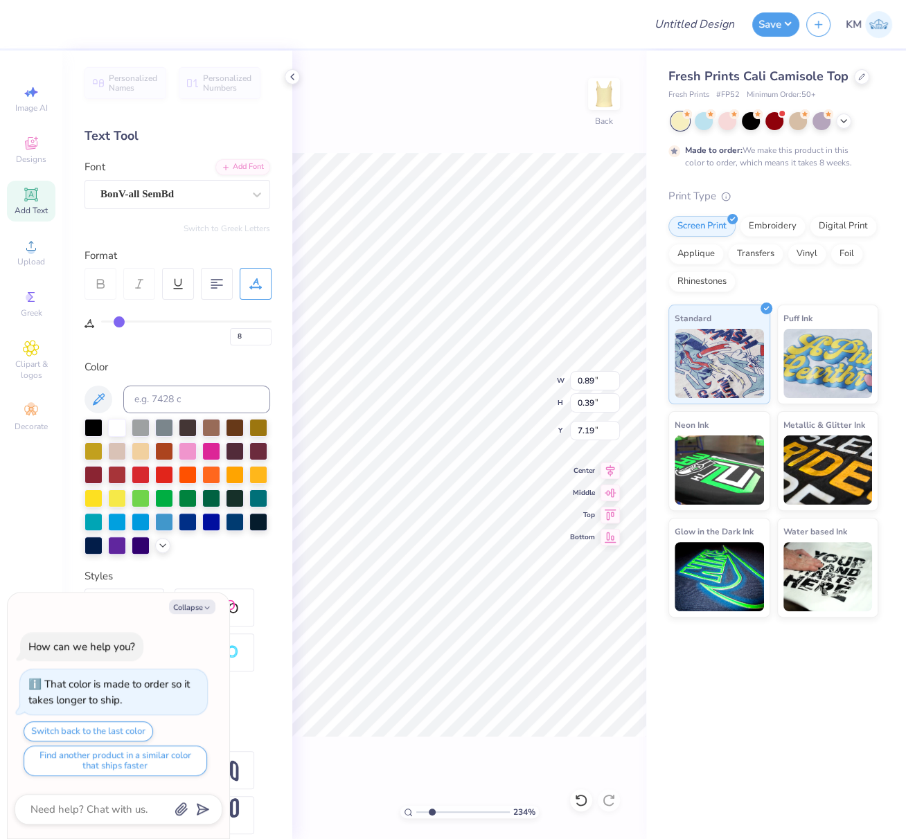
type input "8"
type textarea "BIG LITTL"
type textarea "x"
type input "8"
type textarea "BIG LITTLE"
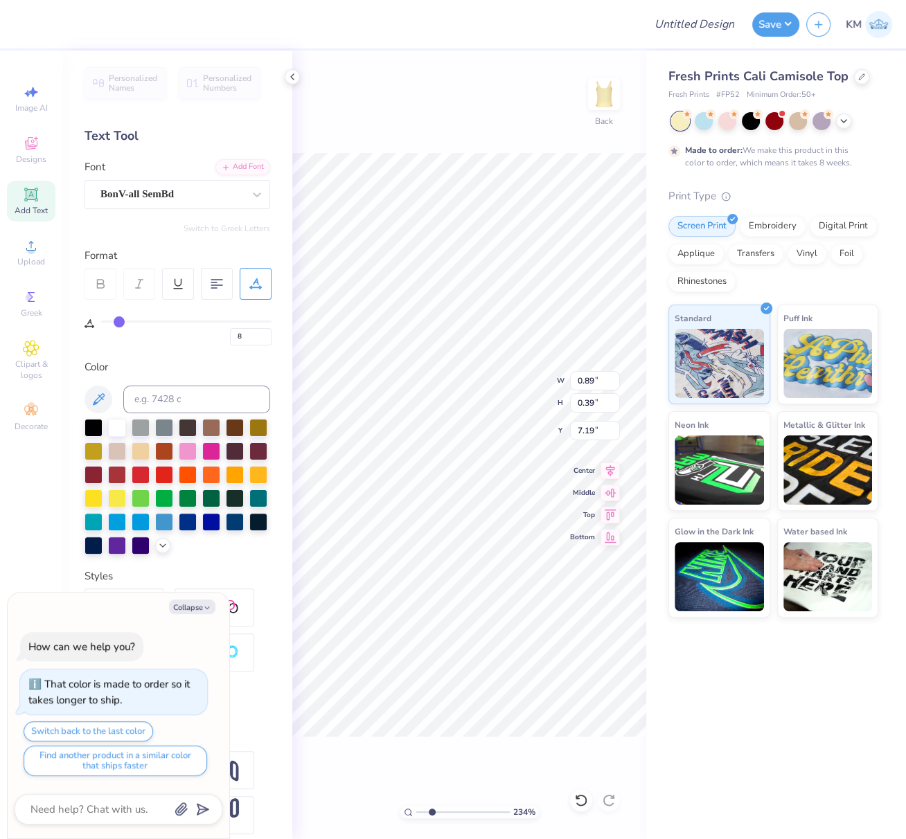
type textarea "x"
type input "8"
type textarea "x"
type input "8"
type textarea "BIG LITTLE R"
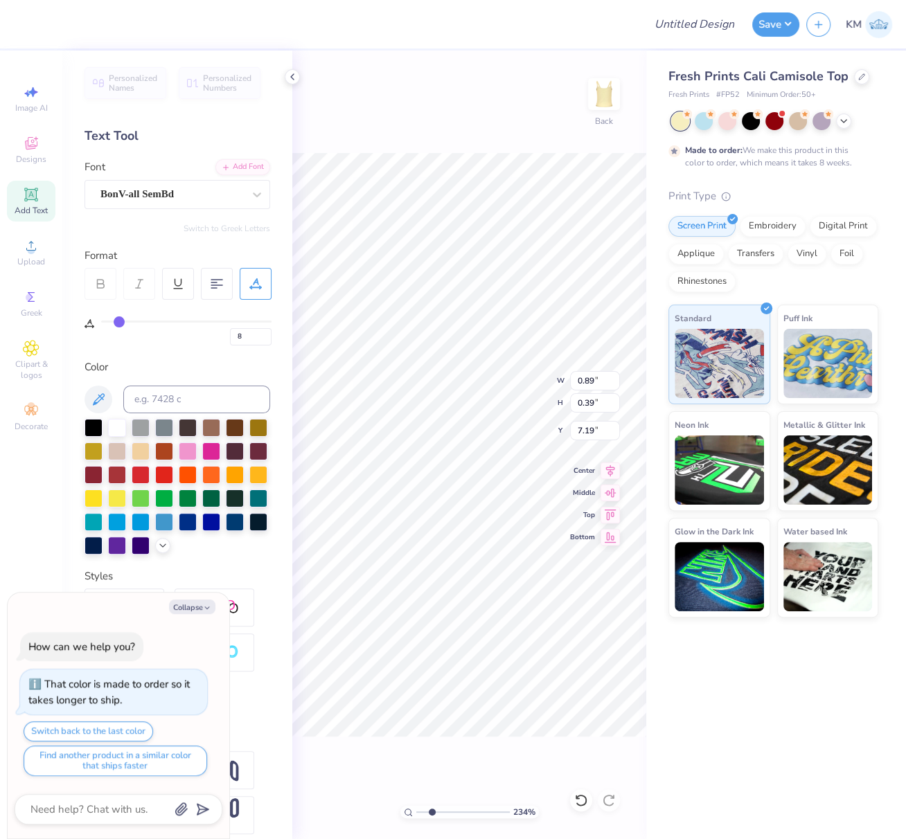
type textarea "x"
type input "8"
type textarea "BIG LITTLE RE"
type textarea "x"
type input "8"
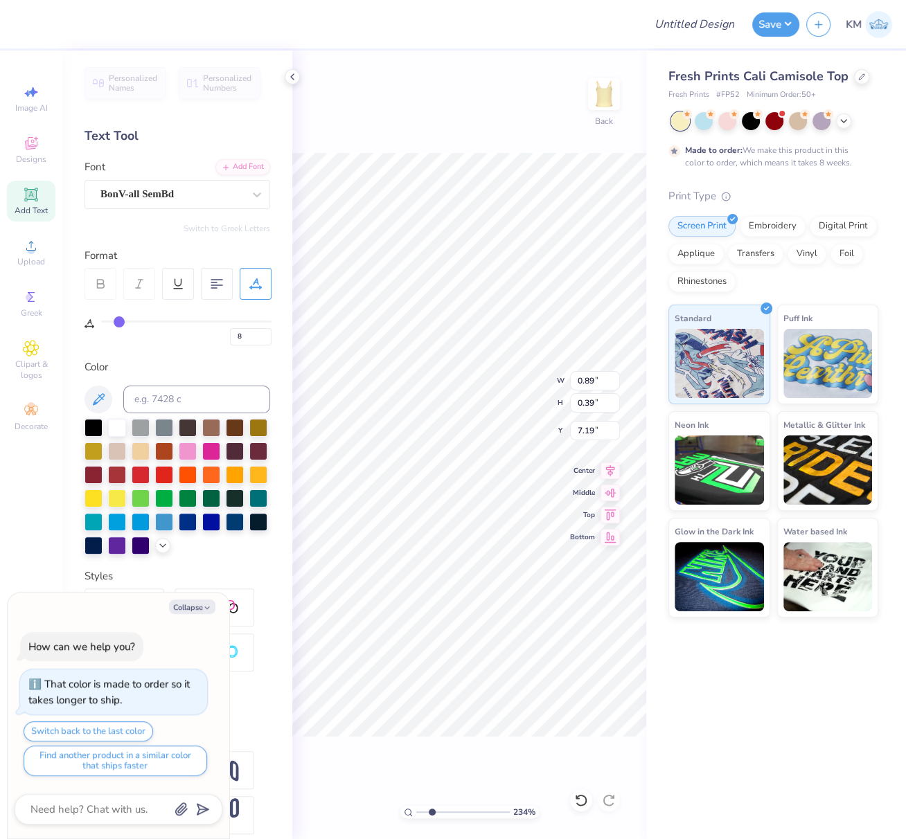
type textarea "BIG LITTLE REV"
type textarea "x"
type input "8"
type textarea "BIG LITTLE REVE"
type textarea "x"
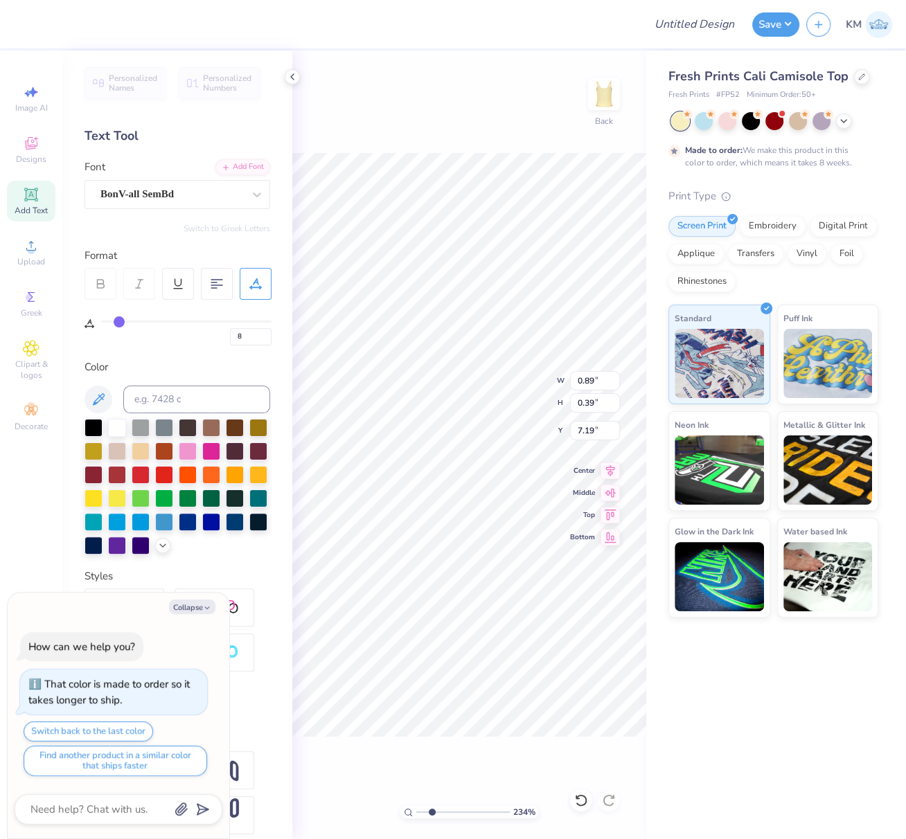
type input "8"
type textarea "BIG LITTLE REVEA"
type textarea "x"
type input "8"
type textarea "BIG LITTLE REVEAL"
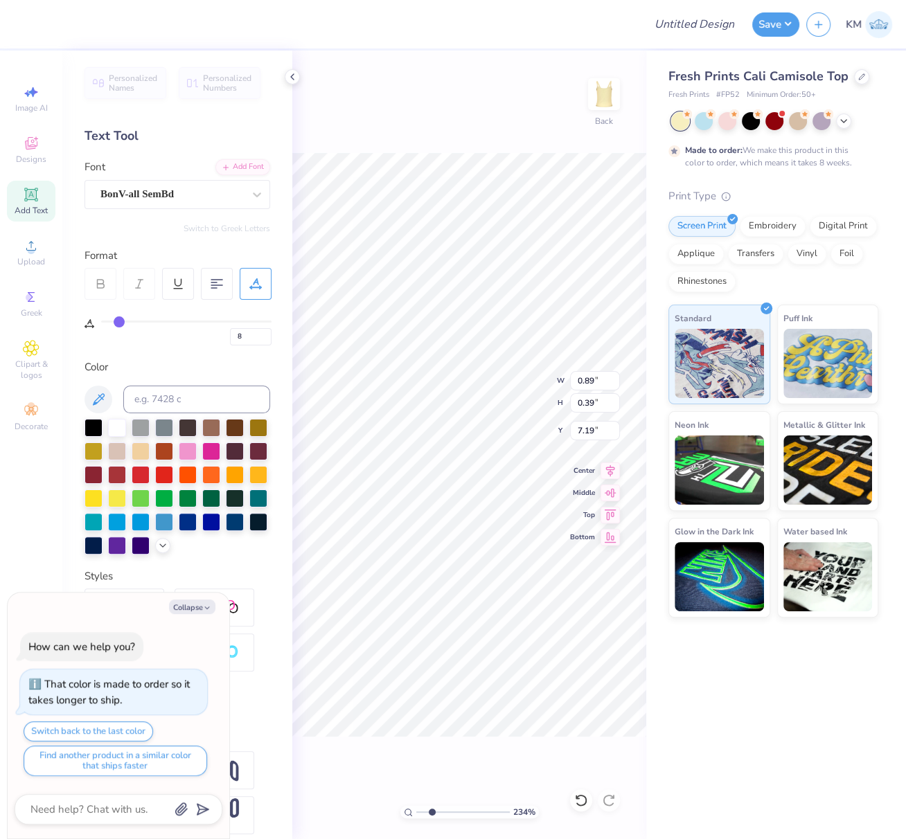
scroll to position [12, 6]
type textarea "x"
type input "9.19"
type input "6.76"
type input "3.62"
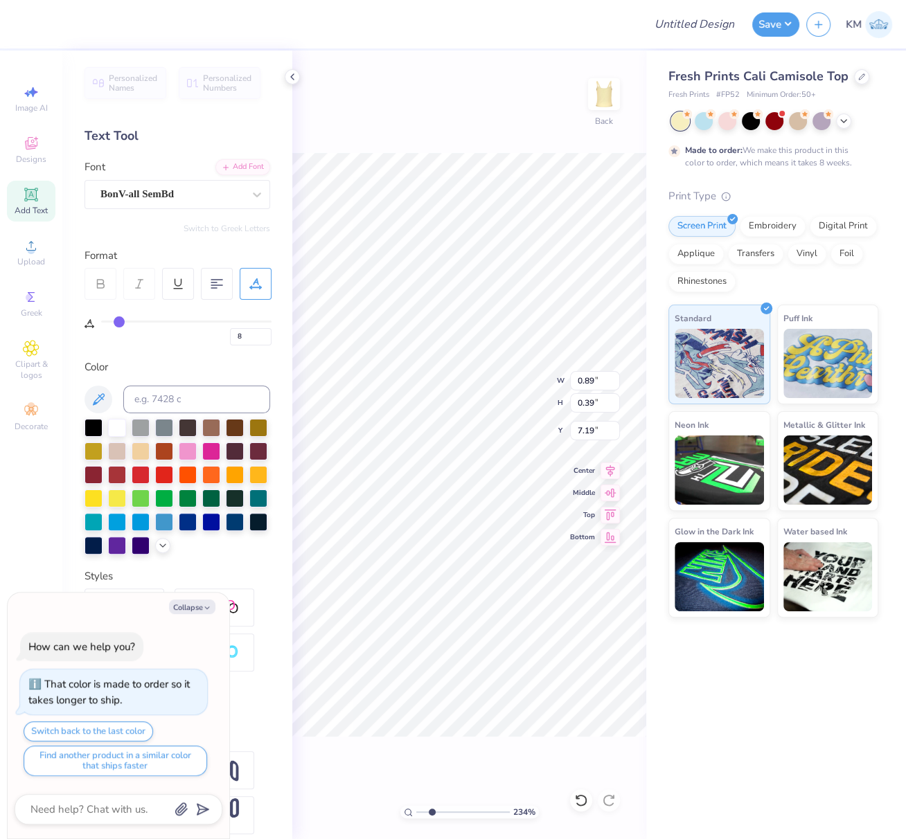
type input "8"
type textarea "x"
type input "3.24"
type input "0.46"
type input "7.19"
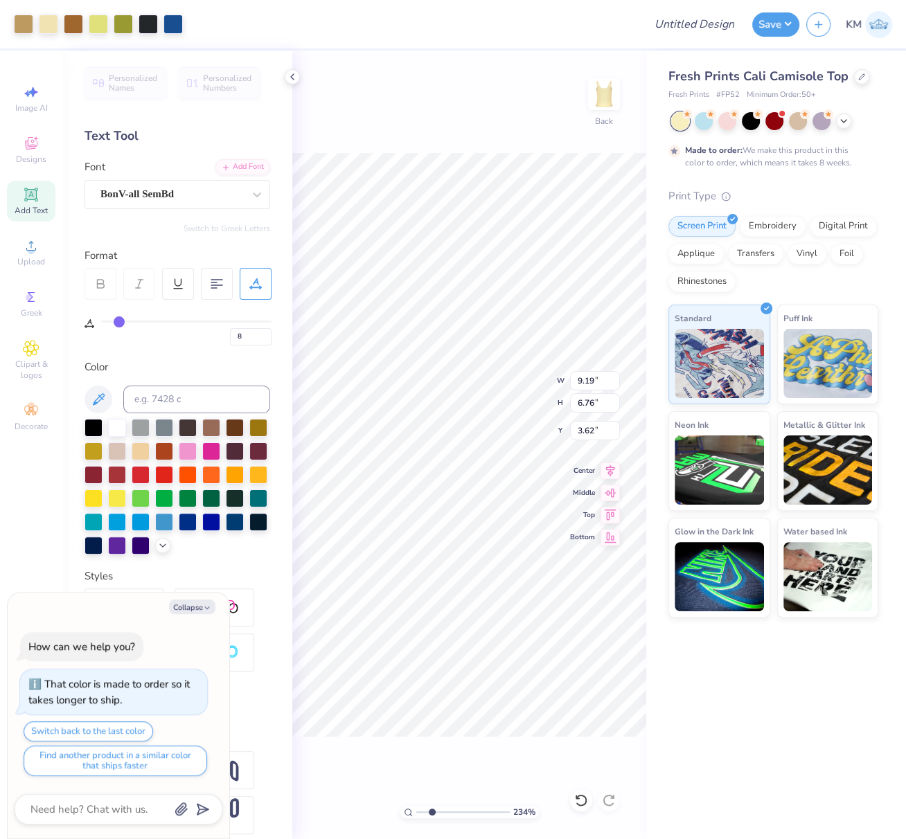
type input "8"
drag, startPoint x: 198, startPoint y: 606, endPoint x: 188, endPoint y: 616, distance: 14.7
click at [198, 607] on button "Collapse" at bounding box center [192, 607] width 46 height 15
type textarea "x"
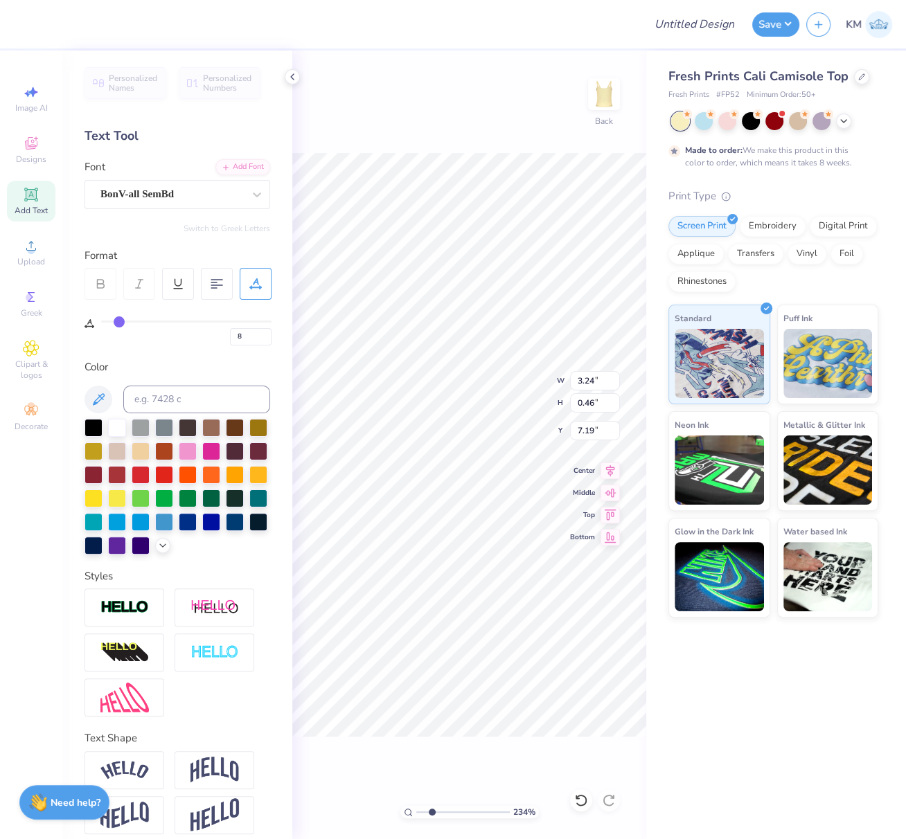
drag, startPoint x: 127, startPoint y: 789, endPoint x: 288, endPoint y: 633, distance: 224.3
click at [127, 780] on img at bounding box center [124, 770] width 48 height 19
type input "3.62"
type input "0.87"
type input "7.02"
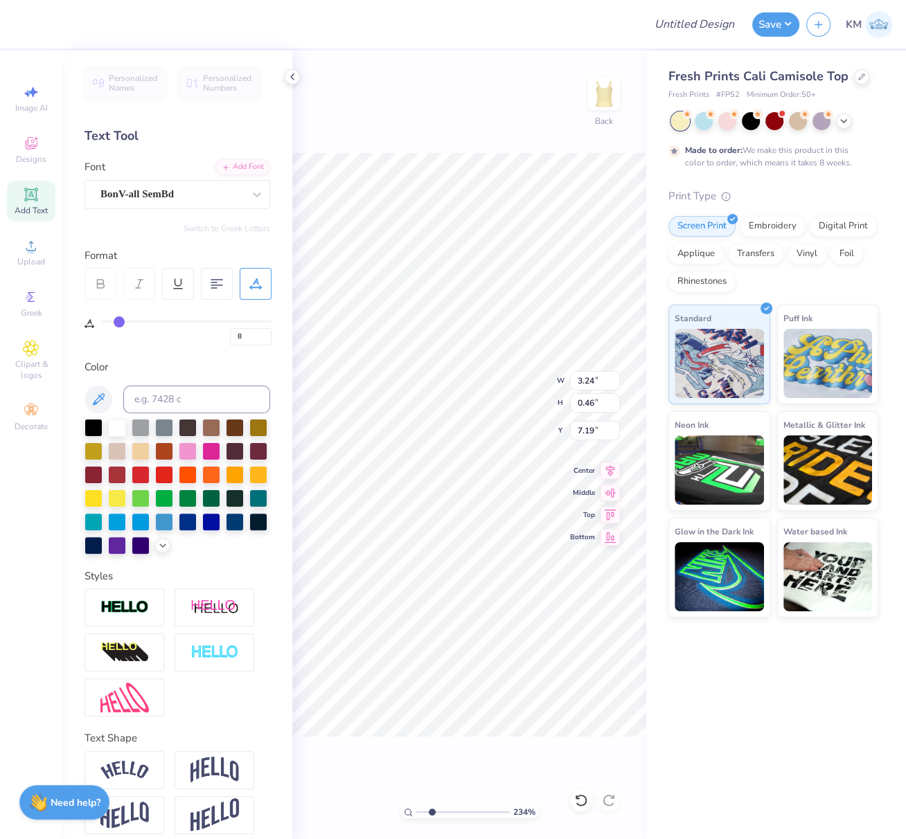
type input "8"
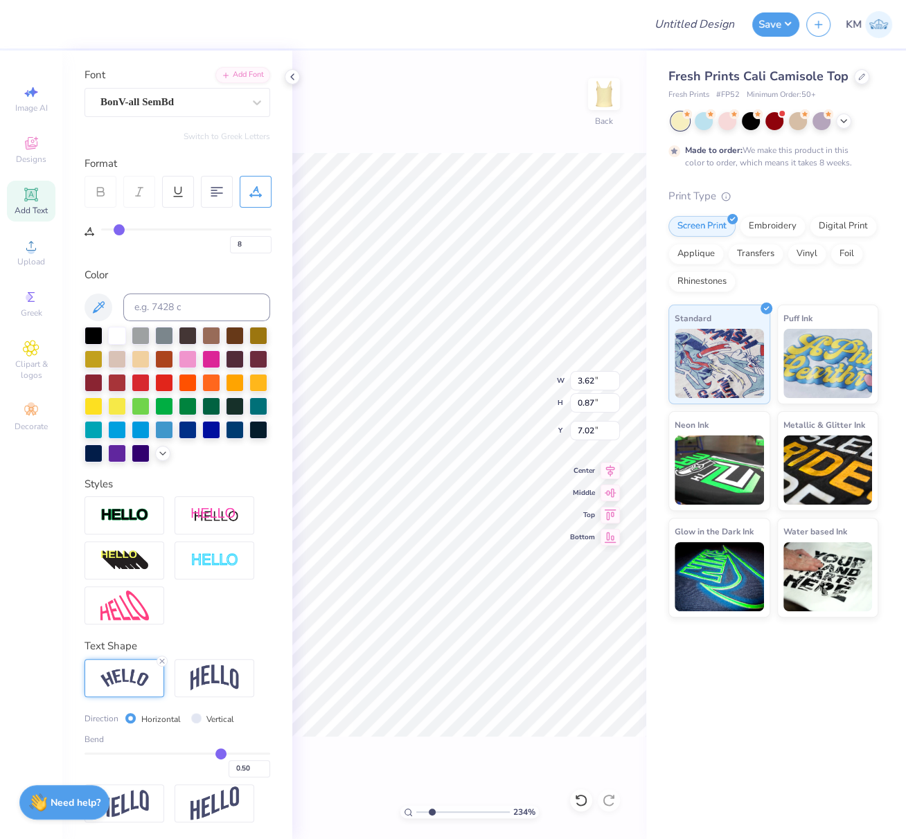
scroll to position [114, 0]
click at [125, 679] on img at bounding box center [124, 678] width 48 height 19
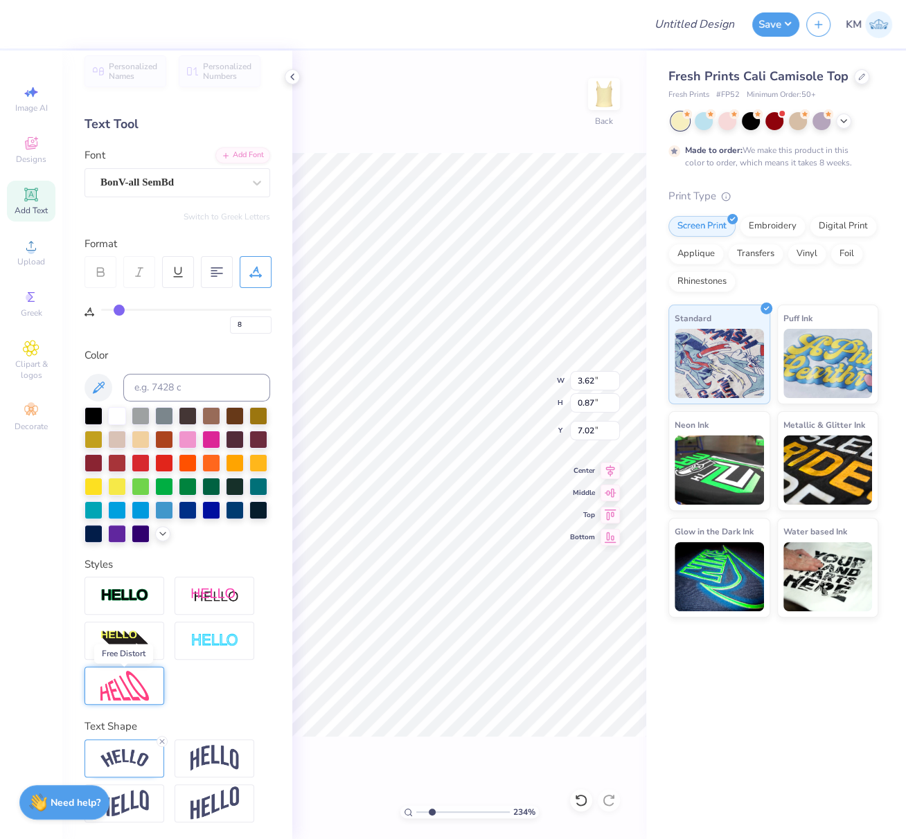
click at [124, 677] on img at bounding box center [124, 686] width 48 height 30
type input "3.15"
type input "0.79"
type input "7.05"
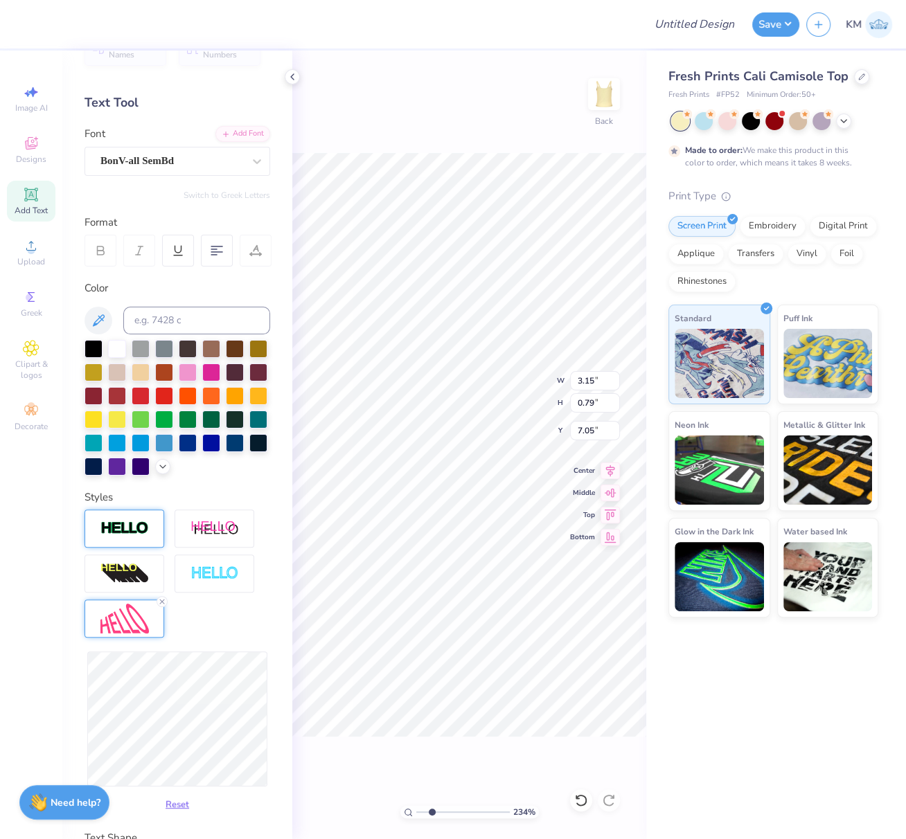
click at [163, 606] on icon at bounding box center [162, 602] width 8 height 8
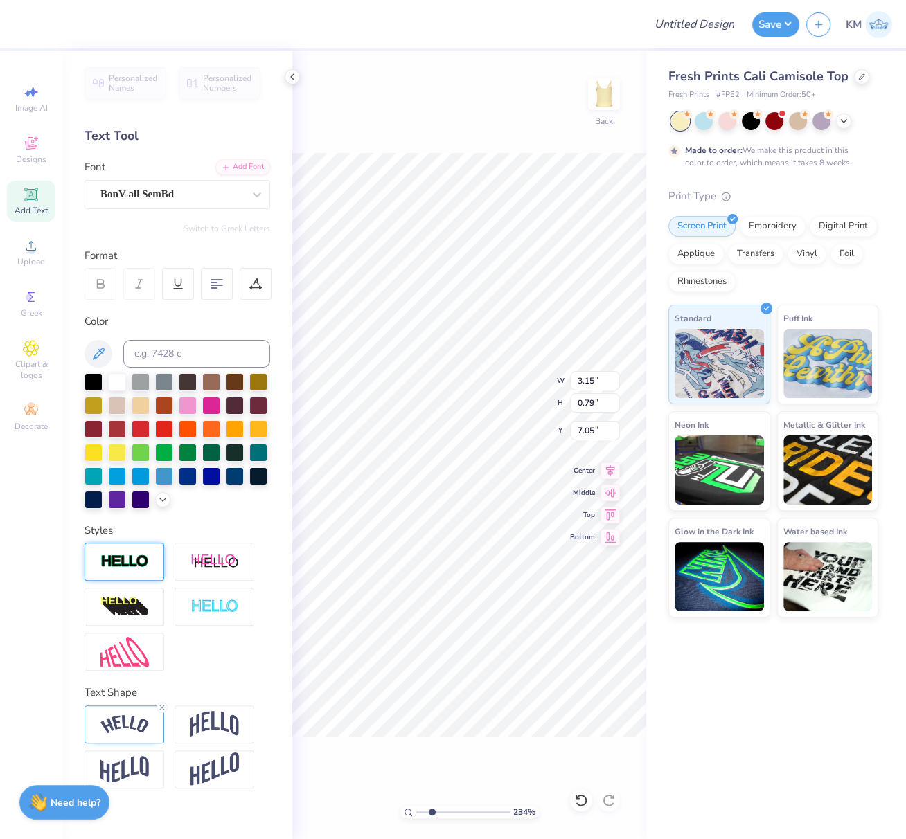
scroll to position [0, 0]
drag, startPoint x: 124, startPoint y: 731, endPoint x: 133, endPoint y: 733, distance: 9.4
click at [124, 730] on img at bounding box center [124, 724] width 48 height 19
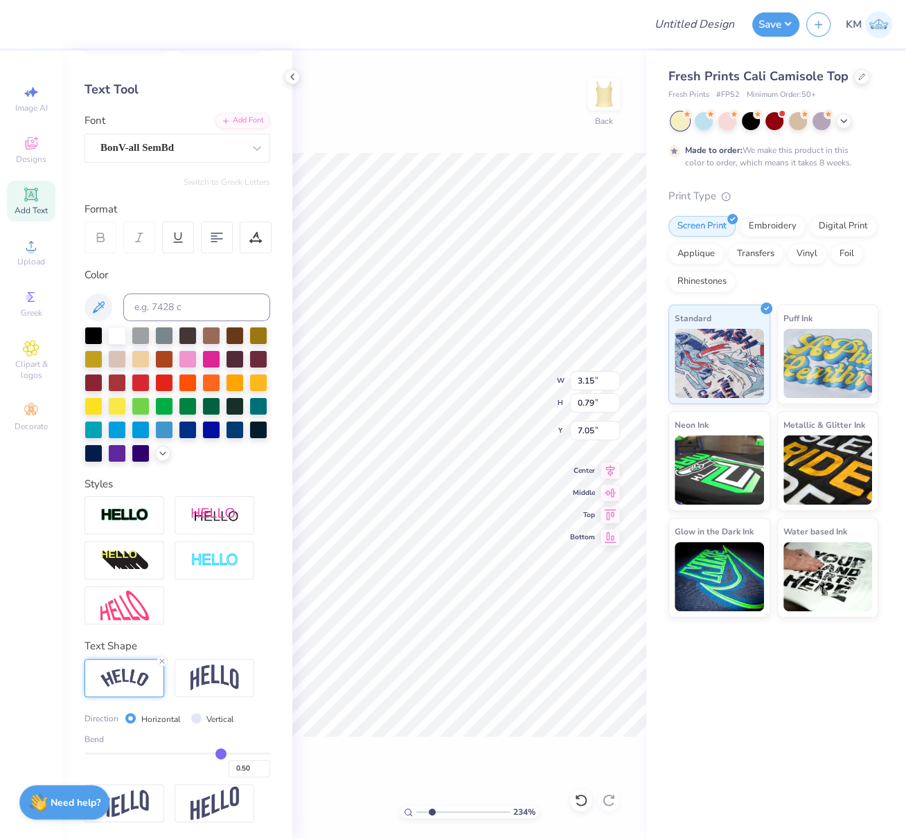
scroll to position [68, 0]
click at [229, 769] on input "0.50" at bounding box center [250, 768] width 42 height 17
type input "-1.00"
type input "-1"
type input "3.42"
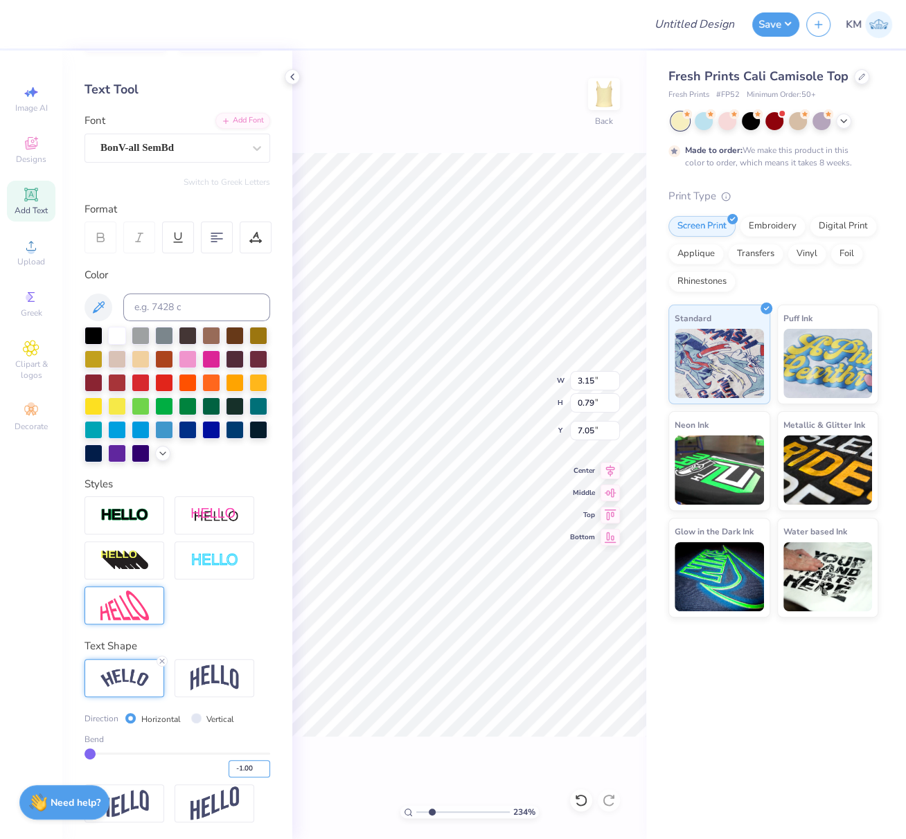
type input "1.78"
type input "6.55"
drag, startPoint x: 593, startPoint y: 386, endPoint x: 575, endPoint y: 384, distance: 18.1
click at [577, 379] on input "3.42" at bounding box center [595, 380] width 50 height 19
paste input "2.7229"
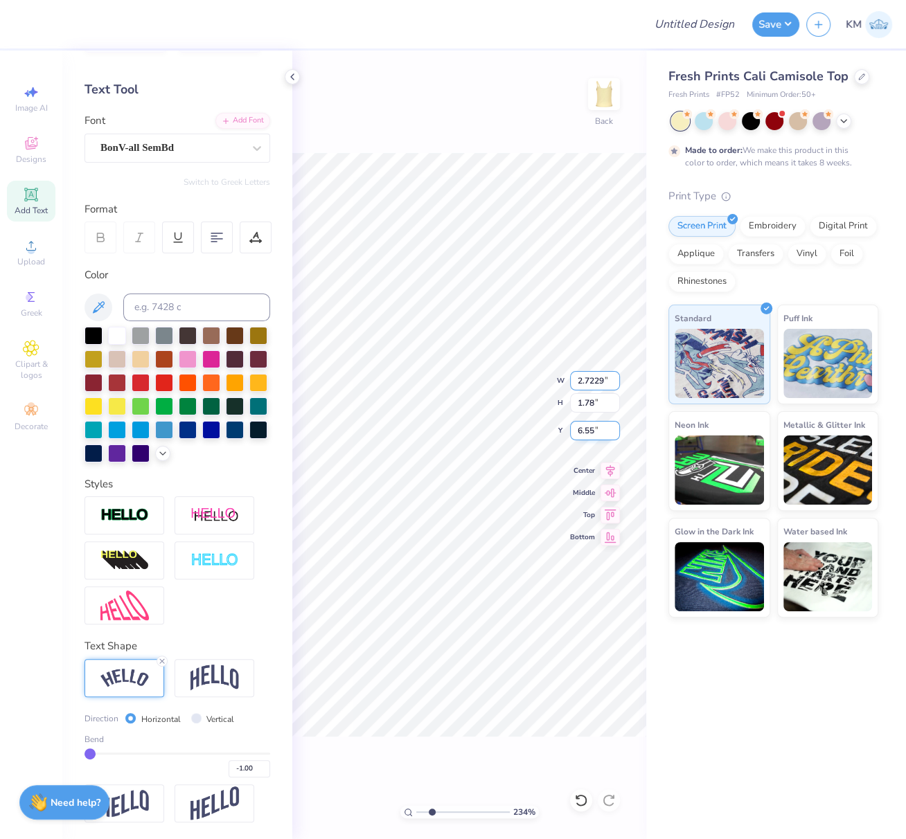
type input "2.72"
type input "1.42"
type input "6.60"
type input "2.43"
type input "1.27"
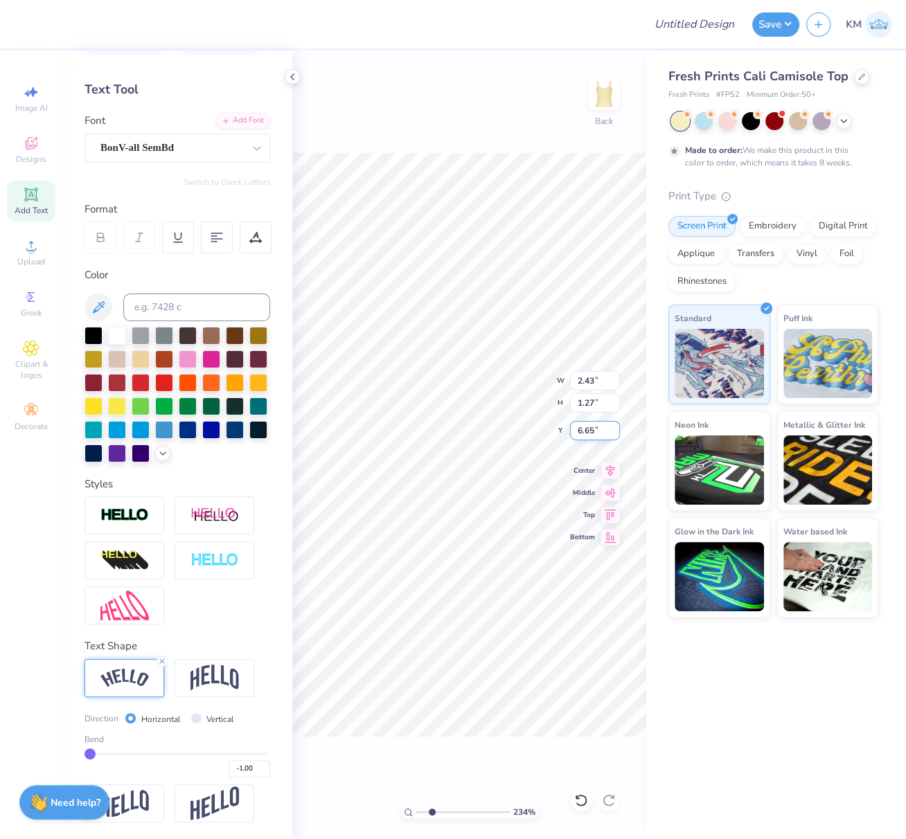
type input "6.62"
type input "2.39"
type input "1.24"
type input "6.67"
type input "2.43"
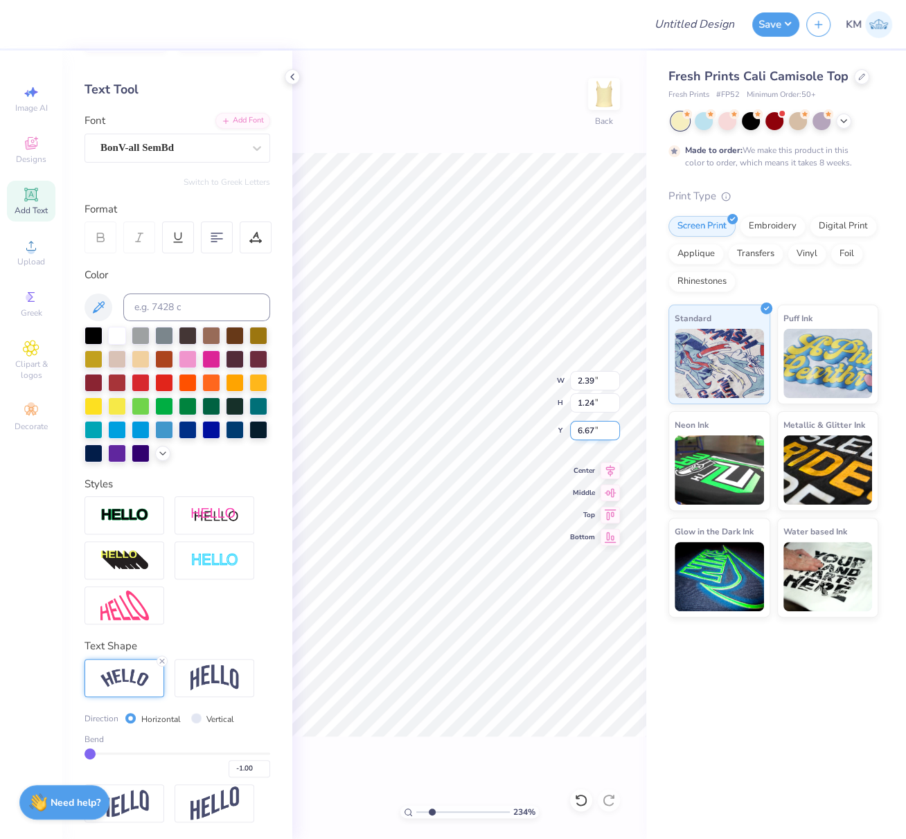
type input "1.26"
type input "6.65"
type input "9.19"
type input "6.76"
type input "3.62"
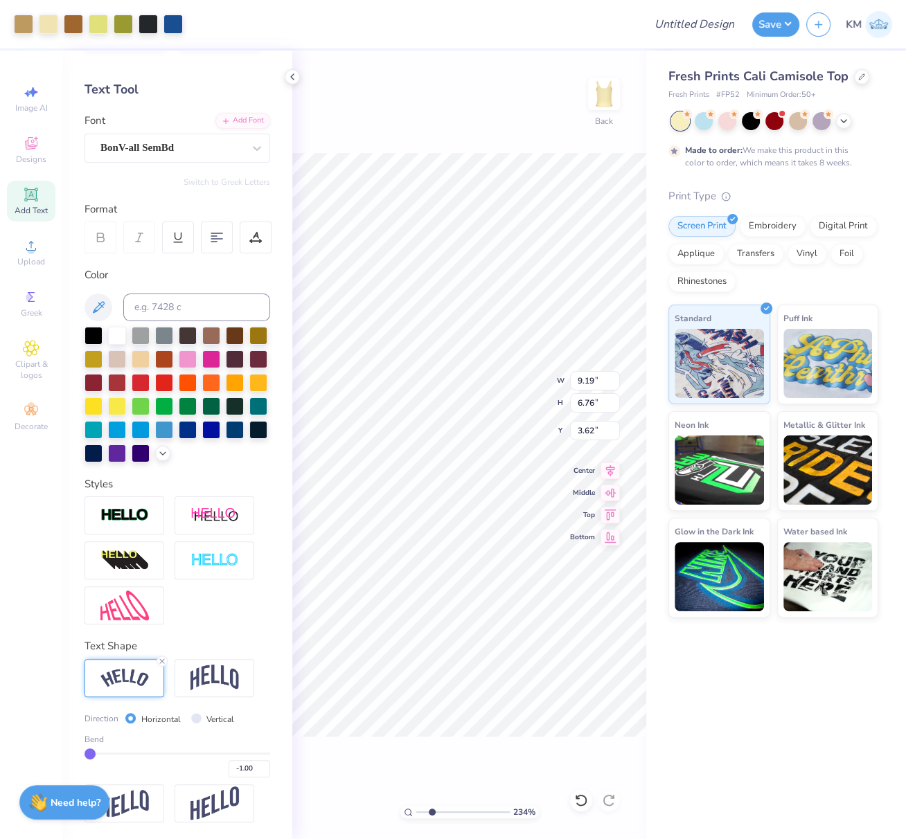
click at [445, 815] on input "range" at bounding box center [462, 812] width 93 height 12
drag, startPoint x: 436, startPoint y: 813, endPoint x: 456, endPoint y: 817, distance: 20.5
type input "4.98"
click at [456, 817] on input "range" at bounding box center [462, 812] width 93 height 12
type input "2.43"
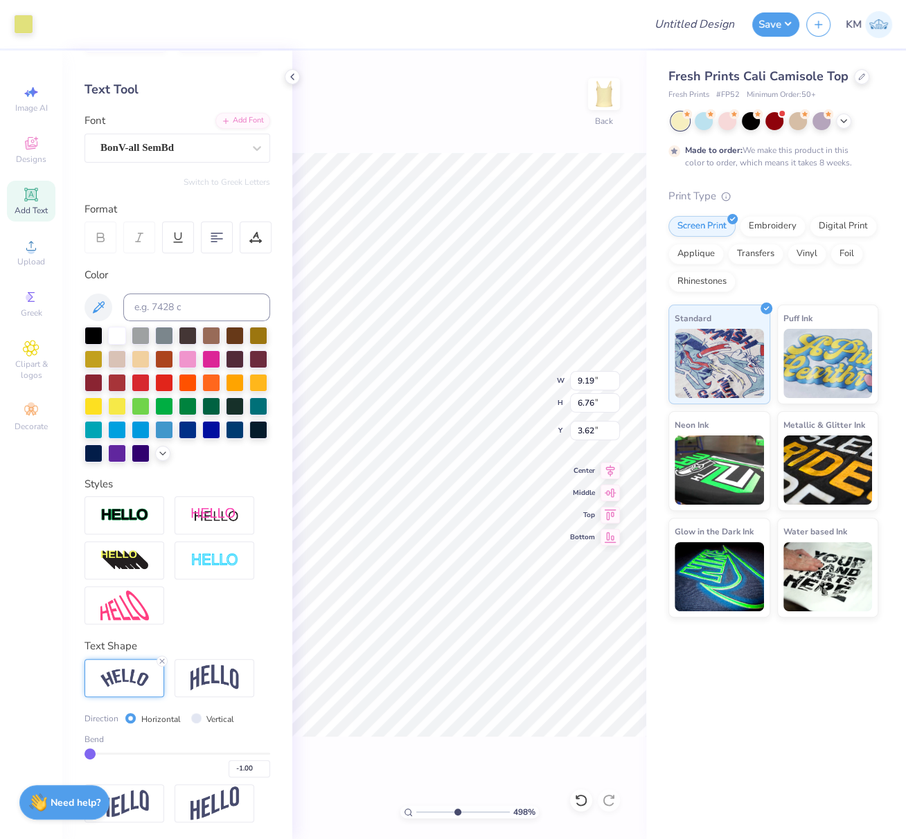
type input "1.26"
click at [540, 822] on li "Send to Back" at bounding box center [546, 827] width 109 height 27
click at [553, 798] on li "Send Backward" at bounding box center [565, 800] width 109 height 27
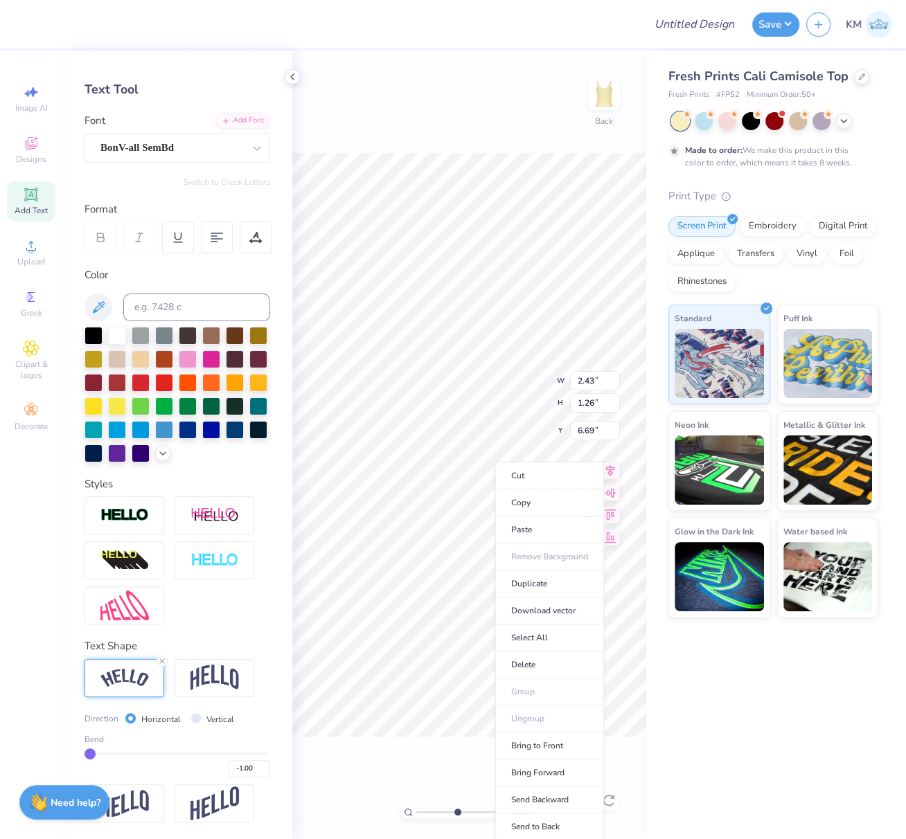
type input "6.76"
click at [537, 794] on li "Send Backward" at bounding box center [549, 800] width 109 height 27
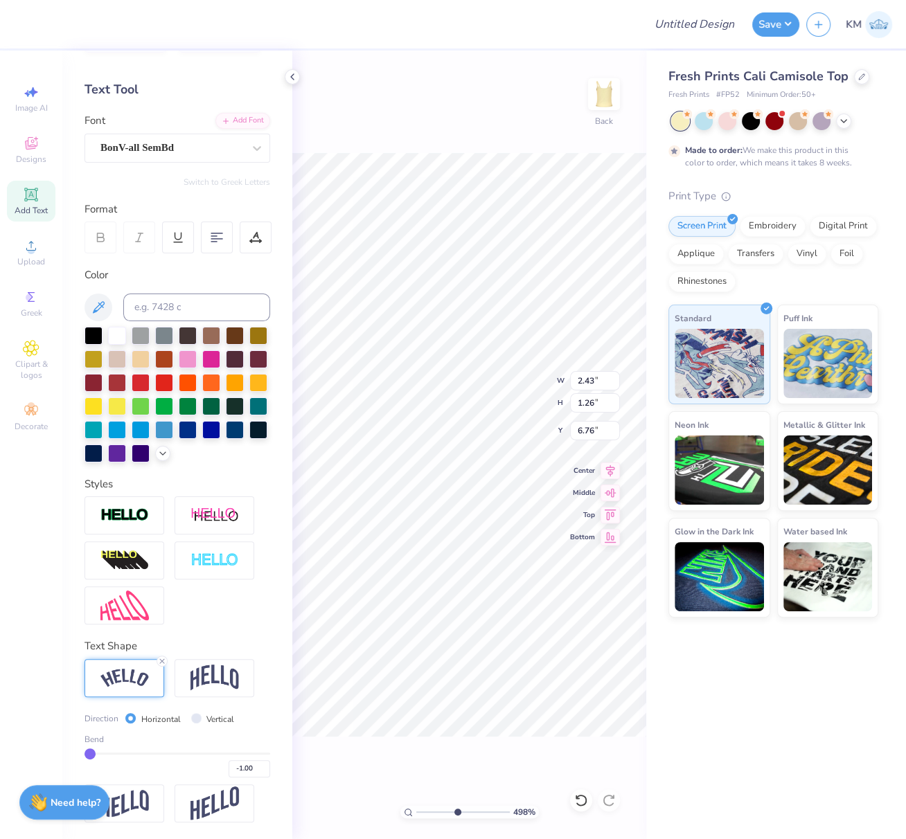
type input "0.89"
type input "0.39"
type input "6.81"
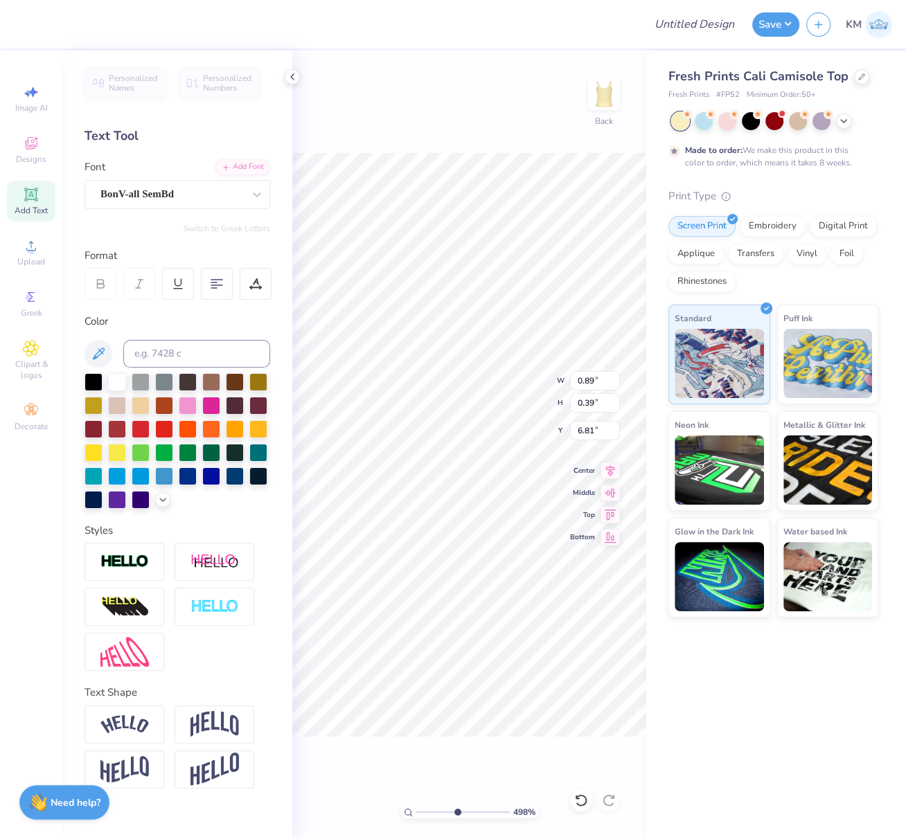
scroll to position [0, 0]
type input "2.43"
type input "1.26"
type input "6.67"
click at [424, 810] on input "range" at bounding box center [462, 812] width 93 height 12
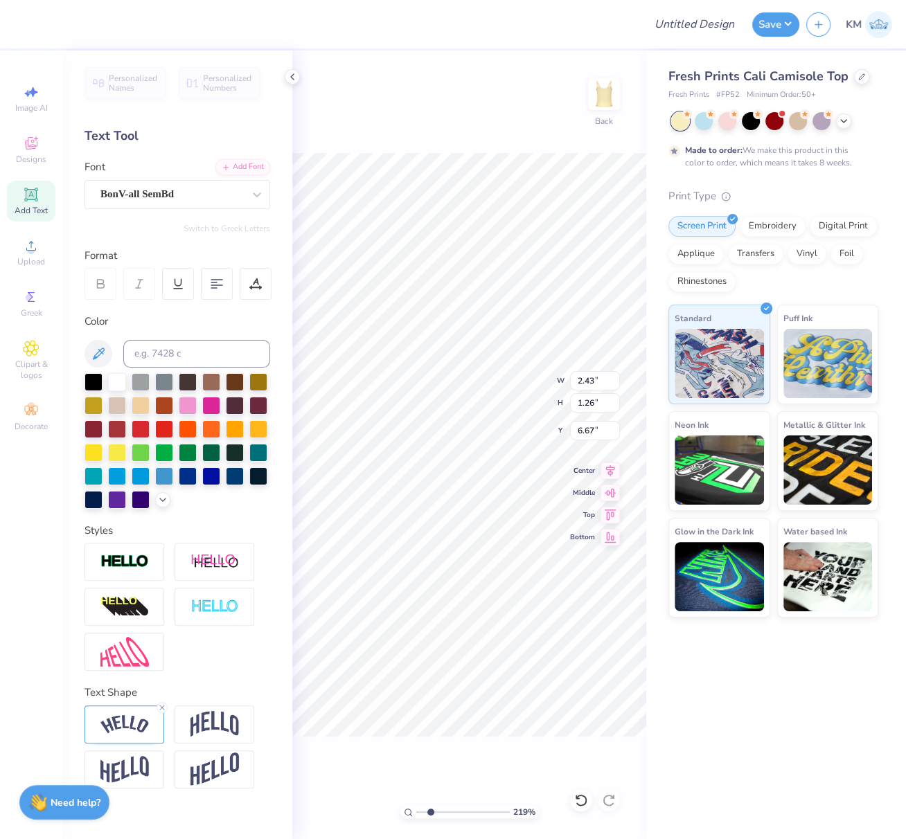
drag, startPoint x: 430, startPoint y: 810, endPoint x: 416, endPoint y: 809, distance: 13.9
click at [429, 810] on input "range" at bounding box center [462, 812] width 93 height 12
click at [427, 812] on input "range" at bounding box center [462, 812] width 93 height 12
click at [423, 812] on input "range" at bounding box center [462, 812] width 93 height 12
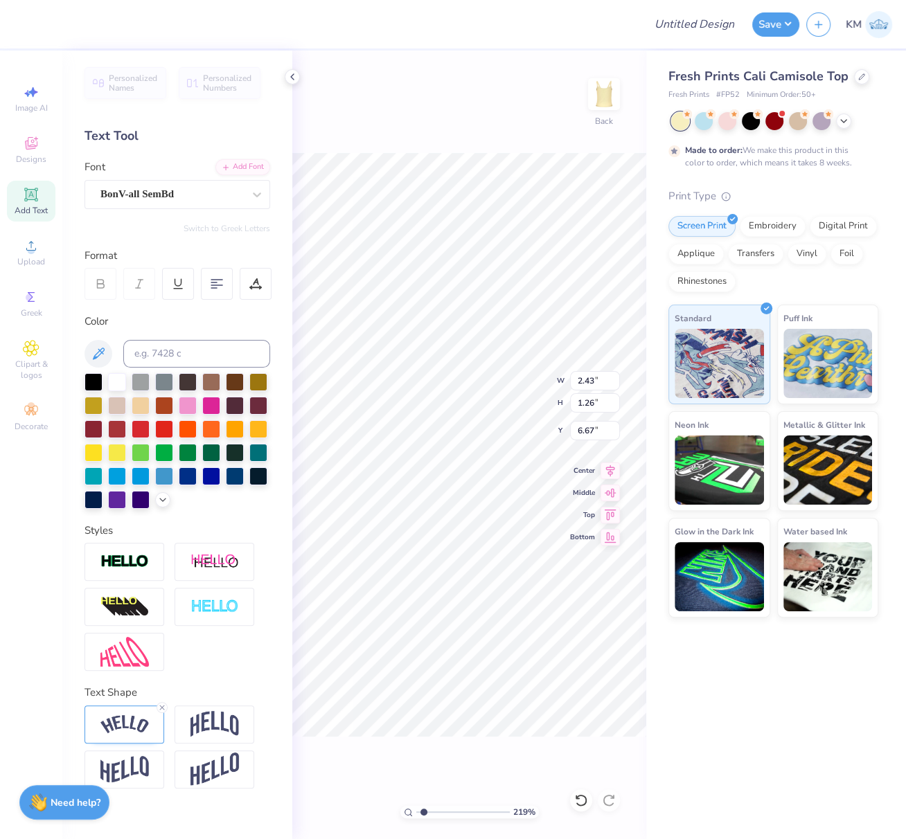
click at [416, 809] on input "range" at bounding box center [462, 812] width 93 height 12
click at [386, 802] on div "100 % Back W 2.43 2.43 " H 1.26 1.26 " Y 6.67 6.67 " Center Middle Top Bottom" at bounding box center [469, 445] width 354 height 789
click at [358, 799] on div "256 % Back W 2.43 H 1.26 Y 6.67 Center Middle Top Bottom" at bounding box center [469, 445] width 354 height 789
click at [397, 810] on div "181 % Back" at bounding box center [469, 445] width 354 height 789
type input "1"
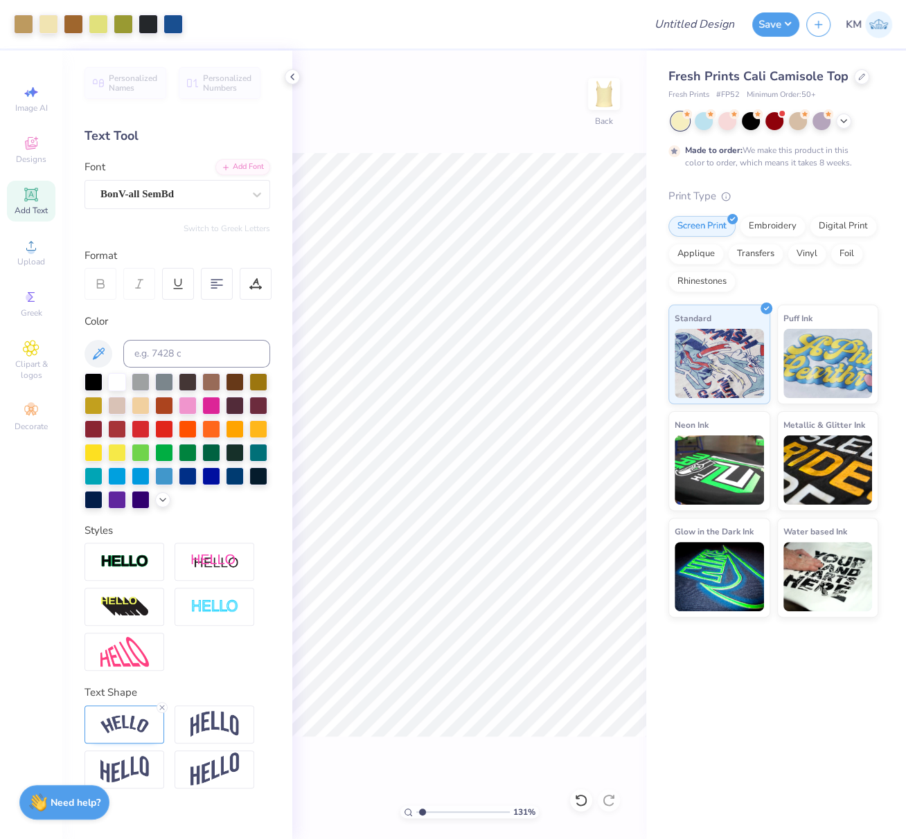
click at [416, 811] on input "range" at bounding box center [462, 812] width 93 height 12
drag, startPoint x: 582, startPoint y: 379, endPoint x: 593, endPoint y: 383, distance: 11.6
click at [592, 379] on input "9.19" at bounding box center [595, 380] width 50 height 19
type input "7.00"
type input "5.15"
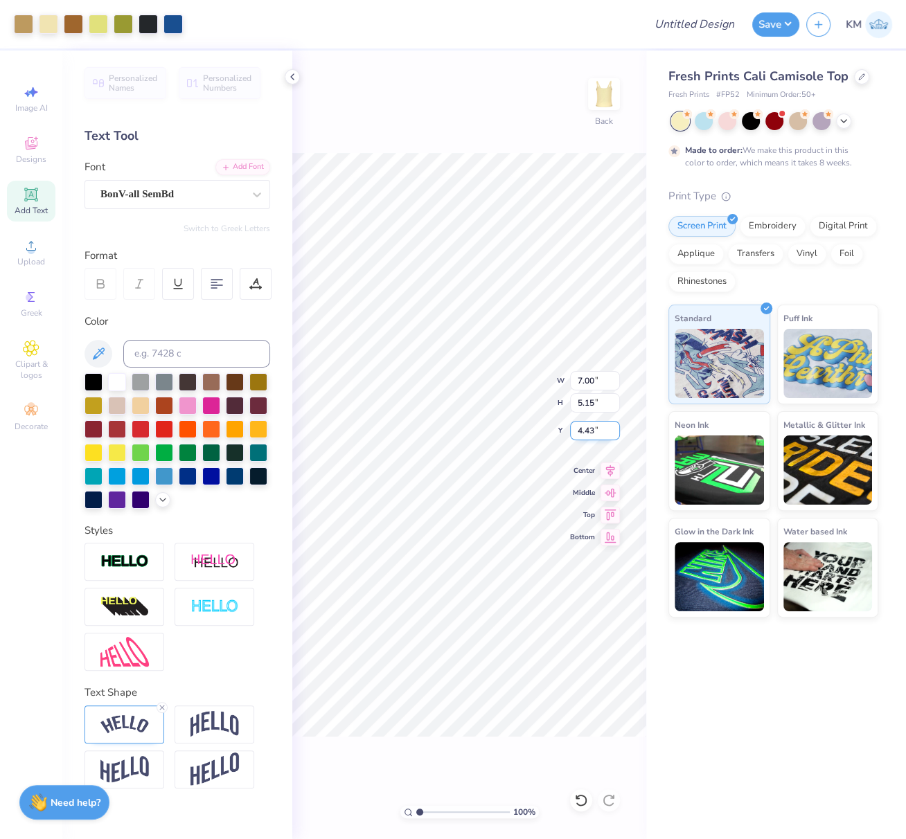
drag, startPoint x: 586, startPoint y: 429, endPoint x: 572, endPoint y: 436, distance: 15.2
click at [575, 430] on input "4.43" at bounding box center [595, 430] width 50 height 19
type input "2.50"
click at [614, 469] on icon at bounding box center [609, 468] width 19 height 17
click at [618, 466] on icon at bounding box center [609, 468] width 19 height 17
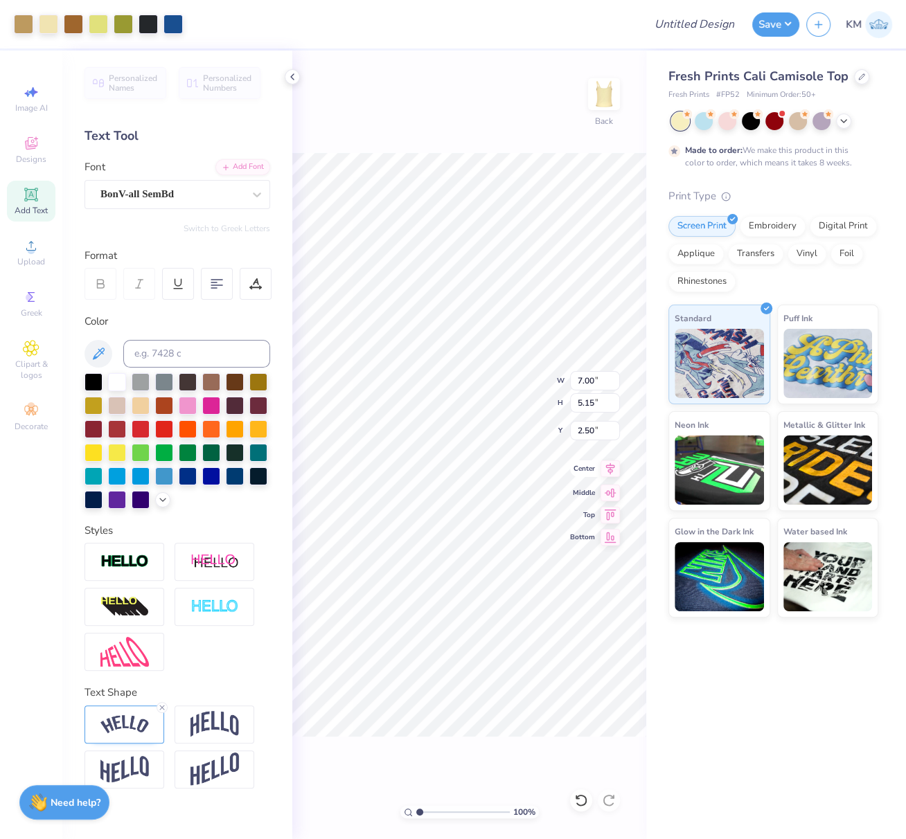
click at [611, 471] on icon at bounding box center [609, 468] width 19 height 17
click at [611, 470] on icon at bounding box center [609, 468] width 19 height 17
drag, startPoint x: 612, startPoint y: 468, endPoint x: 607, endPoint y: 476, distance: 9.0
click at [612, 468] on icon at bounding box center [609, 468] width 19 height 17
click at [717, 25] on input "Design Title" at bounding box center [711, 24] width 68 height 28
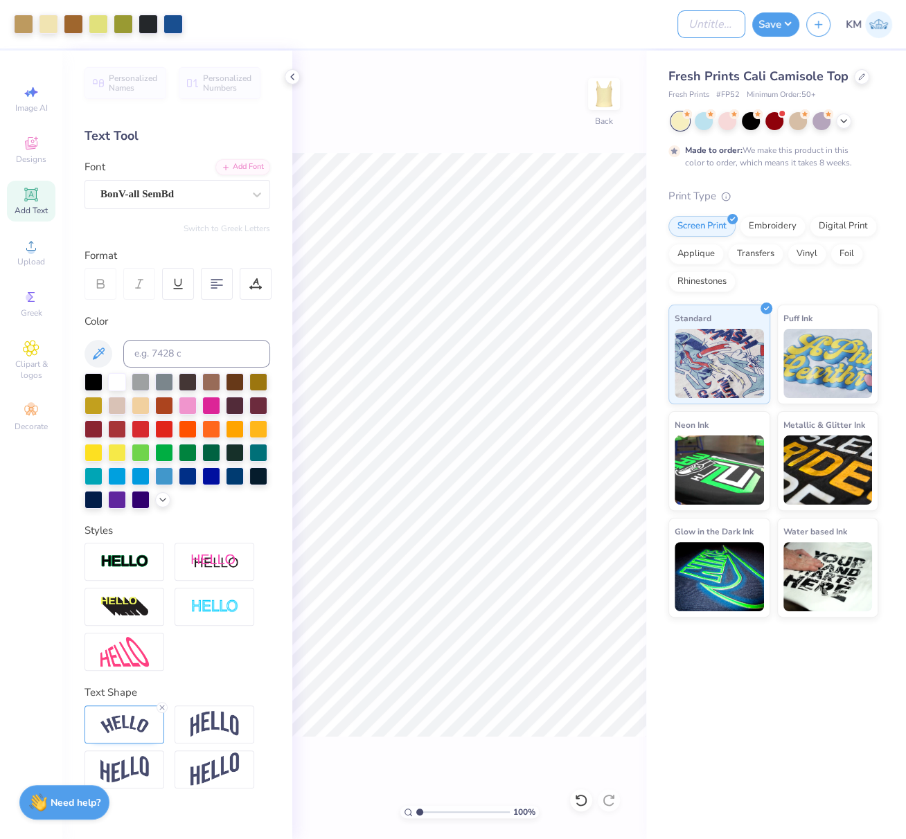
paste input "2.7229 in"
type input "2.7229 in"
paste input "FPS239477"
type input "FPS239477"
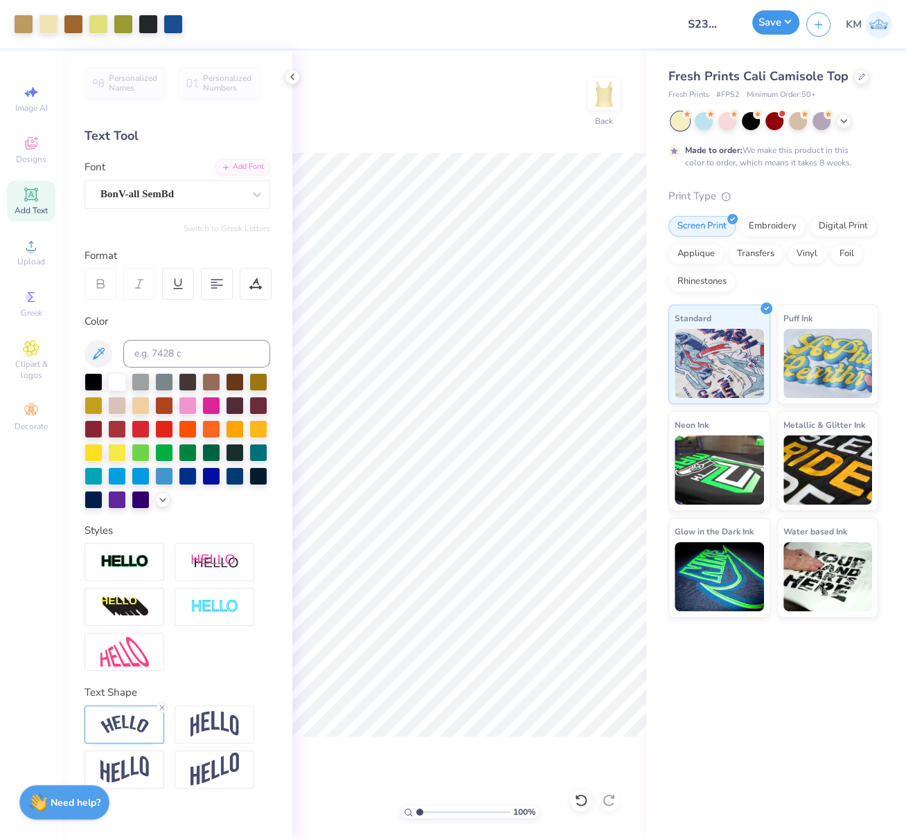
click at [780, 30] on button "Save" at bounding box center [775, 22] width 47 height 24
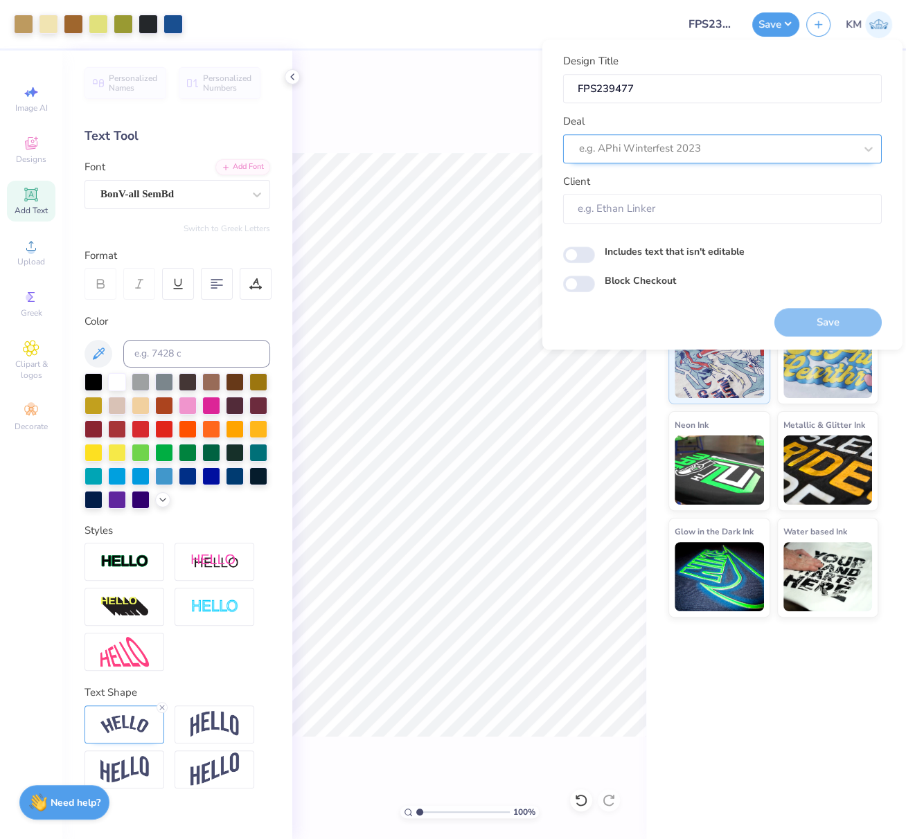
click at [738, 153] on div at bounding box center [717, 148] width 276 height 19
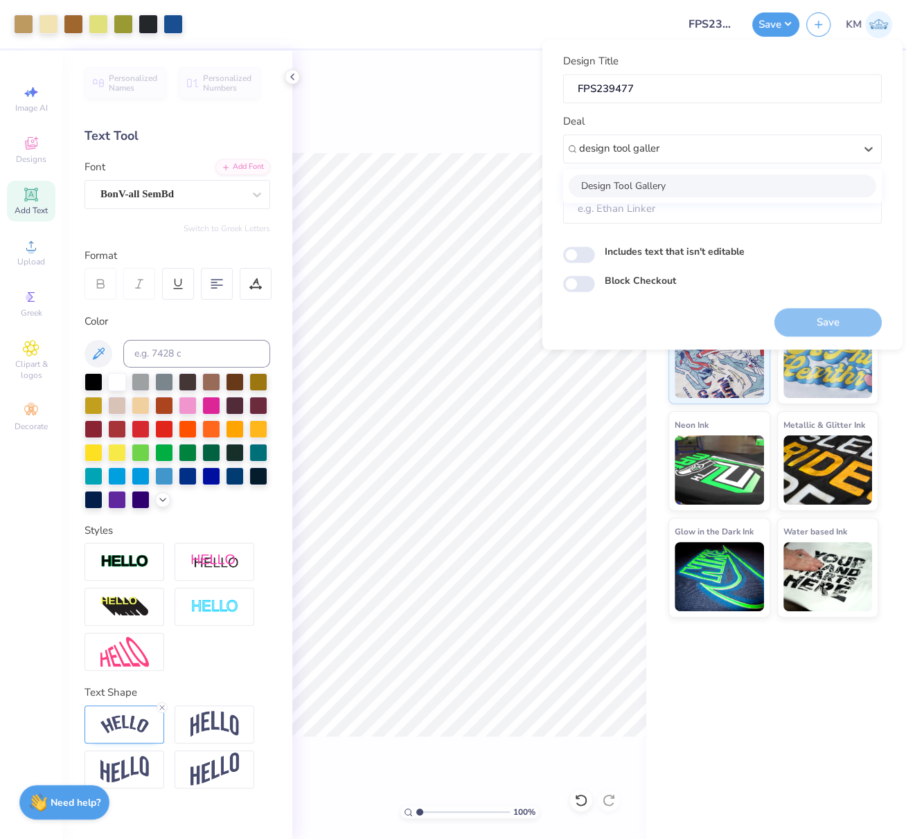
click at [672, 183] on div "Design Tool Gallery" at bounding box center [721, 185] width 307 height 23
type input "design tool galler"
type input "Design Tool Gallery User"
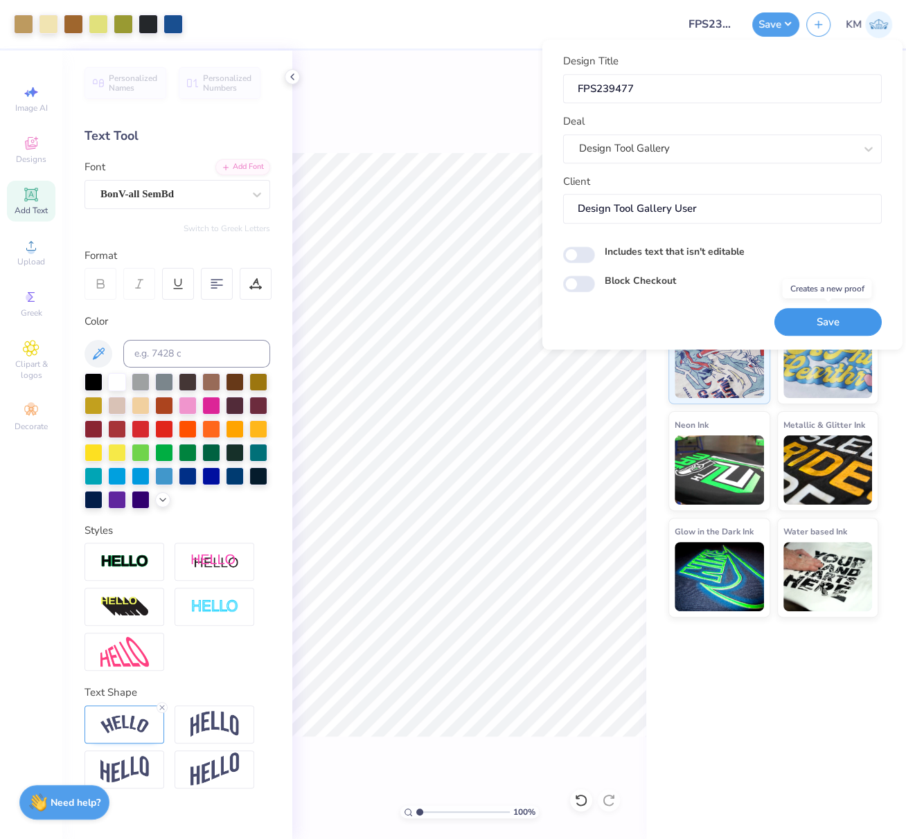
drag, startPoint x: 830, startPoint y: 321, endPoint x: 899, endPoint y: 95, distance: 236.8
click at [830, 321] on button "Save" at bounding box center [827, 322] width 107 height 28
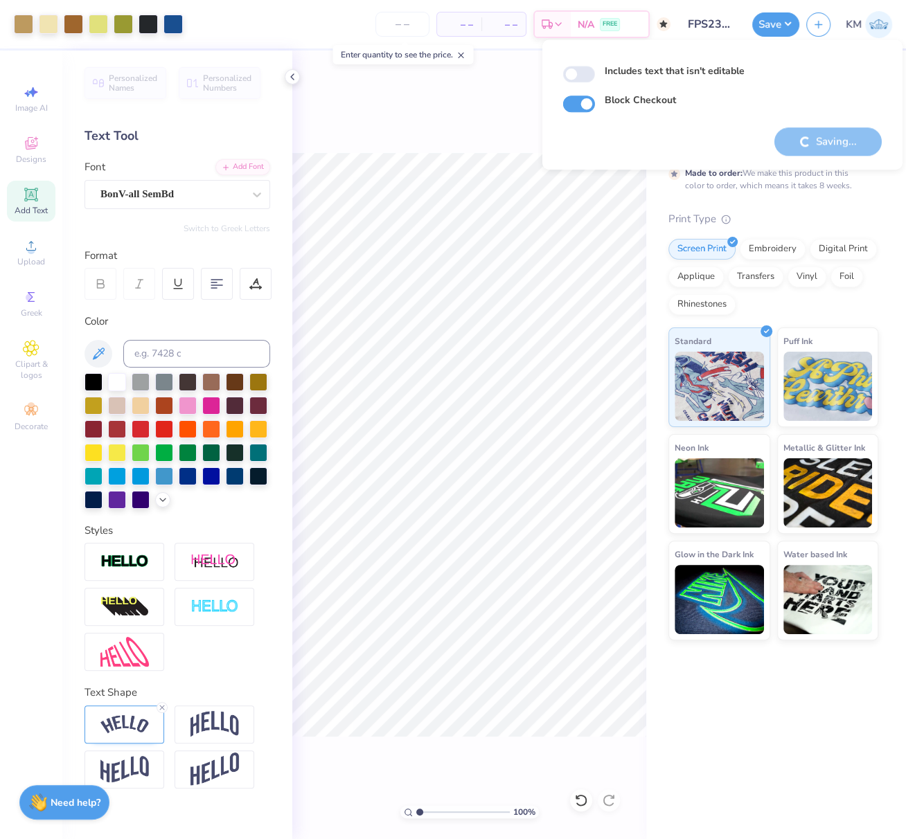
checkbox input "true"
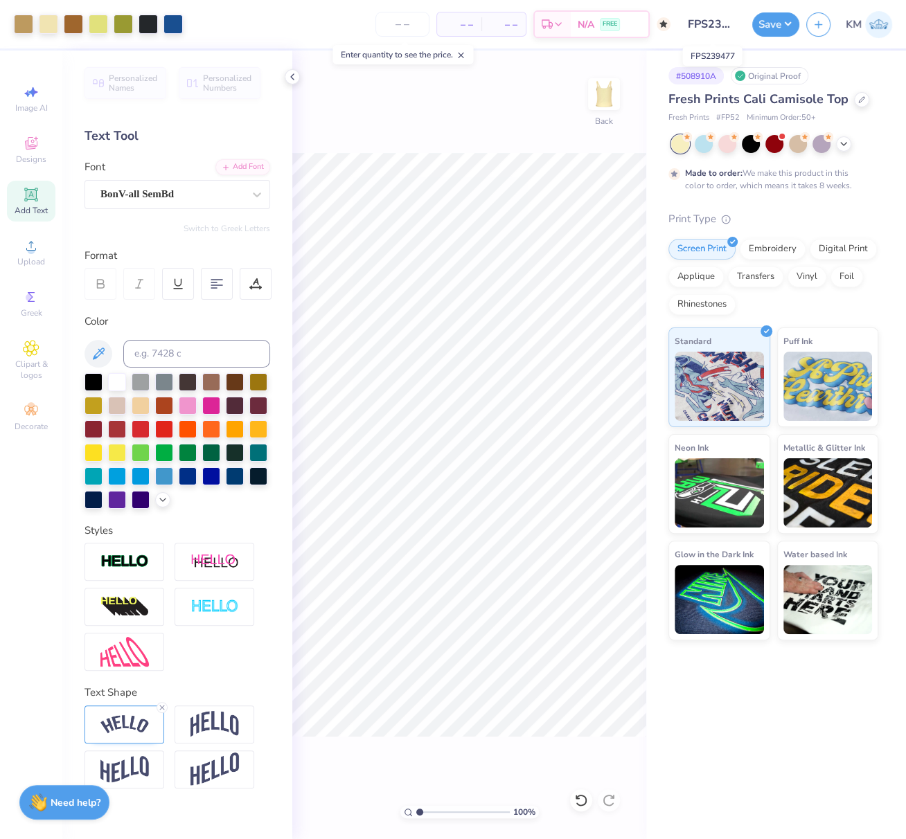
scroll to position [0, 13]
drag, startPoint x: 692, startPoint y: 28, endPoint x: 751, endPoint y: 33, distance: 59.8
click at [753, 33] on div "Art colors – – Per Item – – Total Est. Delivery N/A FREE Design Title FPS239477…" at bounding box center [453, 24] width 906 height 48
drag, startPoint x: 782, startPoint y: 23, endPoint x: 785, endPoint y: 36, distance: 13.3
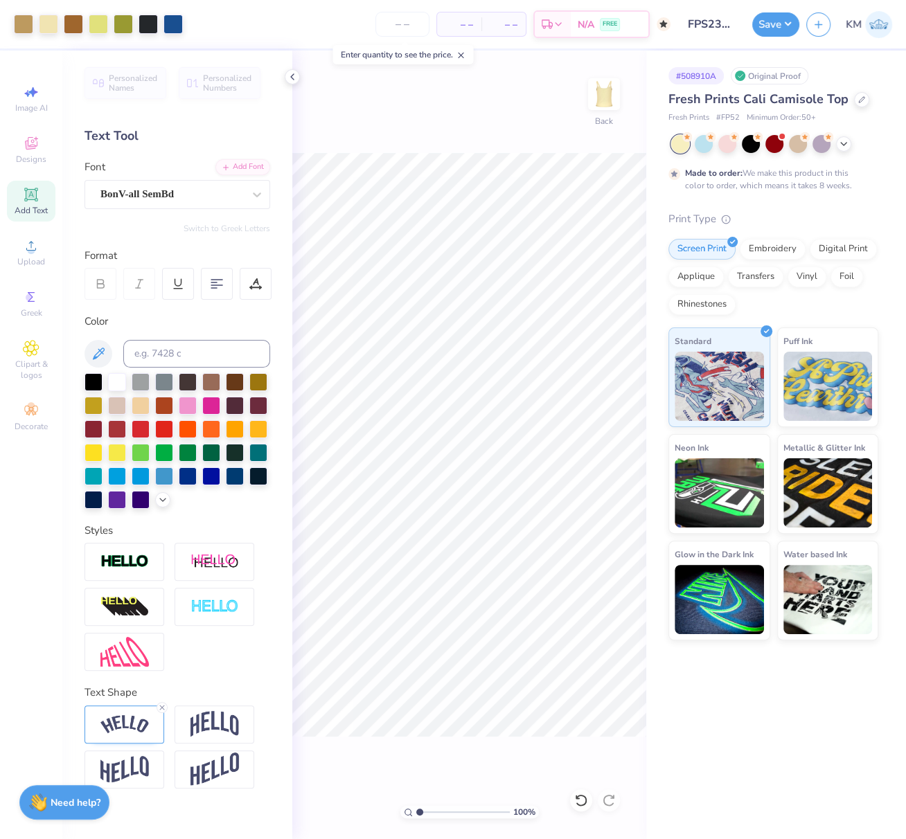
click at [782, 23] on button "Save" at bounding box center [775, 24] width 47 height 24
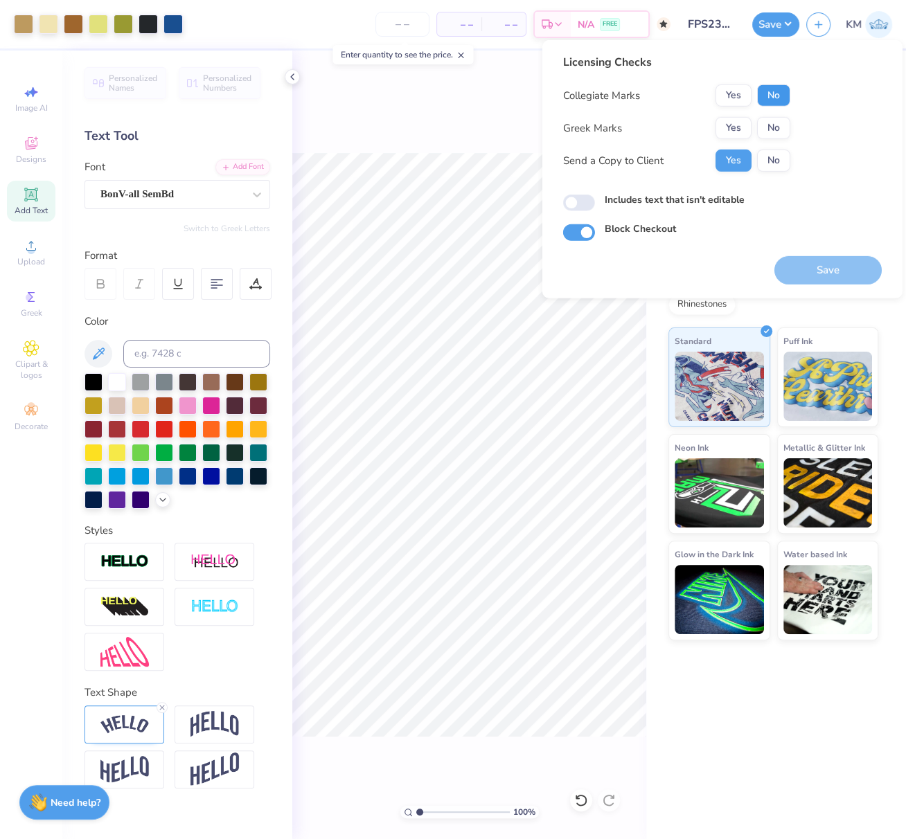
click at [779, 100] on button "No" at bounding box center [773, 95] width 33 height 22
click at [731, 125] on button "Yes" at bounding box center [733, 128] width 36 height 22
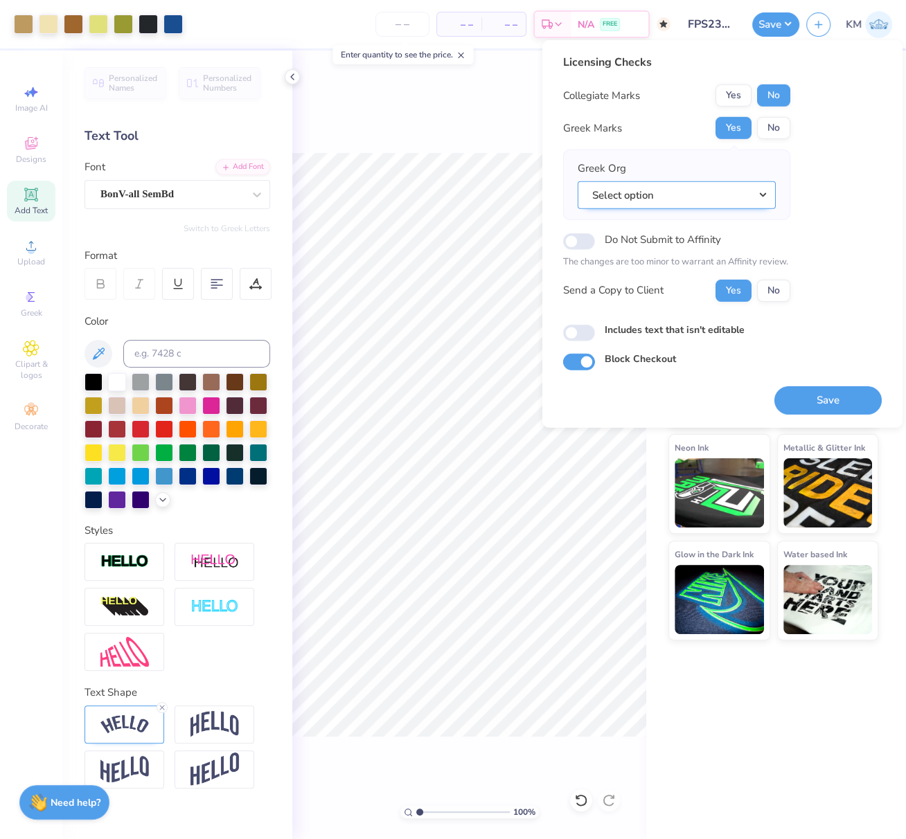
click at [762, 195] on button "Select option" at bounding box center [676, 195] width 198 height 28
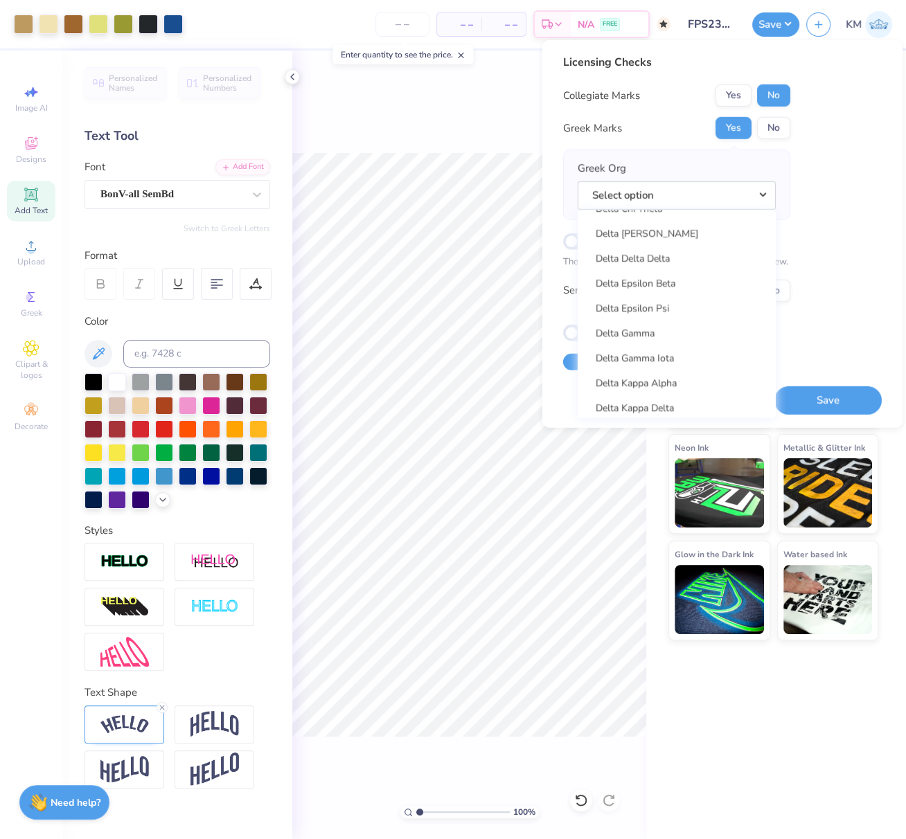
scroll to position [3068, 0]
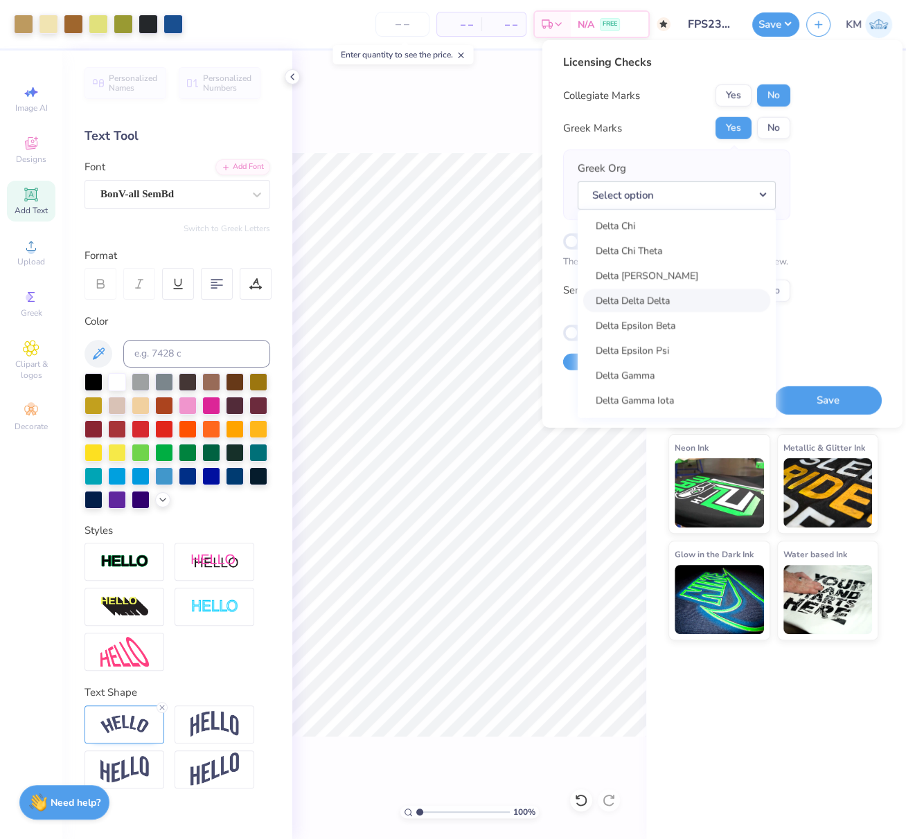
click at [702, 301] on link "Delta Delta Delta" at bounding box center [676, 300] width 187 height 23
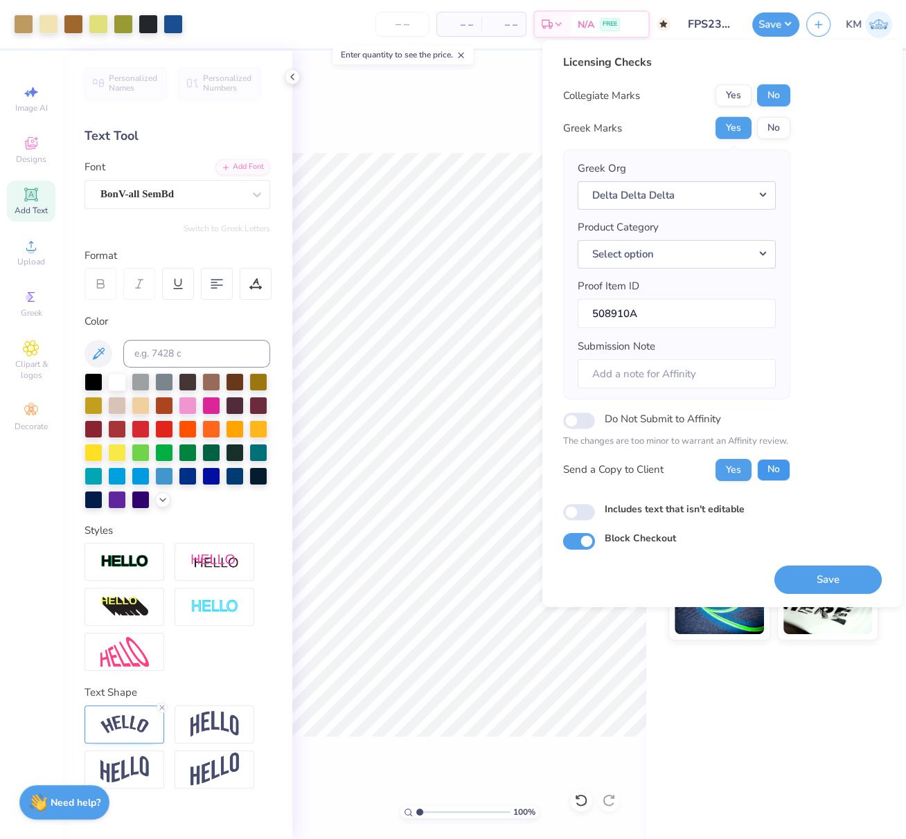
click at [776, 470] on button "No" at bounding box center [773, 469] width 33 height 22
drag, startPoint x: 836, startPoint y: 578, endPoint x: 383, endPoint y: 1, distance: 733.3
click at [836, 577] on button "Save" at bounding box center [827, 579] width 107 height 28
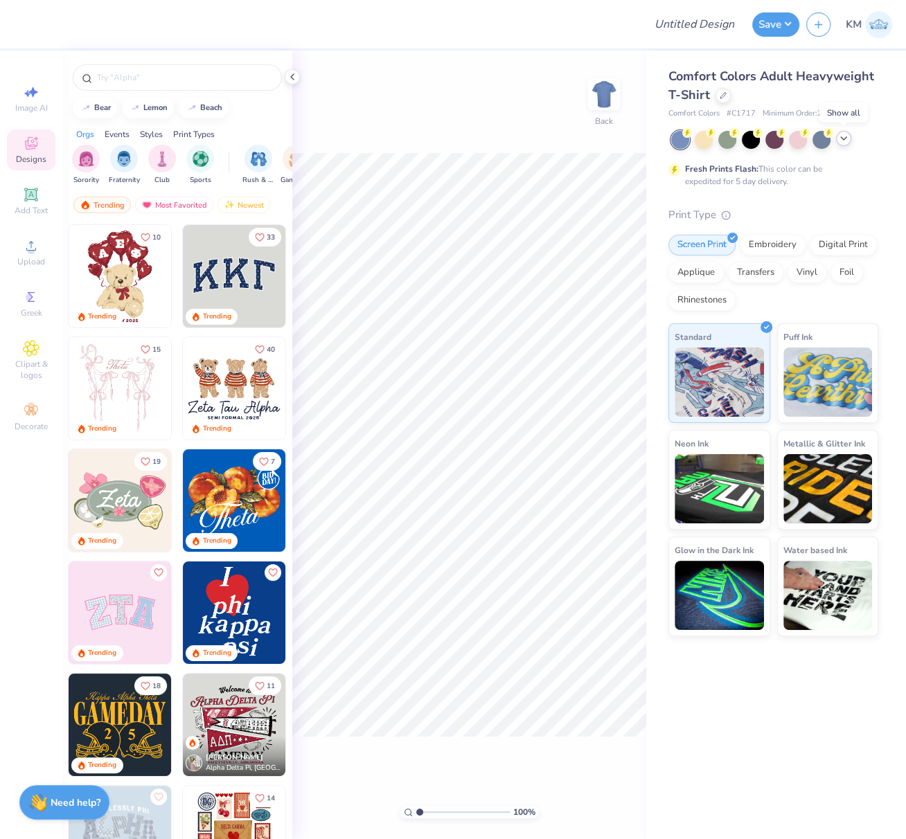
click at [842, 136] on icon at bounding box center [843, 138] width 11 height 11
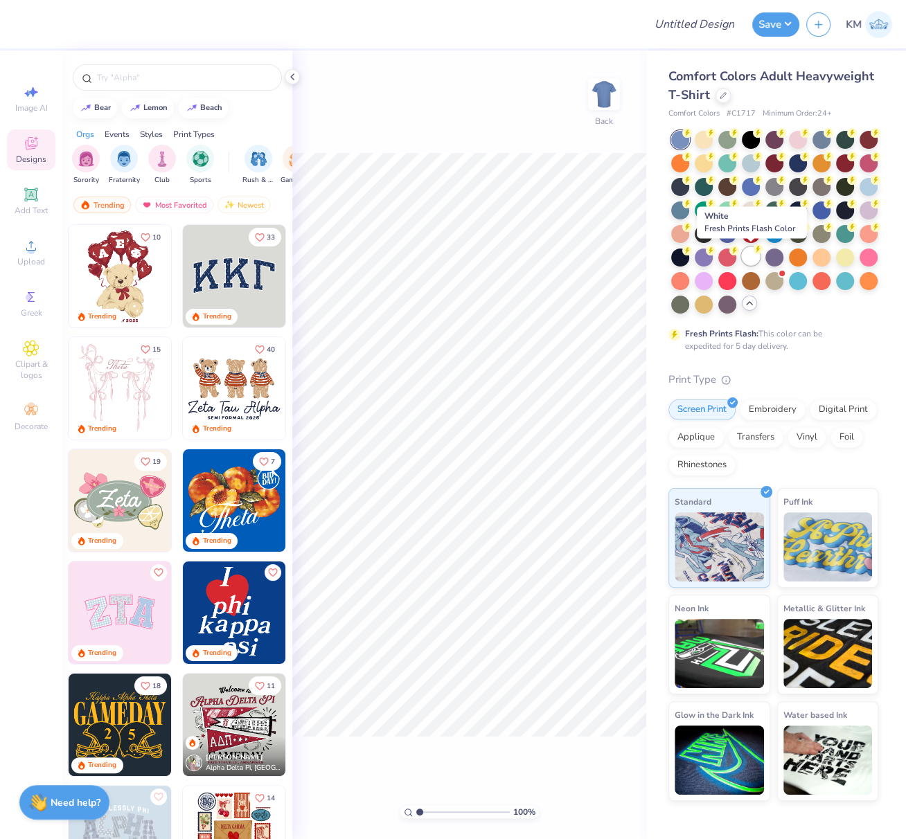
click at [751, 255] on div at bounding box center [751, 256] width 18 height 18
click at [721, 96] on icon at bounding box center [722, 94] width 7 height 7
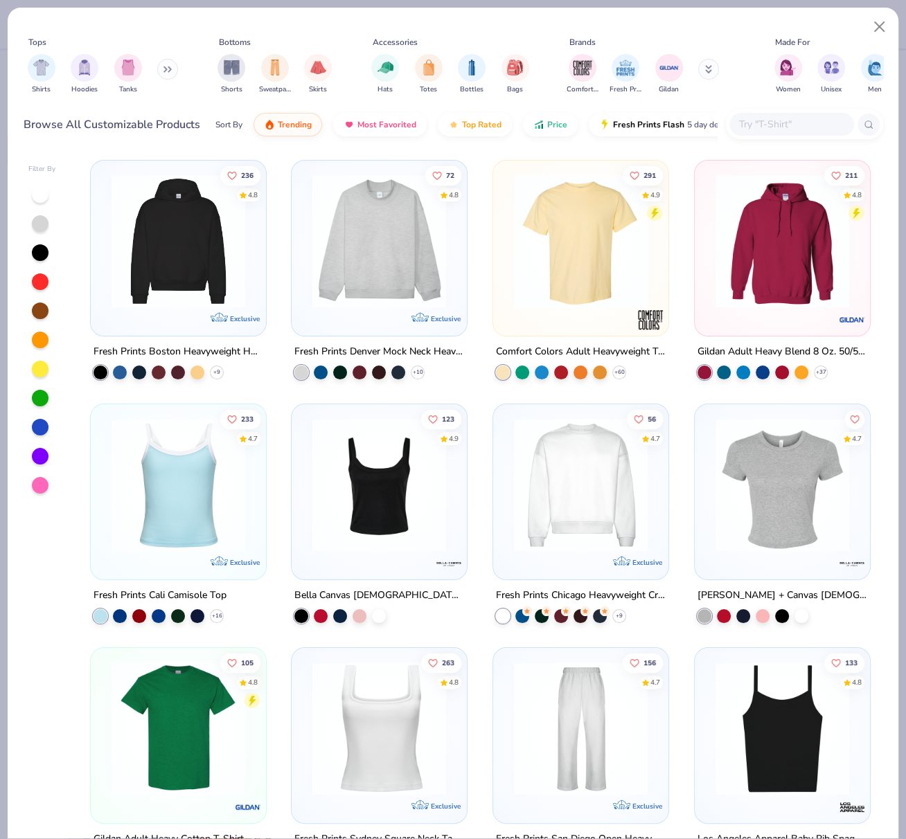
click at [390, 274] on img at bounding box center [378, 241] width 147 height 134
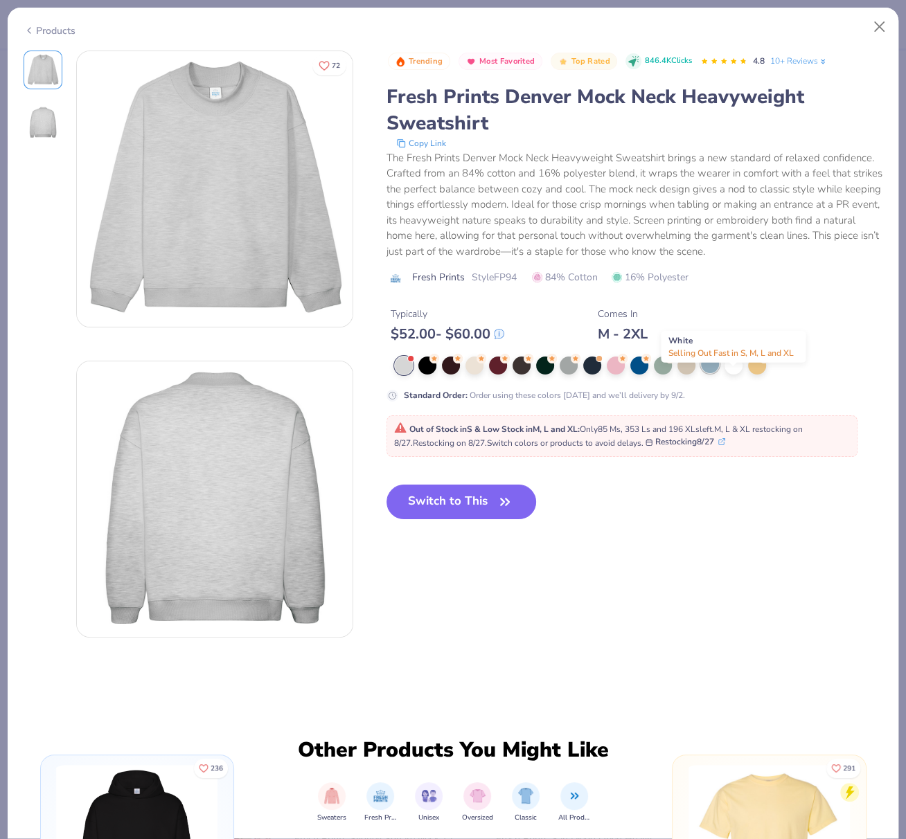
click at [733, 375] on div at bounding box center [733, 366] width 18 height 18
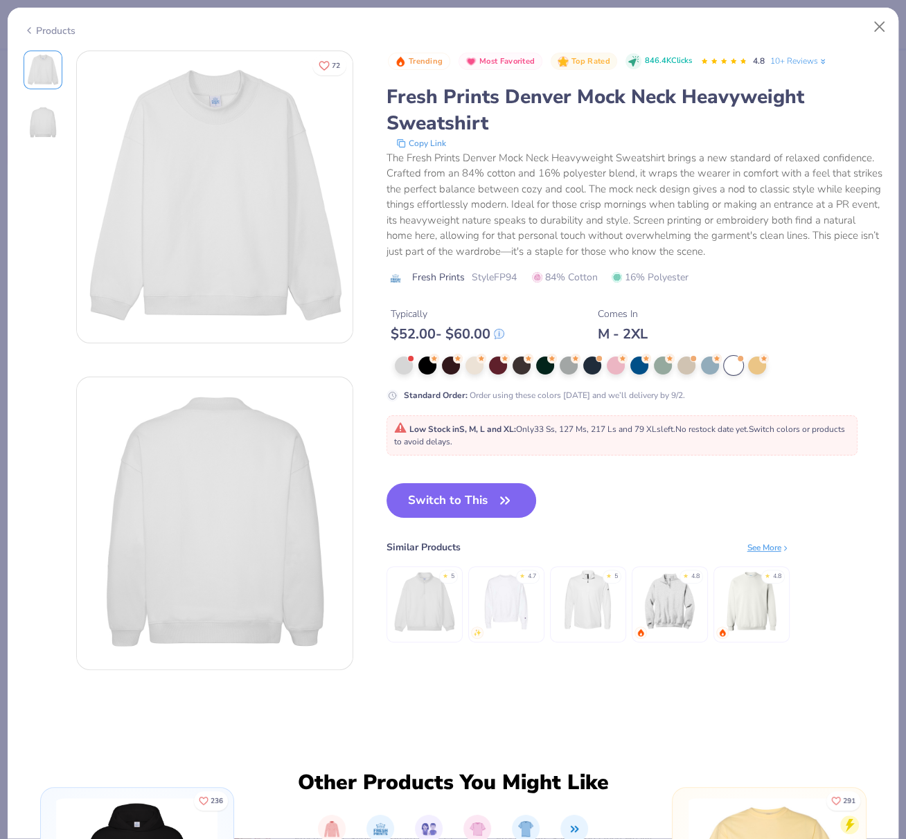
drag, startPoint x: 48, startPoint y: 23, endPoint x: 134, endPoint y: 26, distance: 86.6
click at [48, 24] on div "Products" at bounding box center [50, 31] width 52 height 15
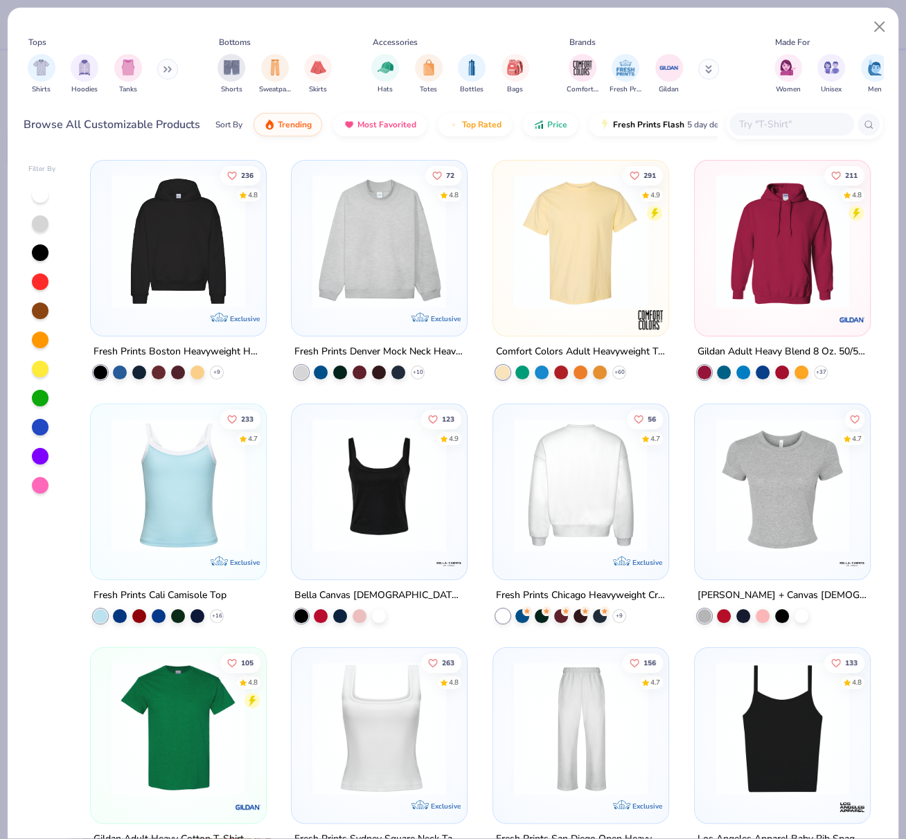
click at [532, 470] on img at bounding box center [580, 485] width 147 height 134
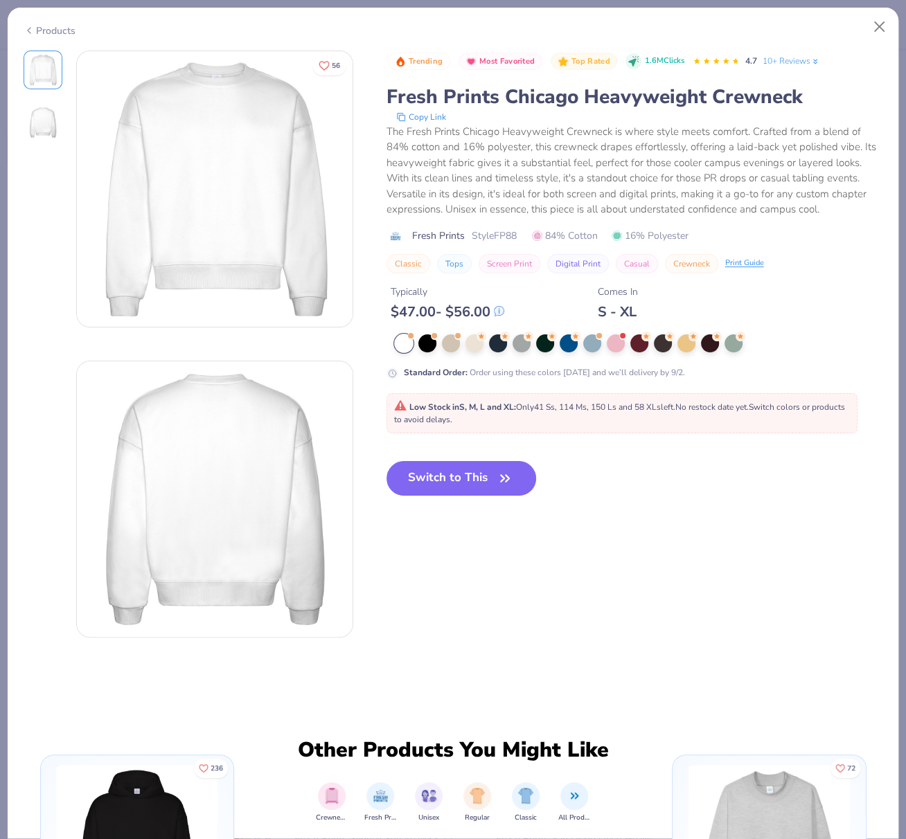
click at [461, 477] on button "Switch to This" at bounding box center [461, 478] width 150 height 35
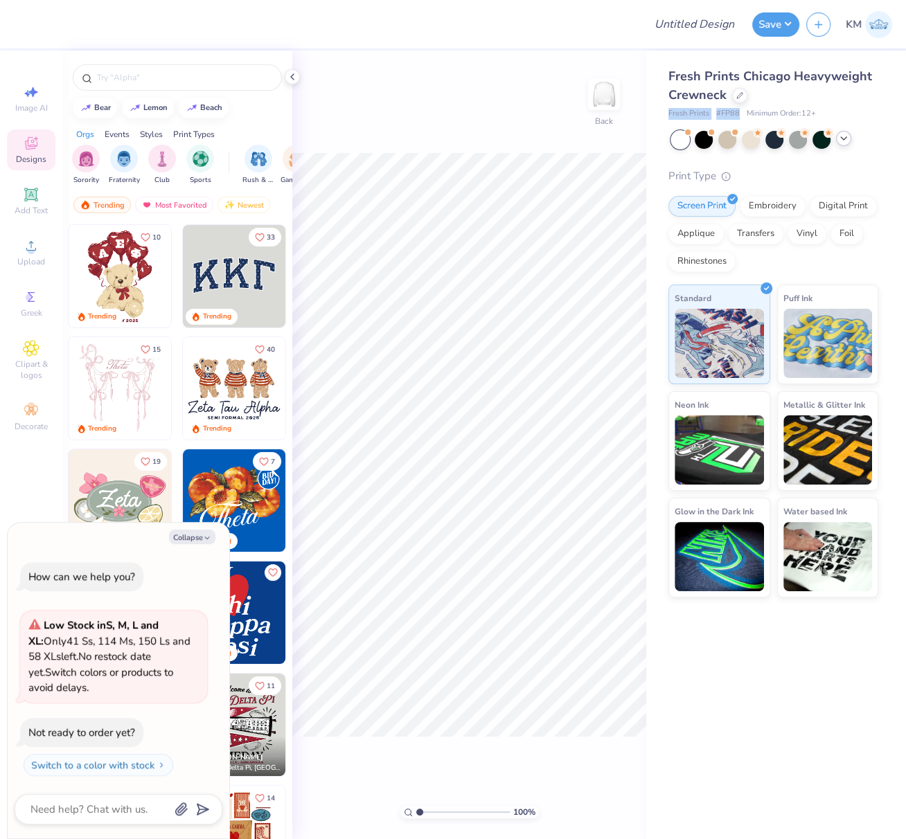
drag, startPoint x: 665, startPoint y: 115, endPoint x: 739, endPoint y: 109, distance: 73.7
click at [737, 110] on div "Fresh Prints Chicago Heavyweight Crewneck Fresh Prints # FP88 Minimum Order: 12…" at bounding box center [776, 324] width 260 height 547
copy div "Fresh Prints # FP88"
click at [299, 77] on div at bounding box center [292, 76] width 15 height 15
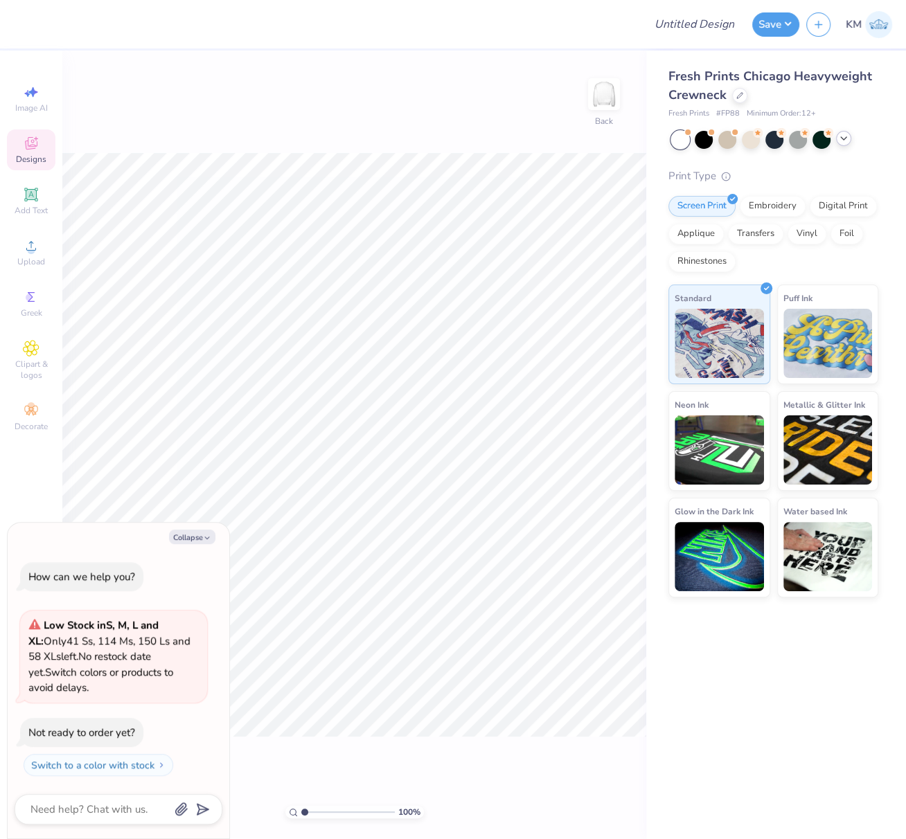
type textarea "x"
